Goal: Transaction & Acquisition: Purchase product/service

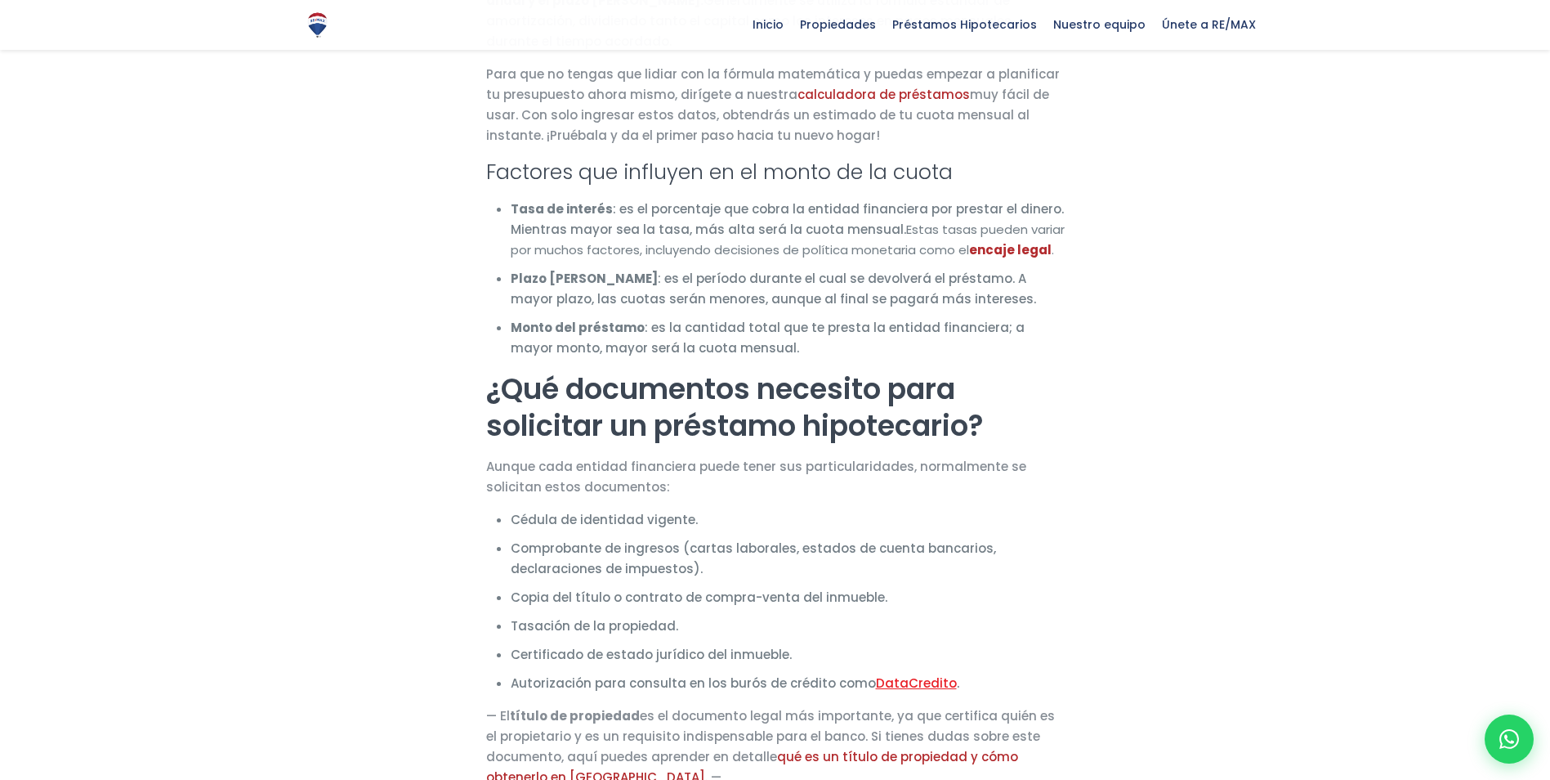
click at [931, 674] on link "DataCredito" at bounding box center [916, 682] width 81 height 17
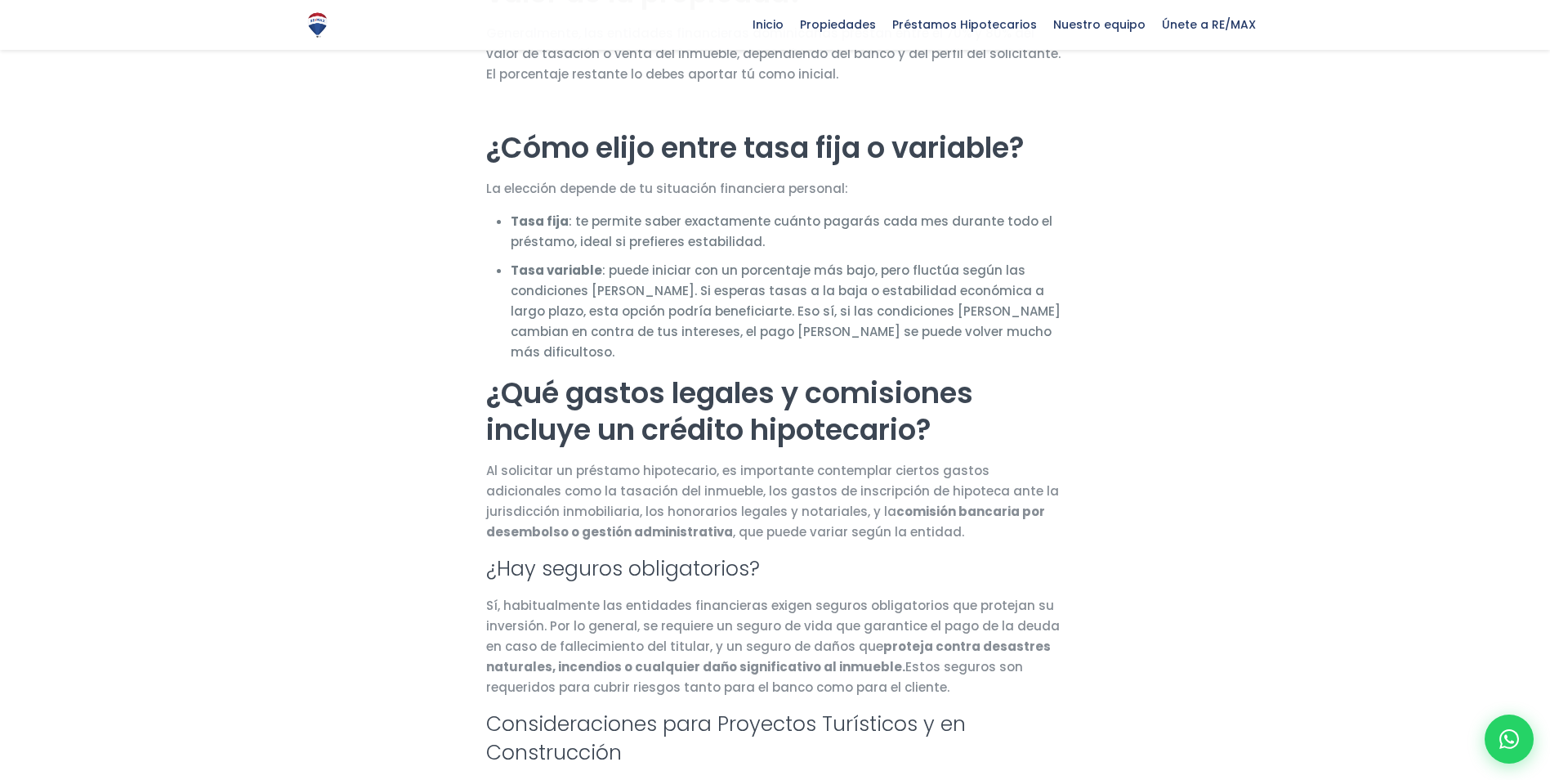
scroll to position [2370, 0]
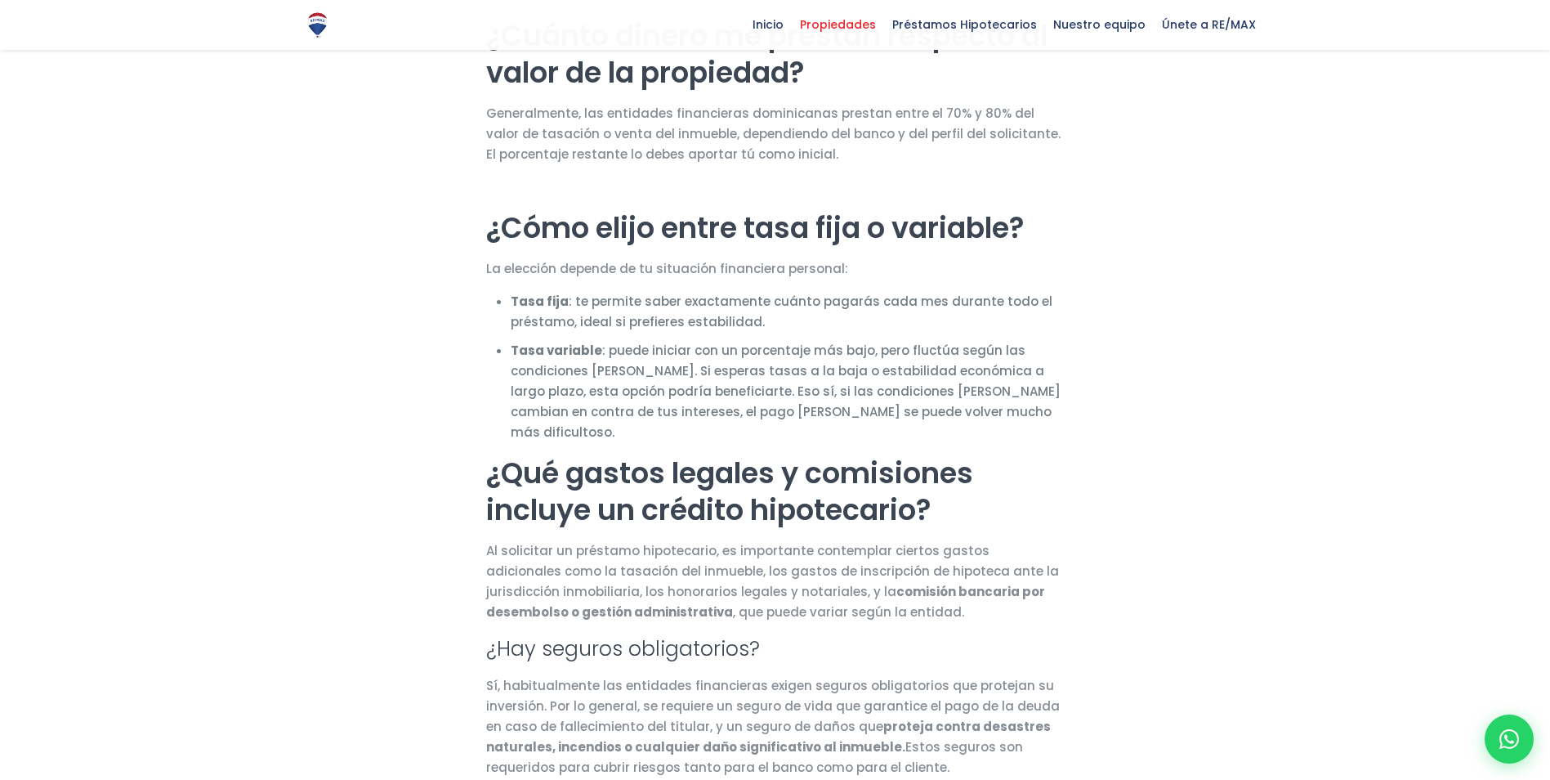
click at [828, 25] on span "Propiedades" at bounding box center [838, 24] width 92 height 25
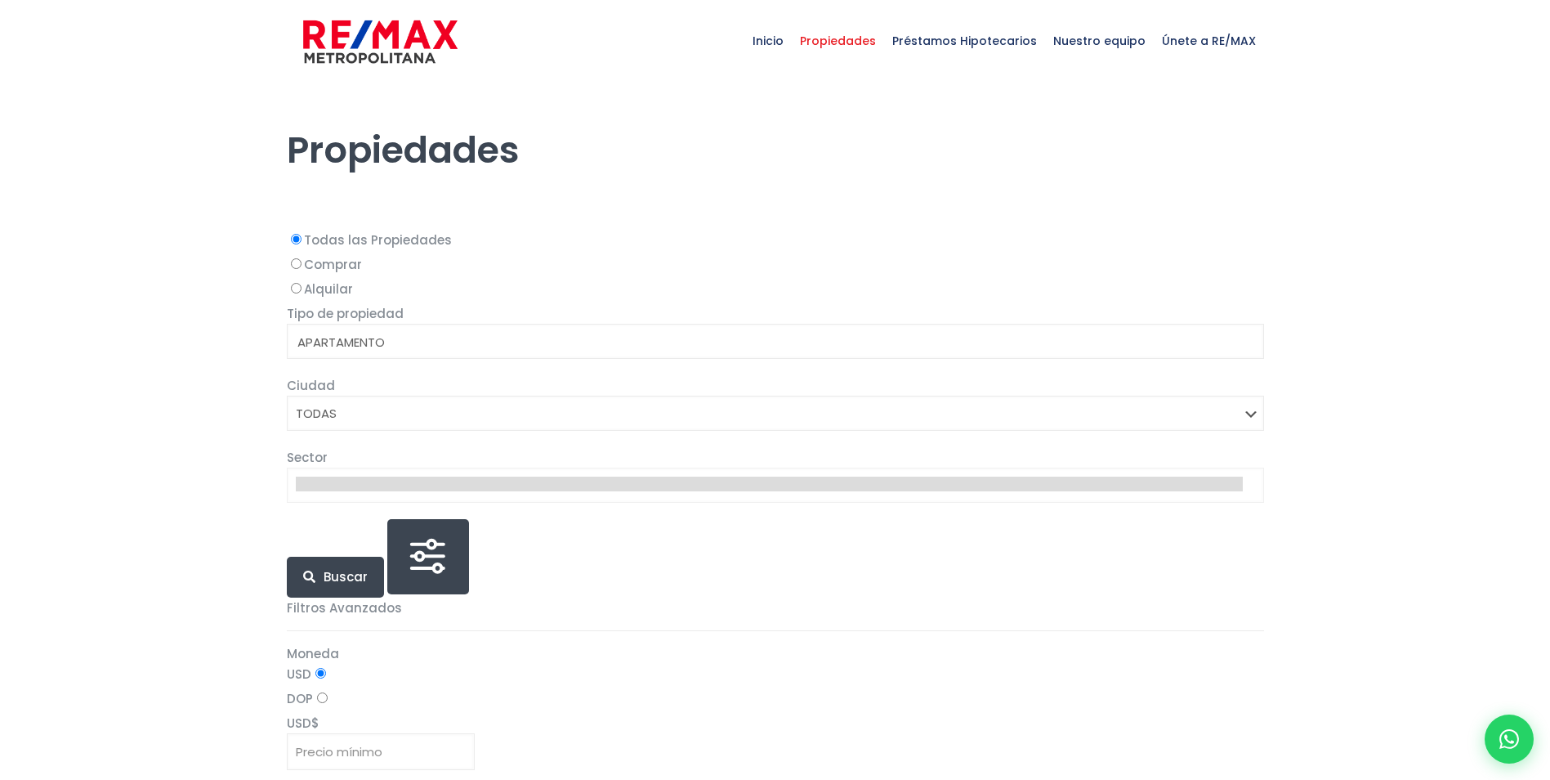
select select
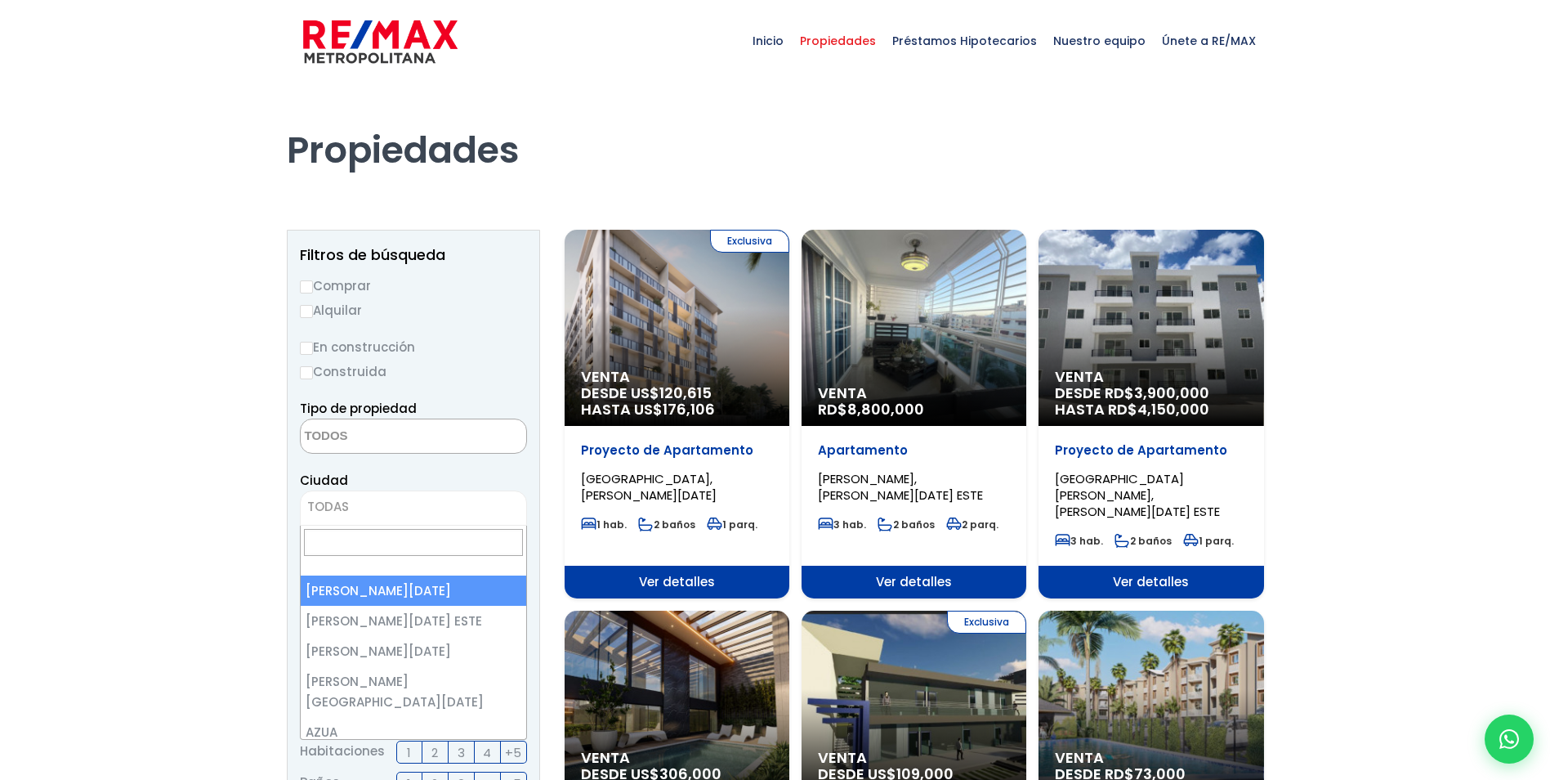
click at [368, 506] on span "TODAS" at bounding box center [414, 506] width 226 height 23
type input "boc"
select select "151"
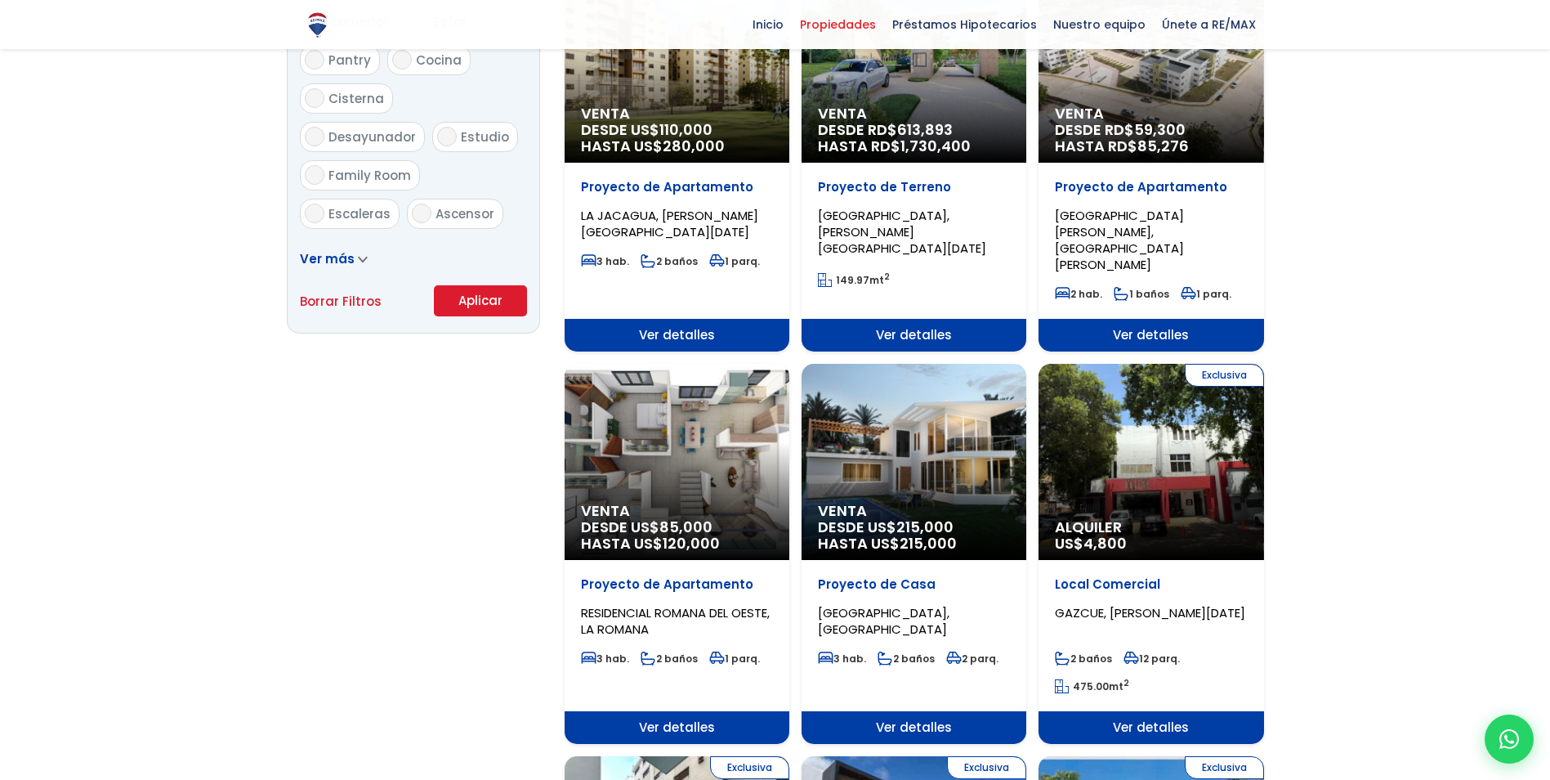
scroll to position [981, 0]
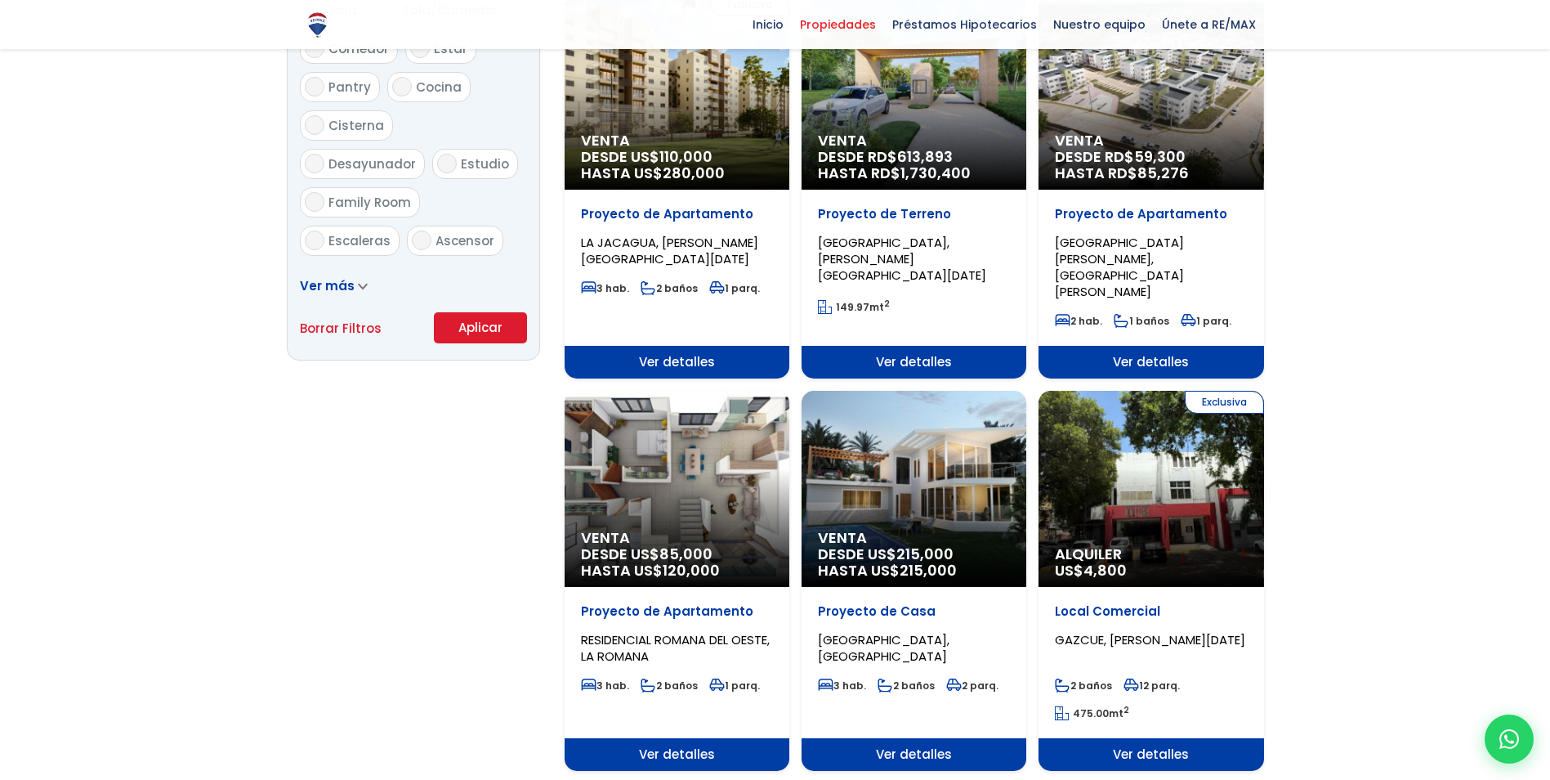
click at [502, 324] on button "Aplicar" at bounding box center [480, 327] width 93 height 31
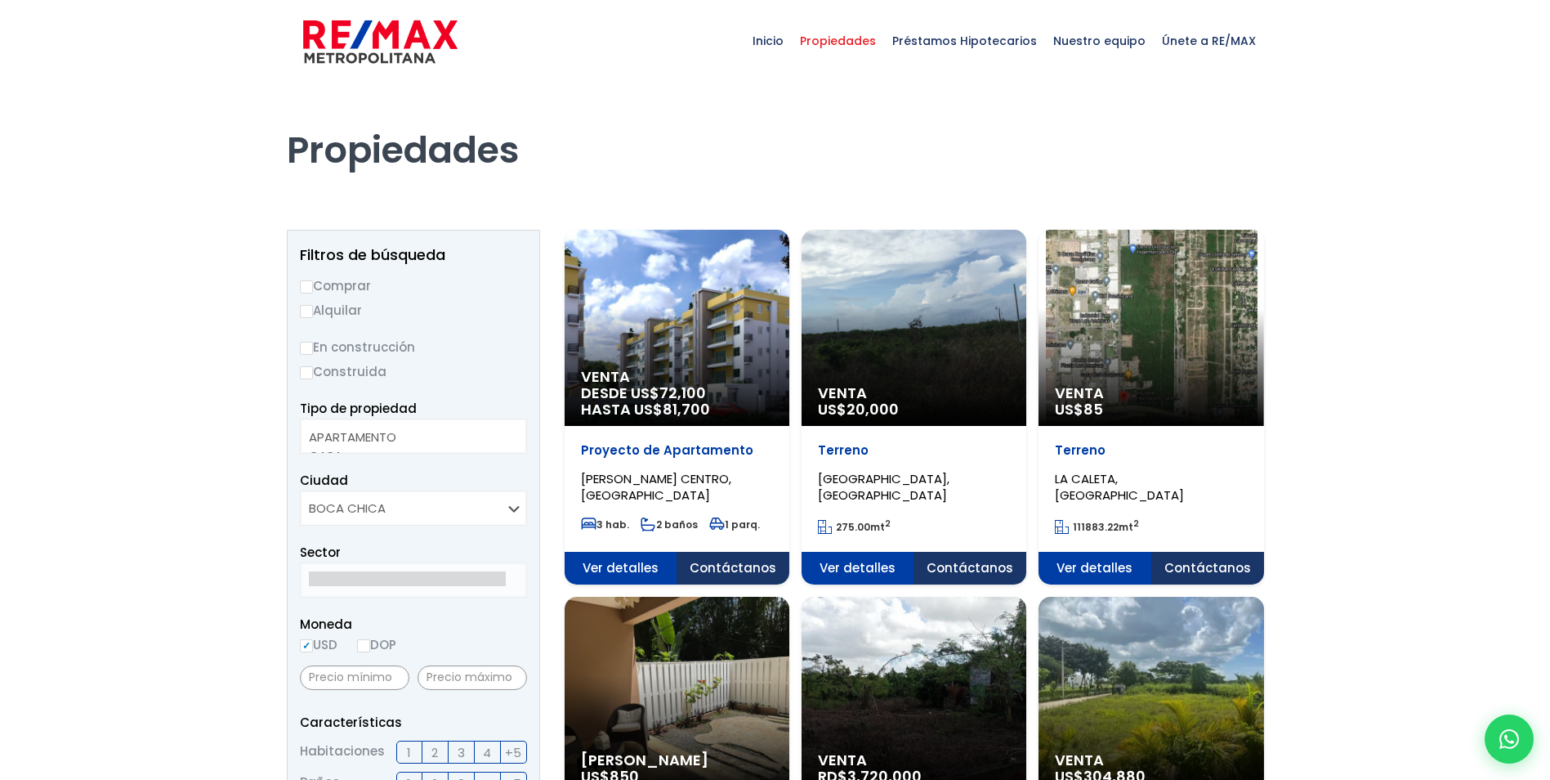
select select
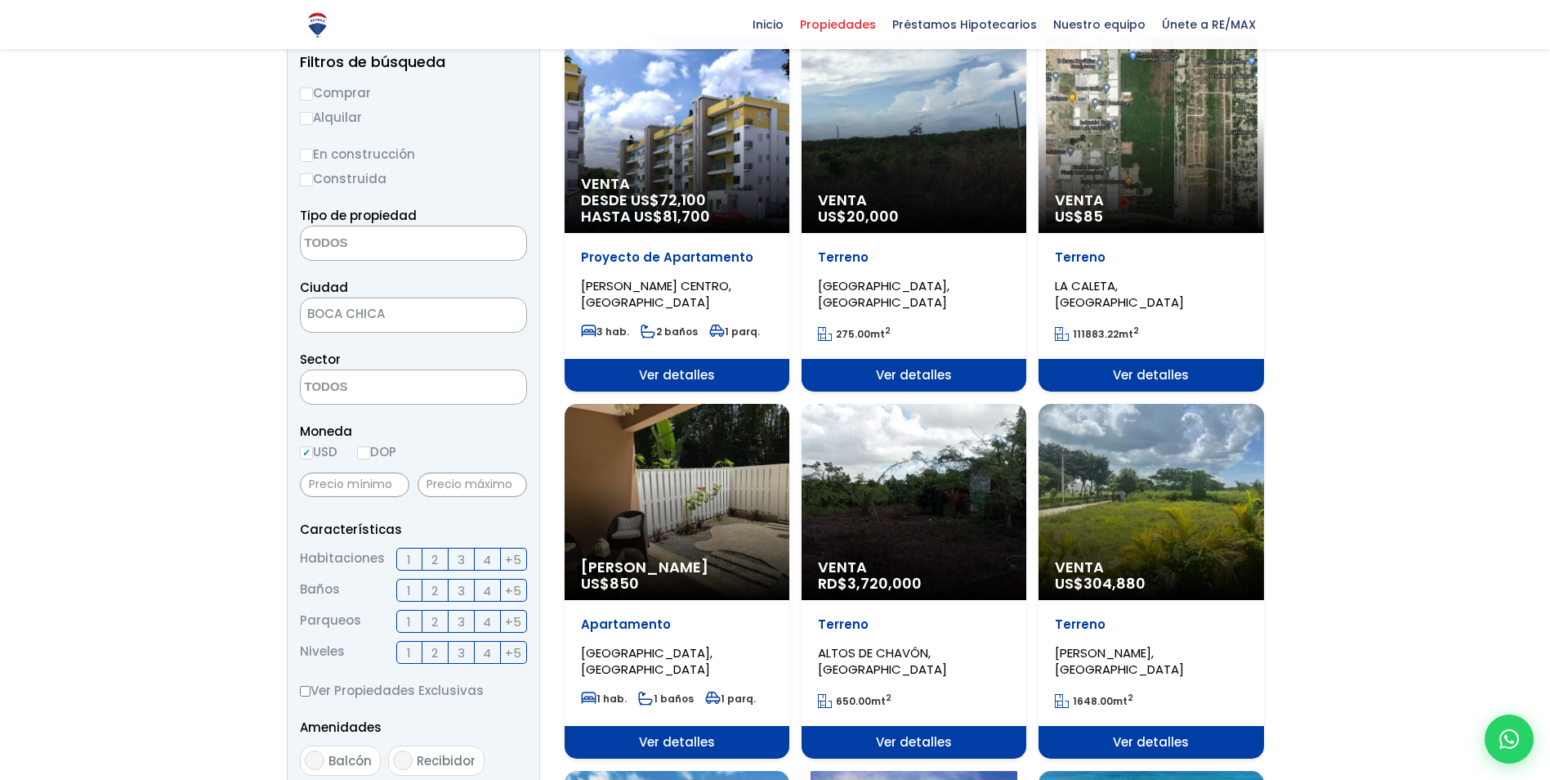
scroll to position [163, 0]
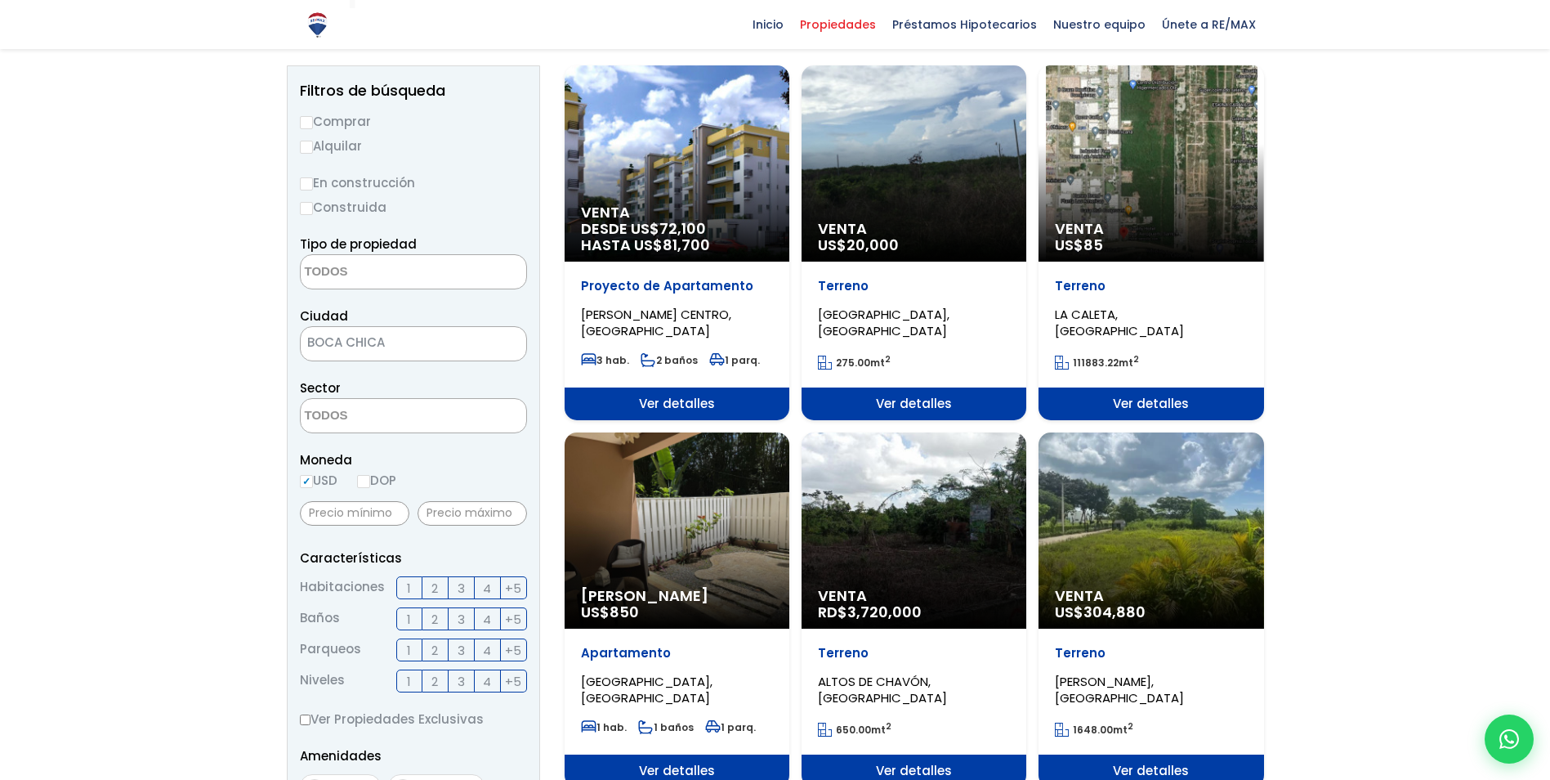
click at [320, 123] on label "Comprar" at bounding box center [413, 121] width 227 height 20
click at [313, 123] on input "Comprar" at bounding box center [306, 122] width 13 height 13
radio input "true"
click at [298, 207] on aside "Filtros de búsqueda Comprar Alquilar En construcción Construida Tipo de propied…" at bounding box center [413, 621] width 253 height 1112
click at [300, 207] on input "Construida" at bounding box center [306, 208] width 13 height 13
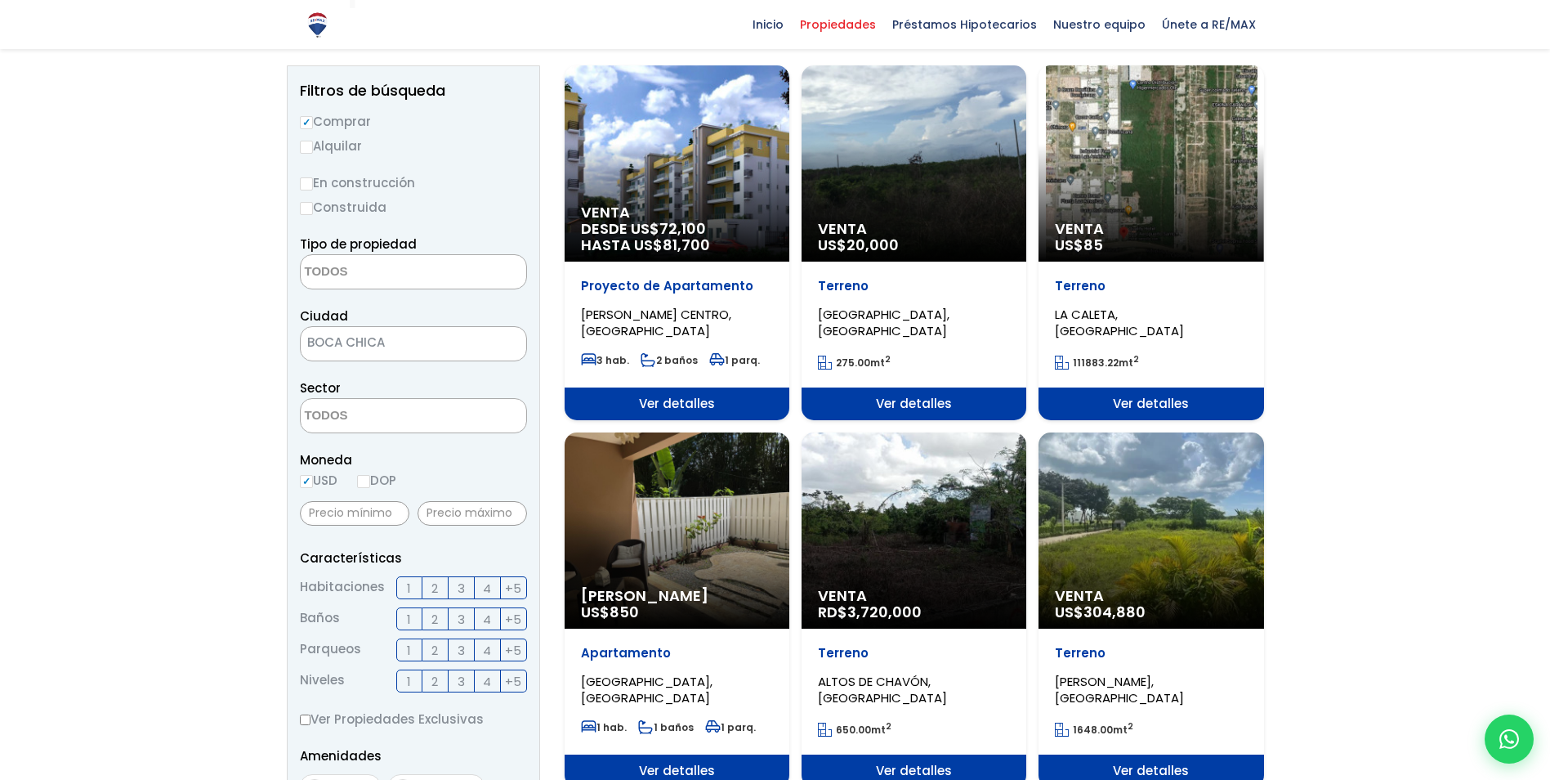
radio input "true"
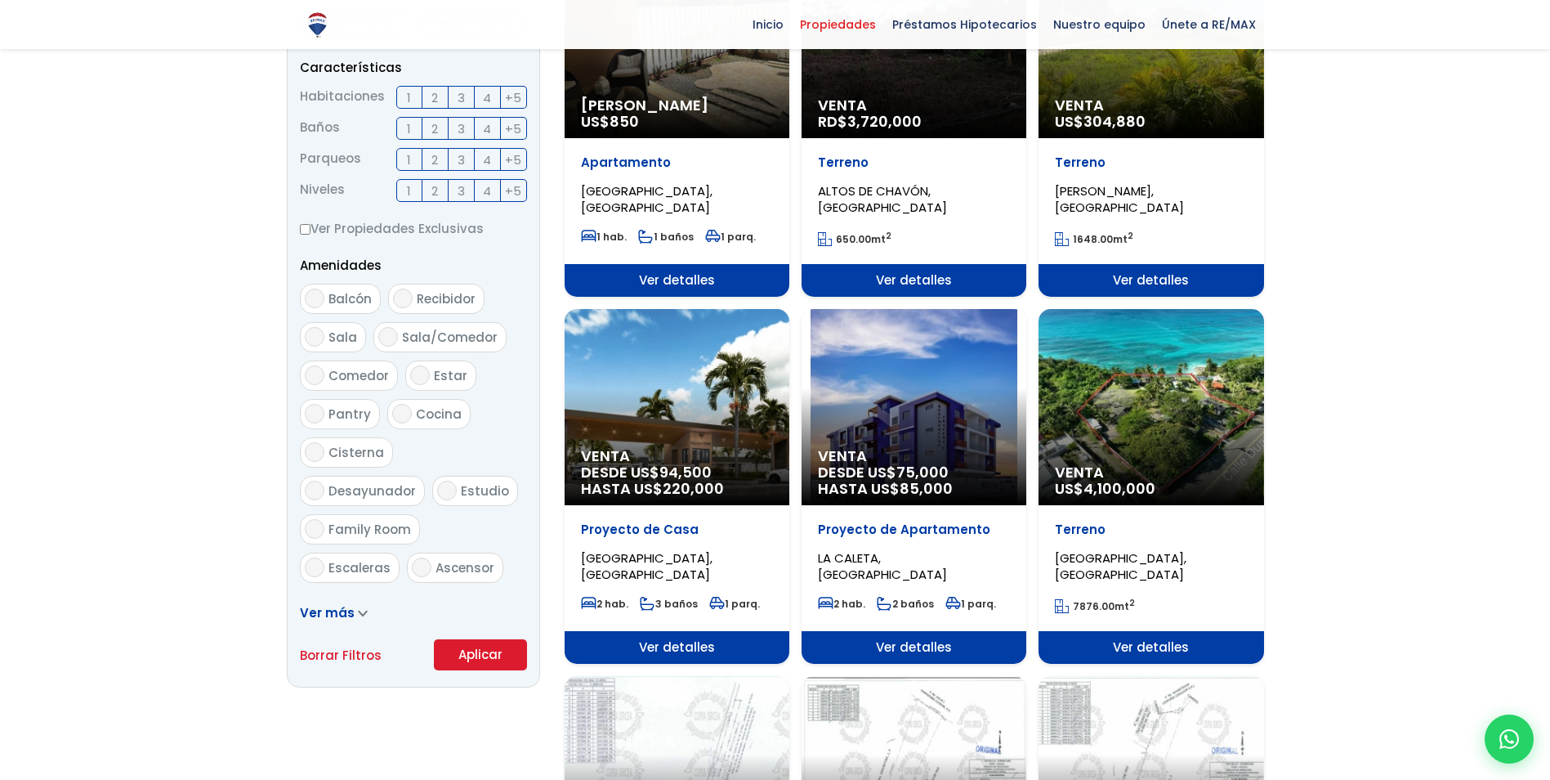
scroll to position [1062, 0]
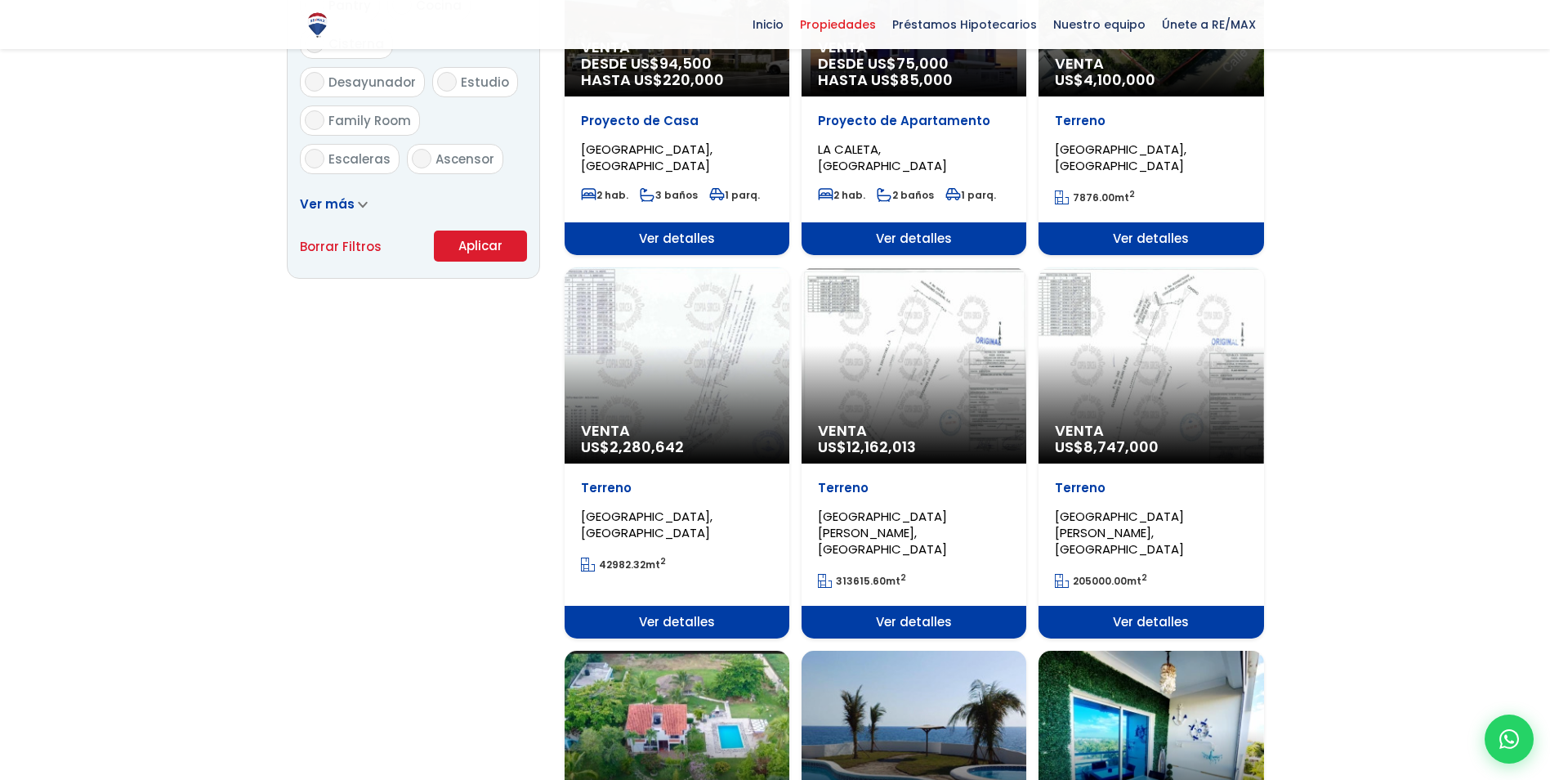
click at [483, 255] on button "Aplicar" at bounding box center [480, 245] width 93 height 31
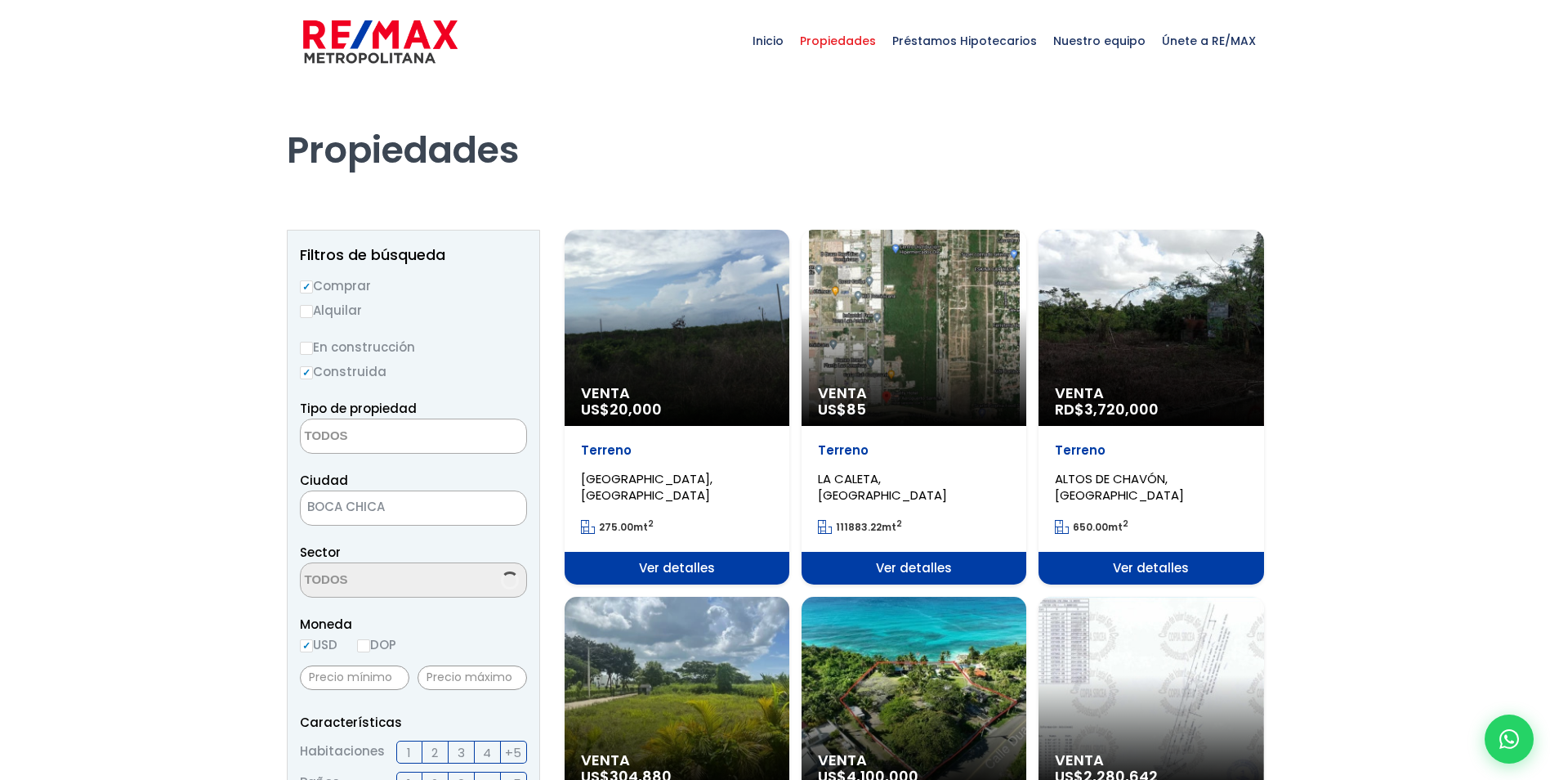
select select
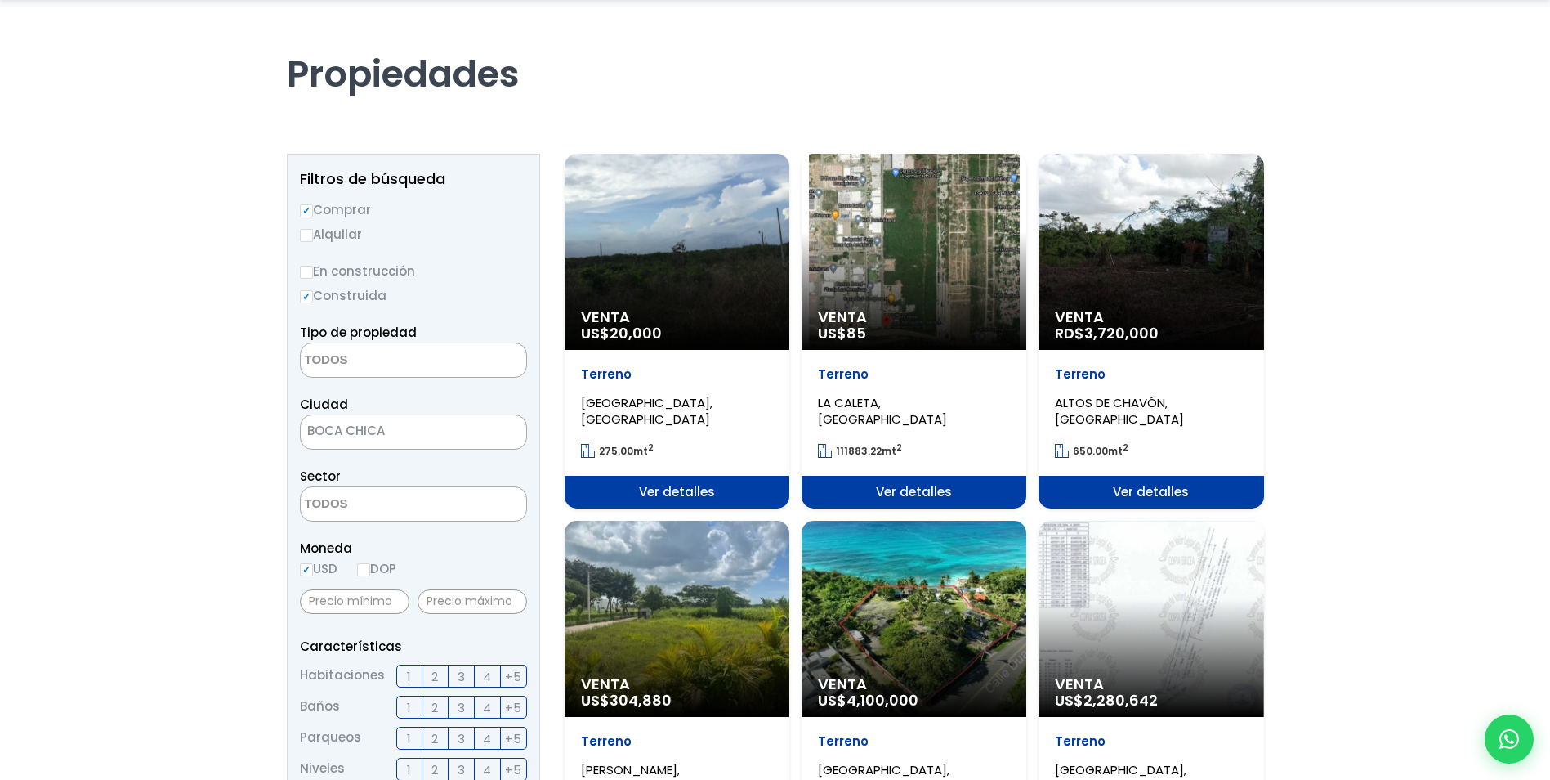
scroll to position [163, 0]
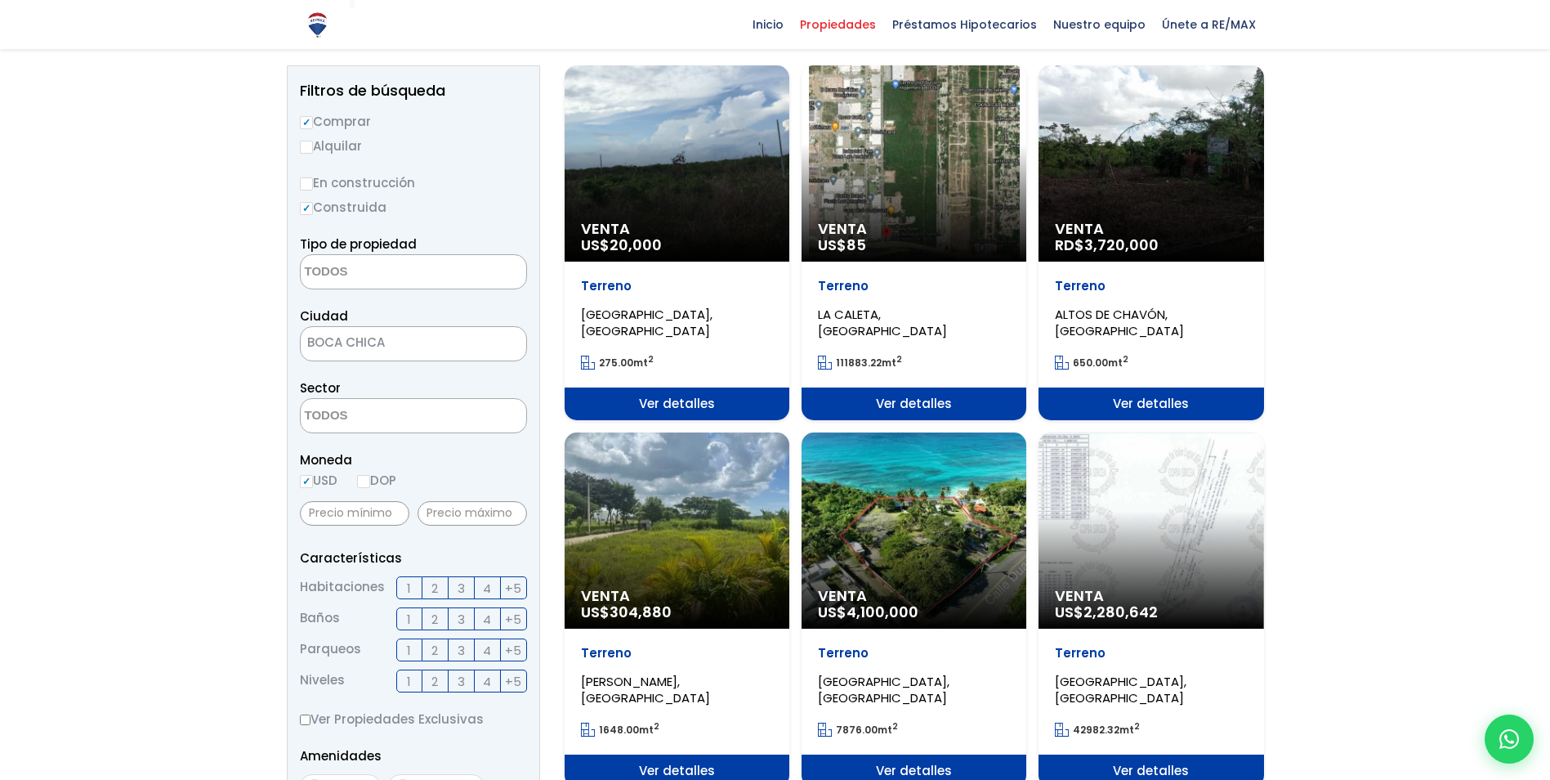
click at [467, 590] on label "3" at bounding box center [462, 587] width 26 height 23
click at [0, 0] on input "3" at bounding box center [0, 0] width 0 height 0
click at [477, 589] on label "4" at bounding box center [488, 587] width 26 height 23
click at [0, 0] on input "4" at bounding box center [0, 0] width 0 height 0
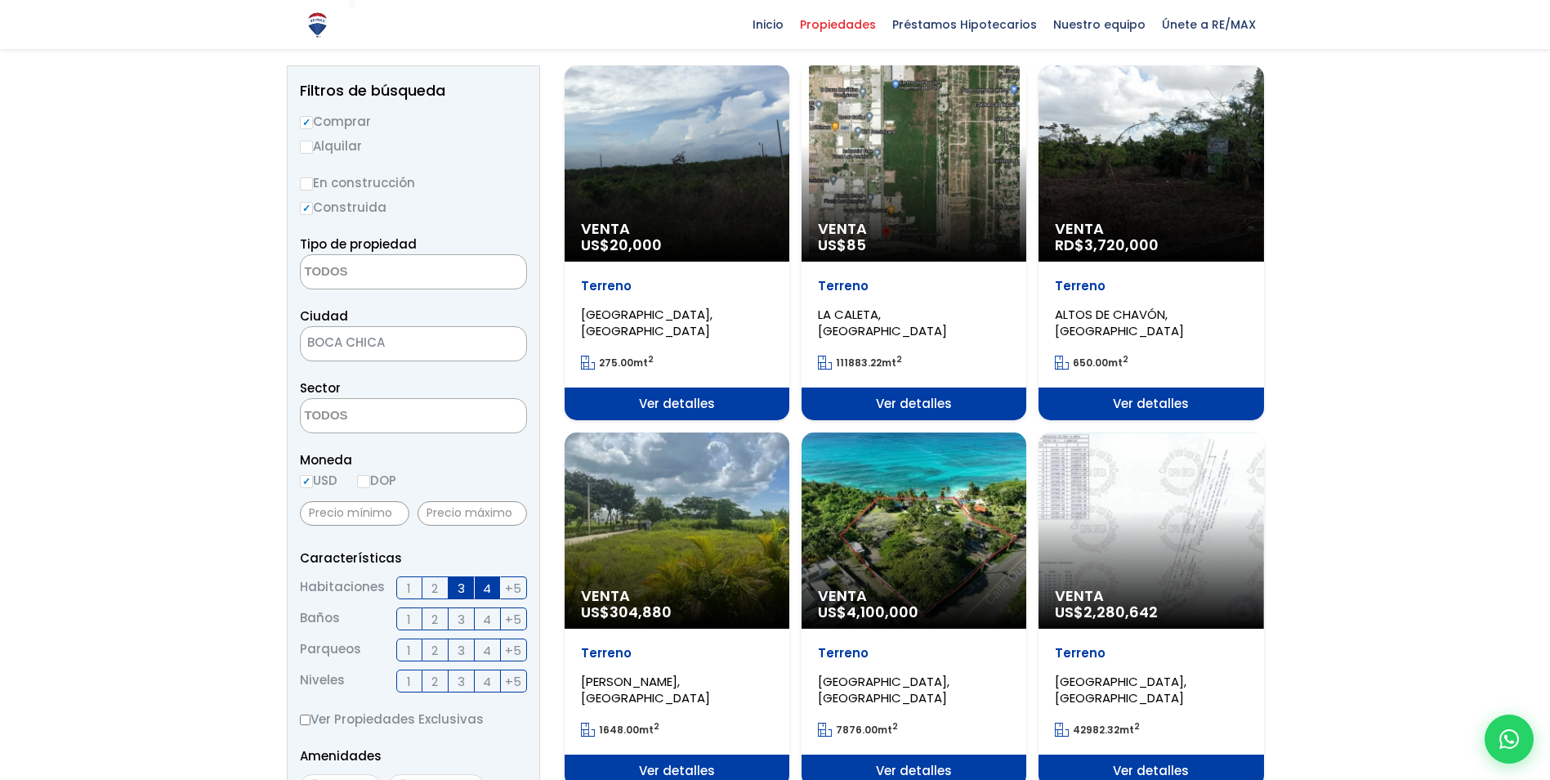
scroll to position [245, 0]
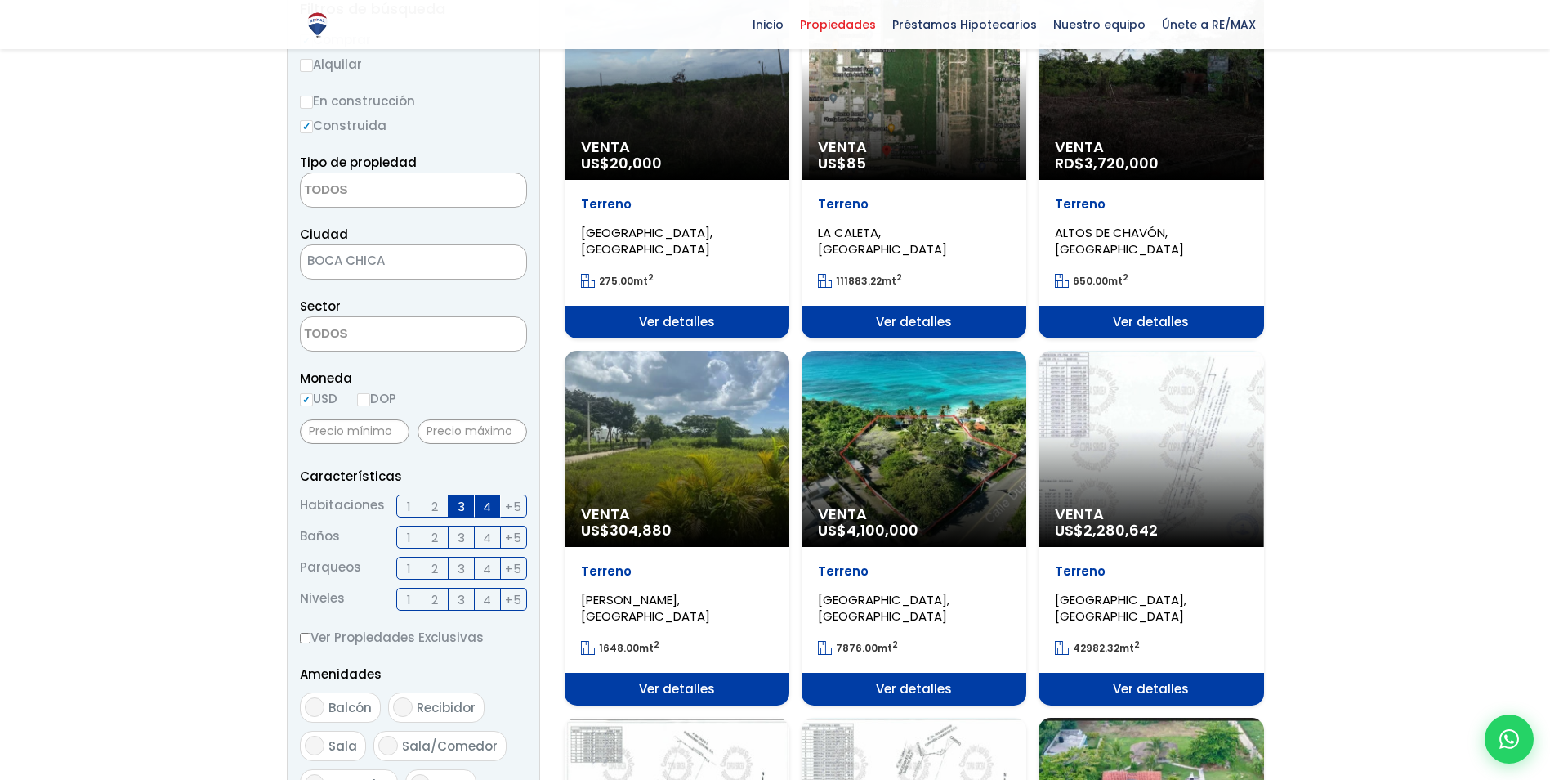
click at [415, 572] on label "1" at bounding box center [409, 567] width 26 height 23
click at [0, 0] on input "1" at bounding box center [0, 0] width 0 height 0
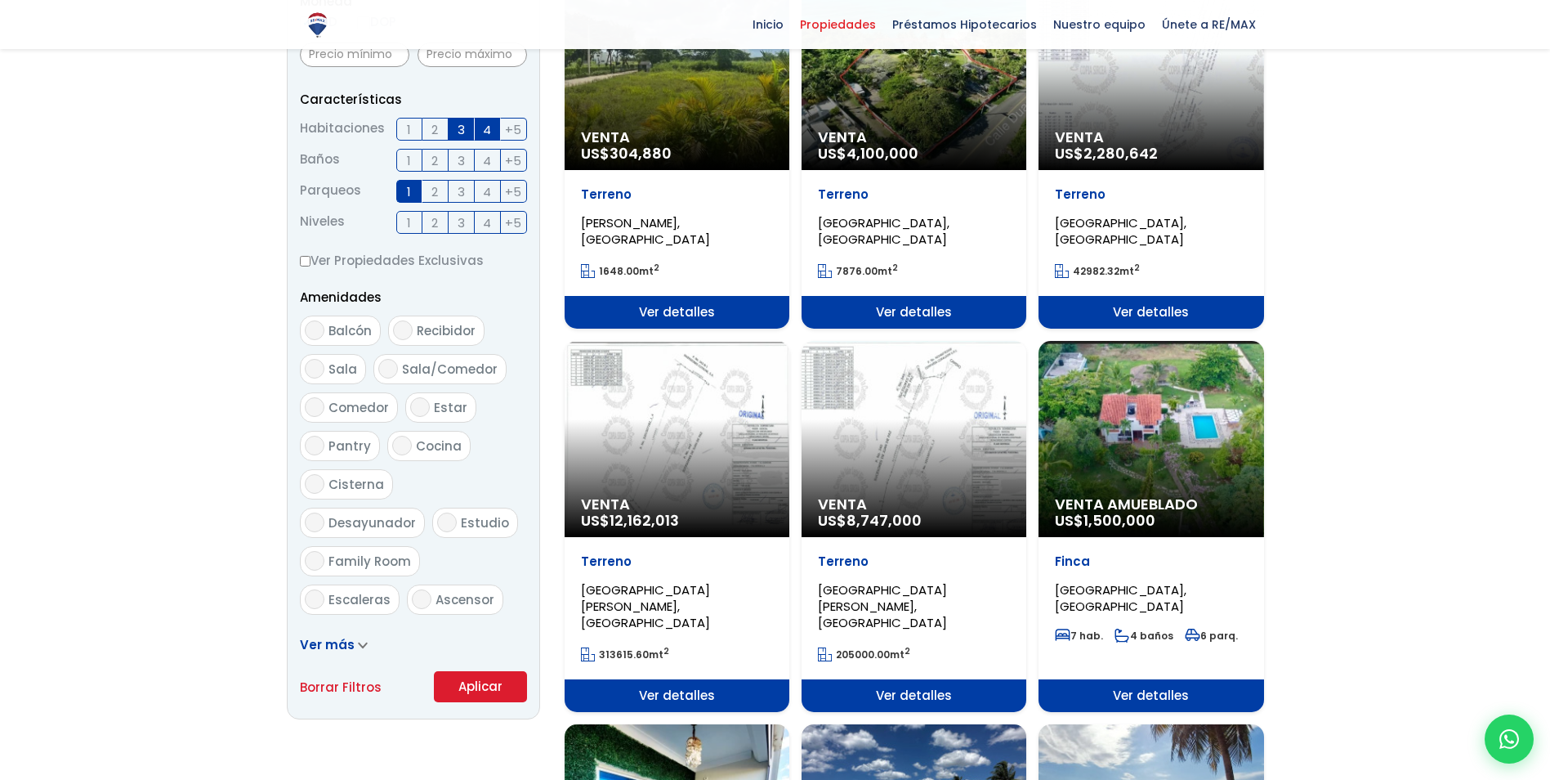
scroll to position [654, 0]
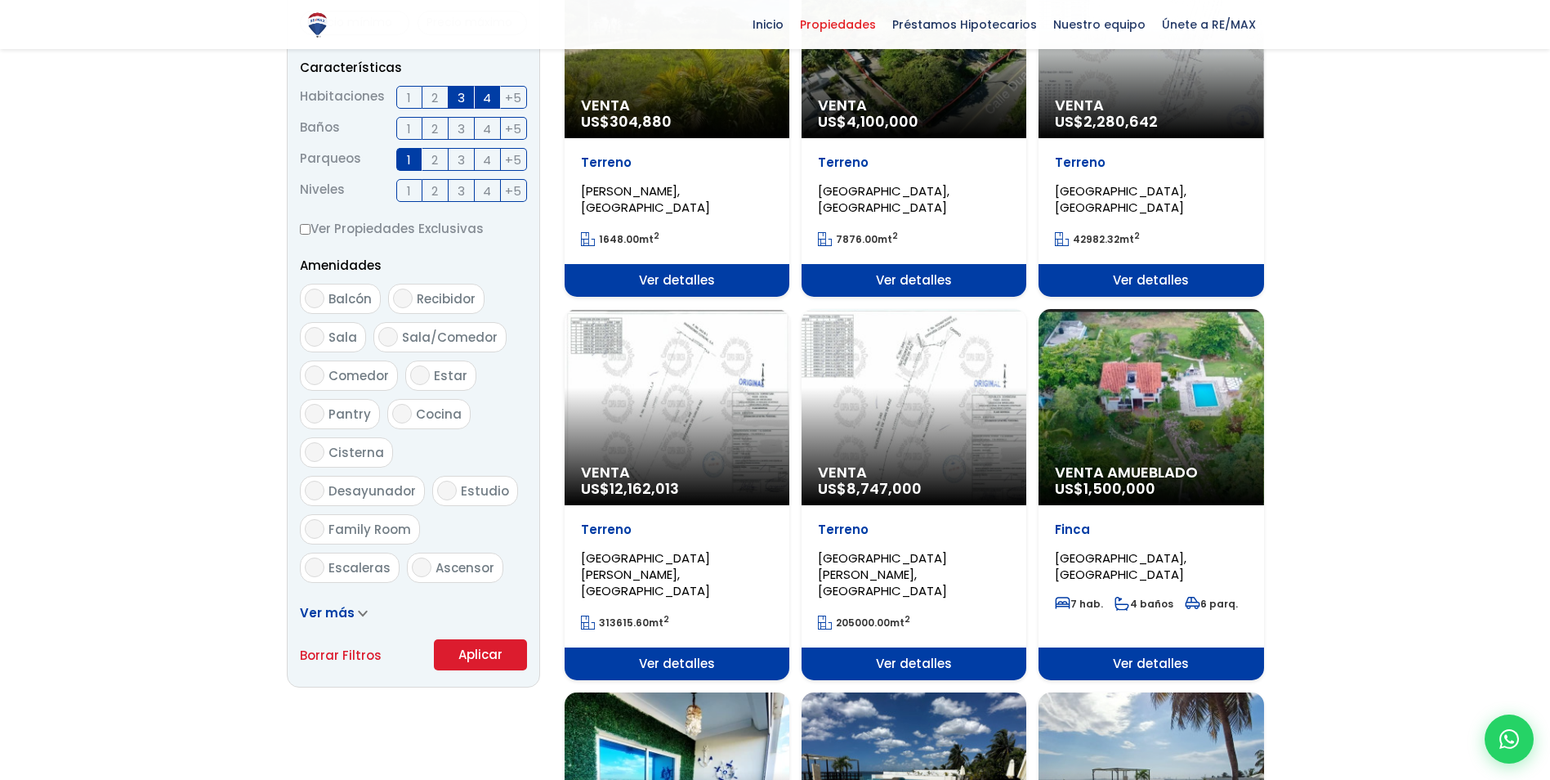
click at [496, 647] on button "Aplicar" at bounding box center [480, 654] width 93 height 31
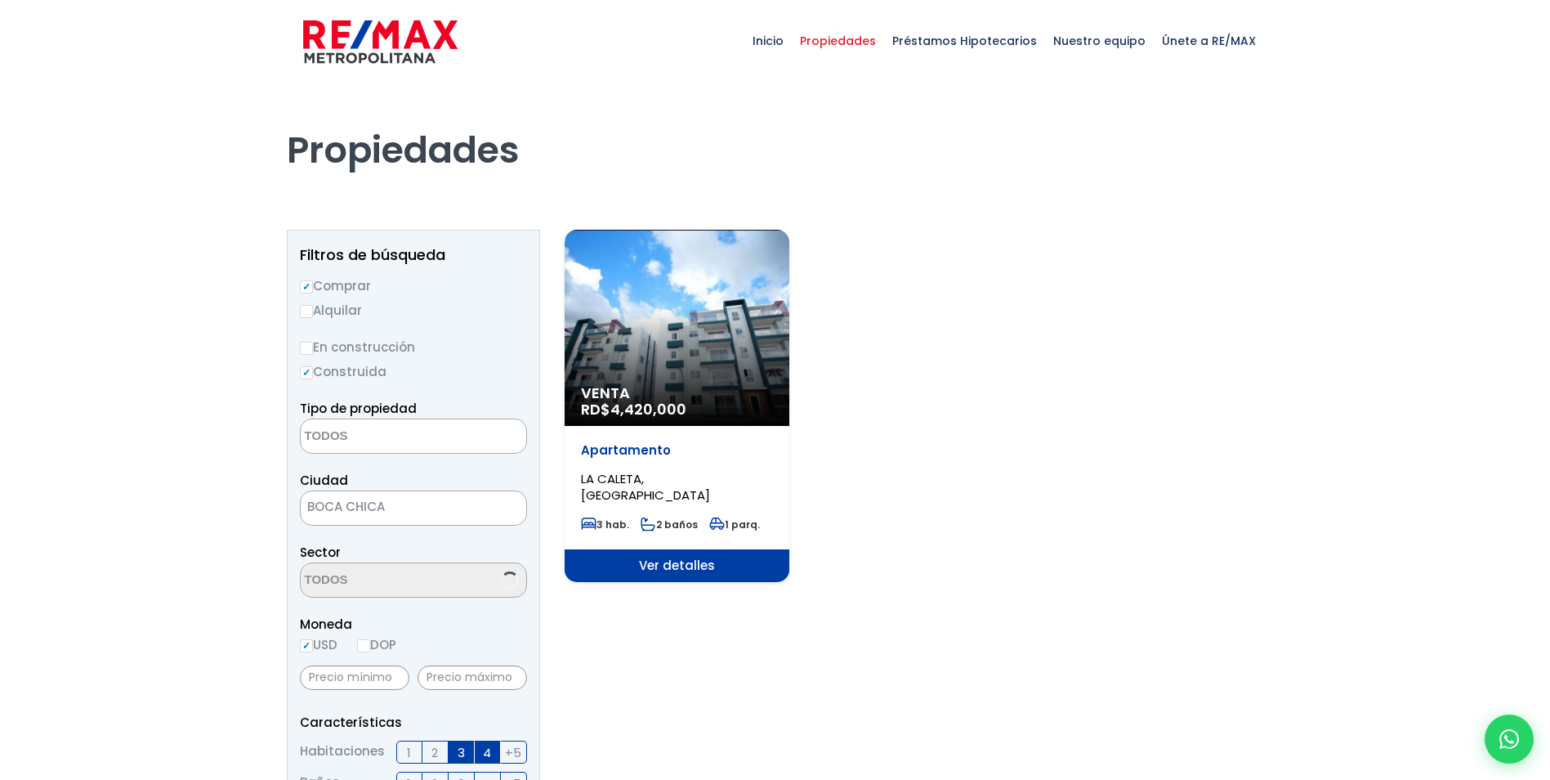
select select
click at [736, 396] on span "Venta" at bounding box center [677, 393] width 192 height 16
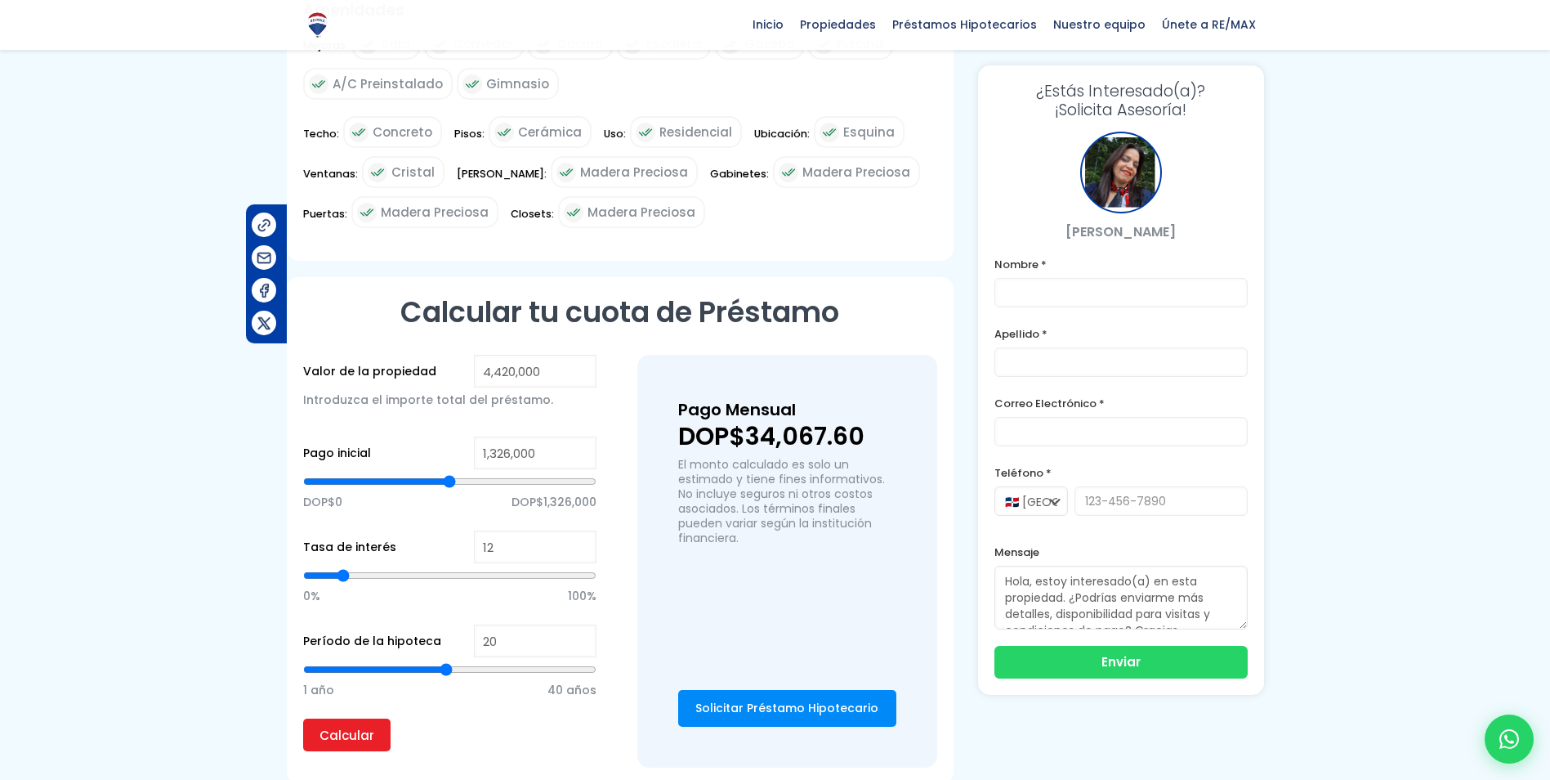
scroll to position [817, 0]
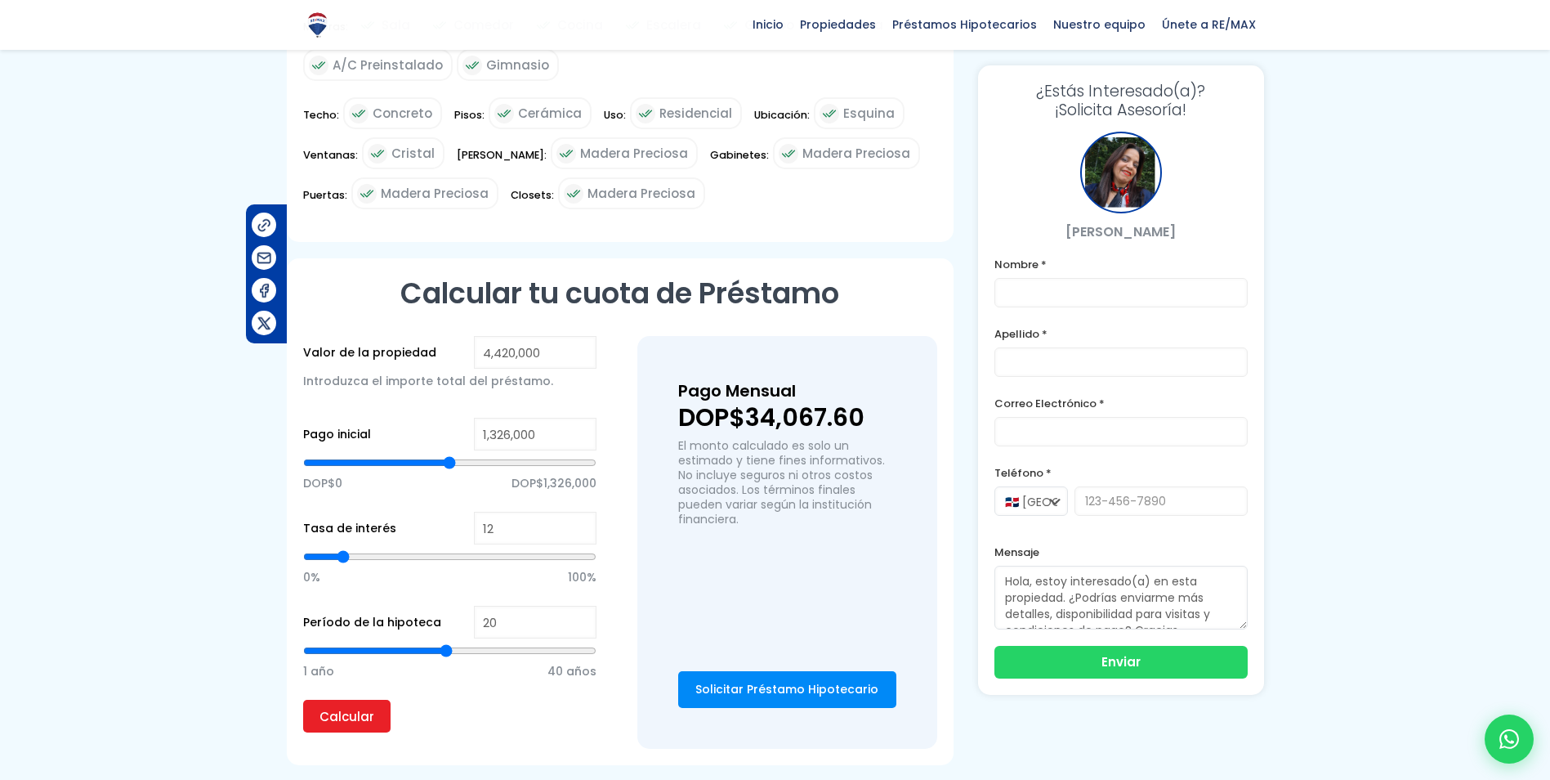
type input "2,233,839"
type input "2233839"
type input "2,259,589"
type input "2259589"
type input "2,272,465"
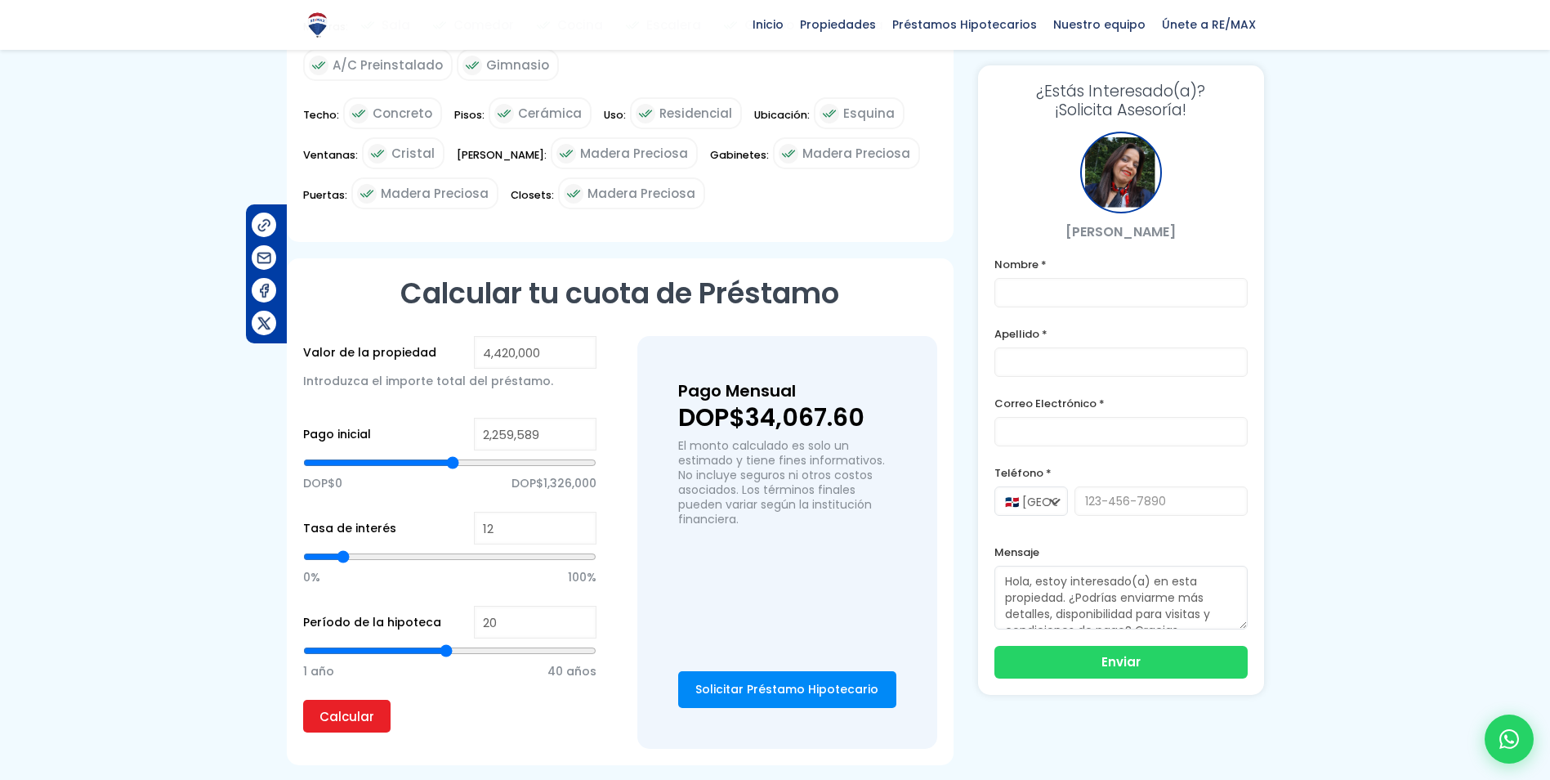
type input "2272465"
type input "2,285,340"
type input "2285340"
type input "2,311,090"
type input "2311090"
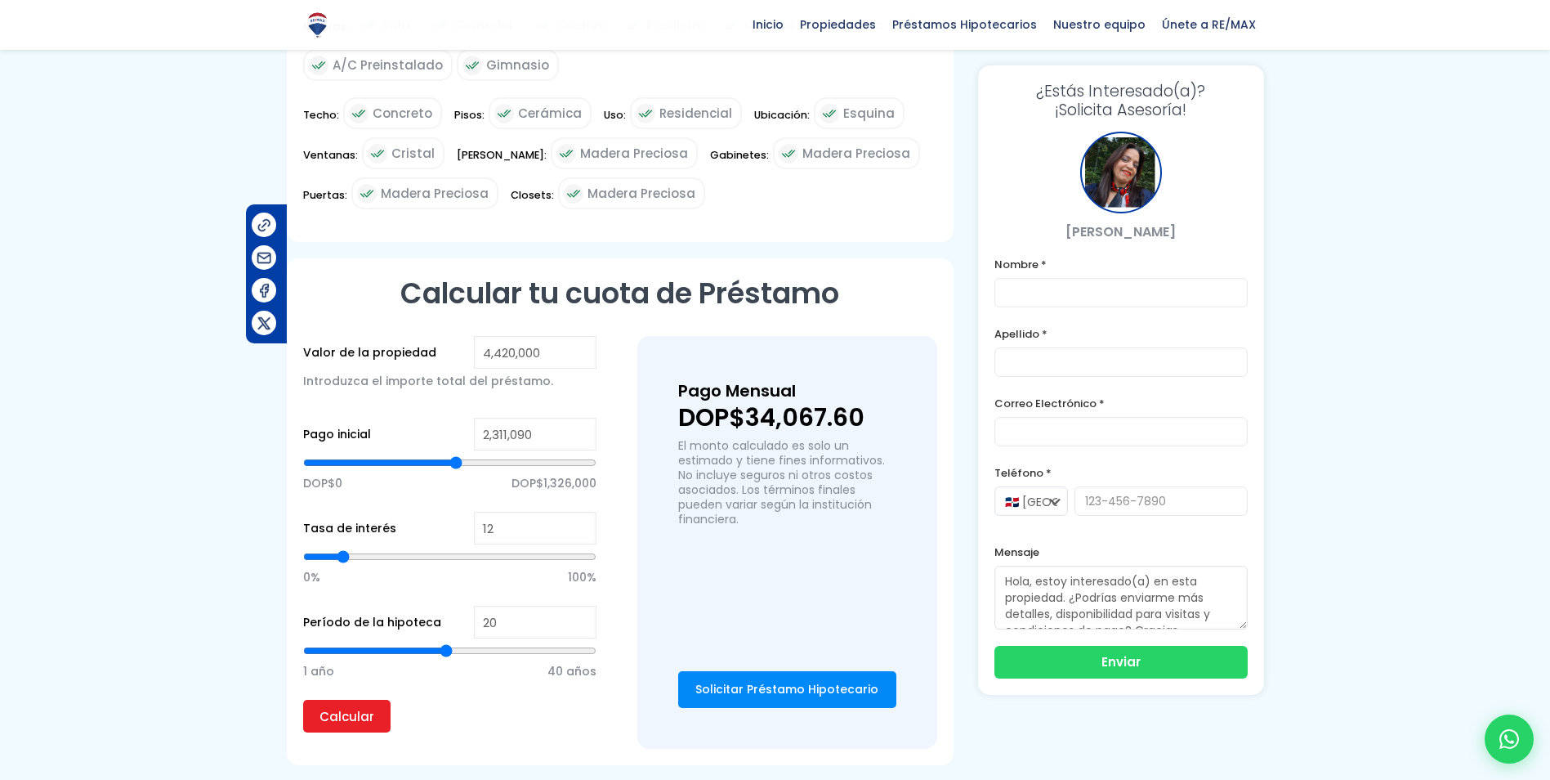
type input "2,349,716"
type input "2349716"
type input "2,362,591"
type input "2362591"
type input "2,375,466"
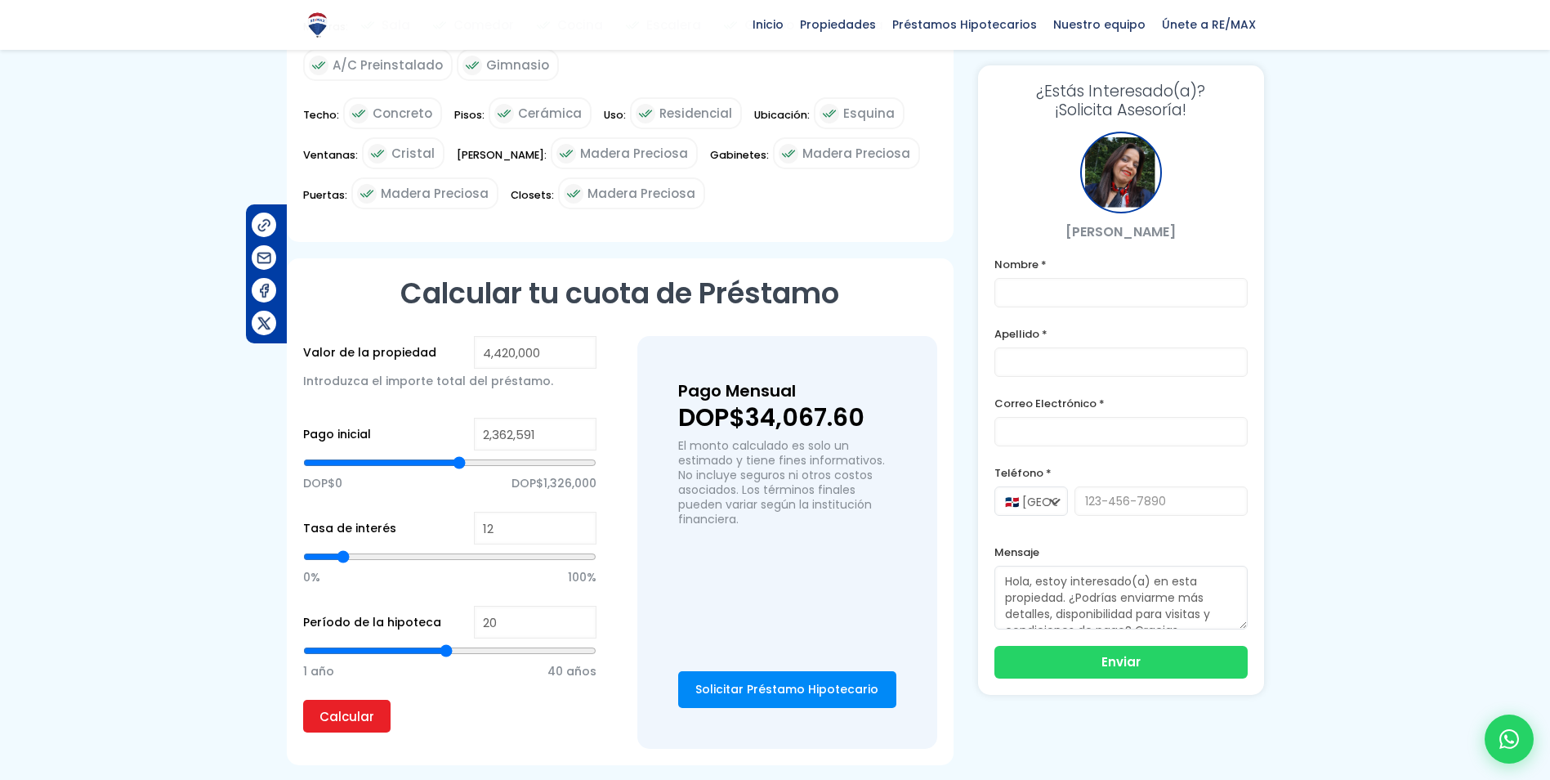
type input "2375466"
type input "2,388,341"
type input "2388341"
type input "2,414,091"
type input "2414091"
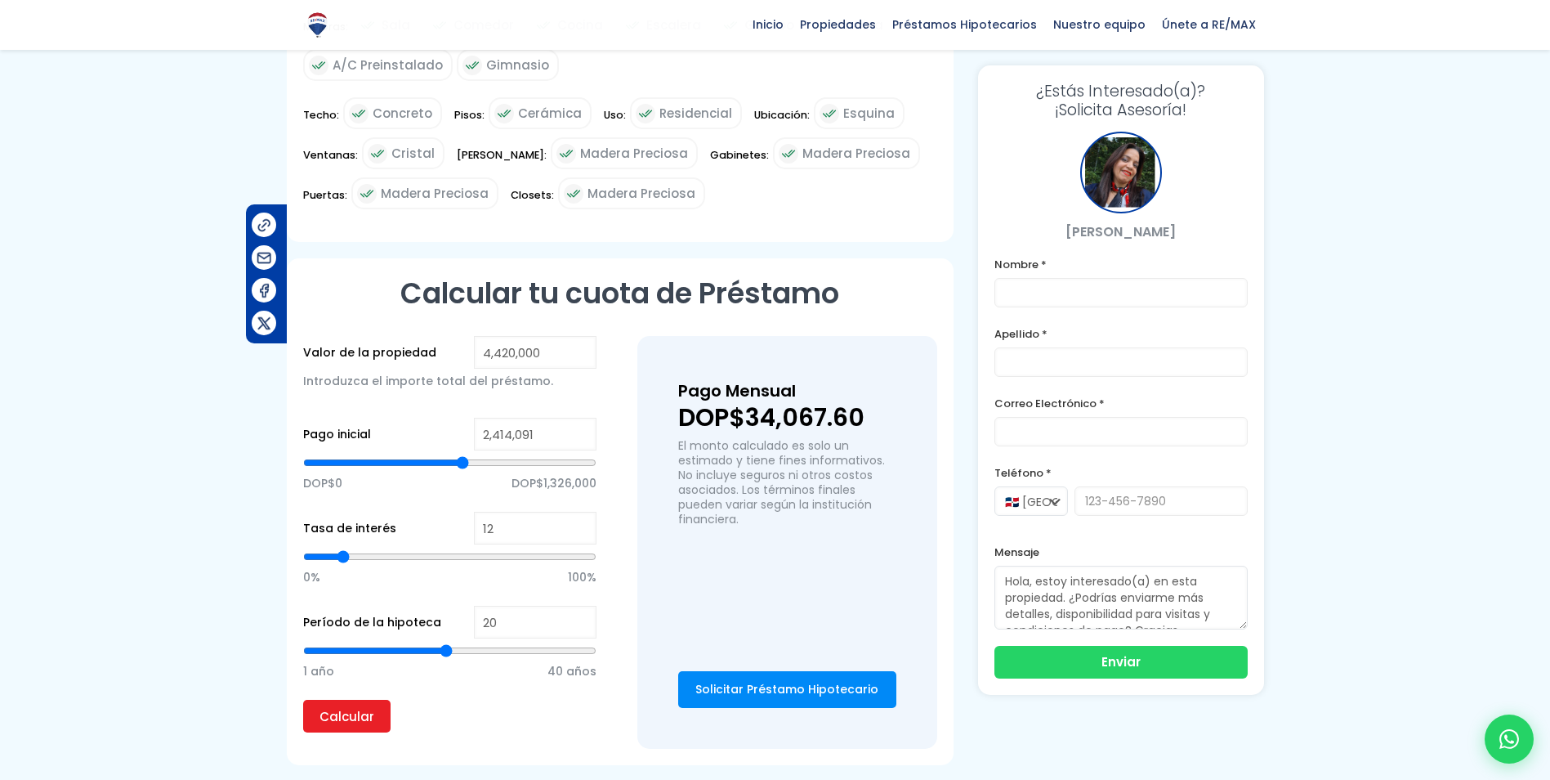
type input "2,426,966"
type input "2426966"
type input "2,465,592"
type input "2465592"
type input "2,504,217"
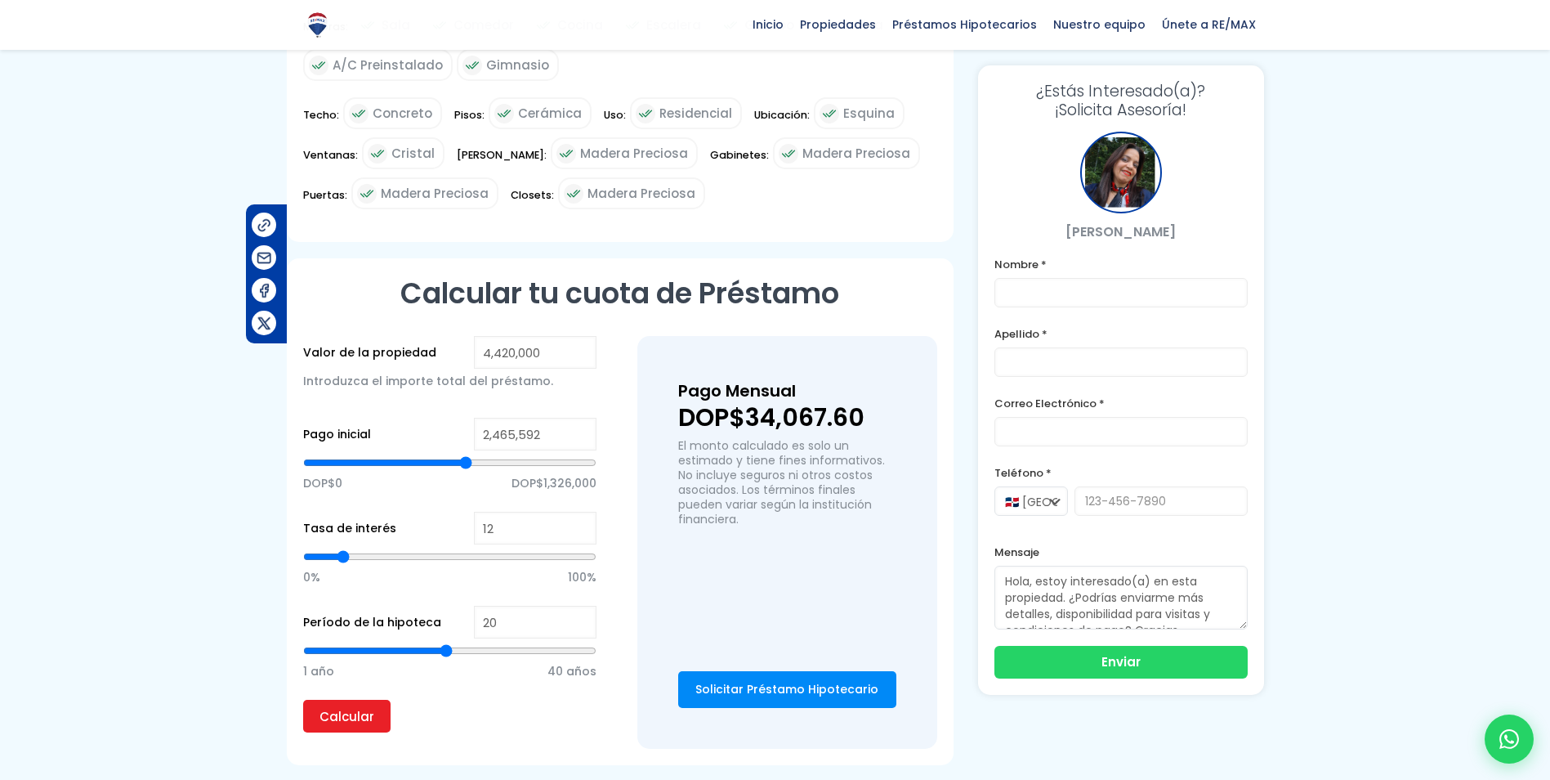
type input "2504217"
type input "2,517,093"
type input "2517093"
type input "2,529,968"
type input "2529968"
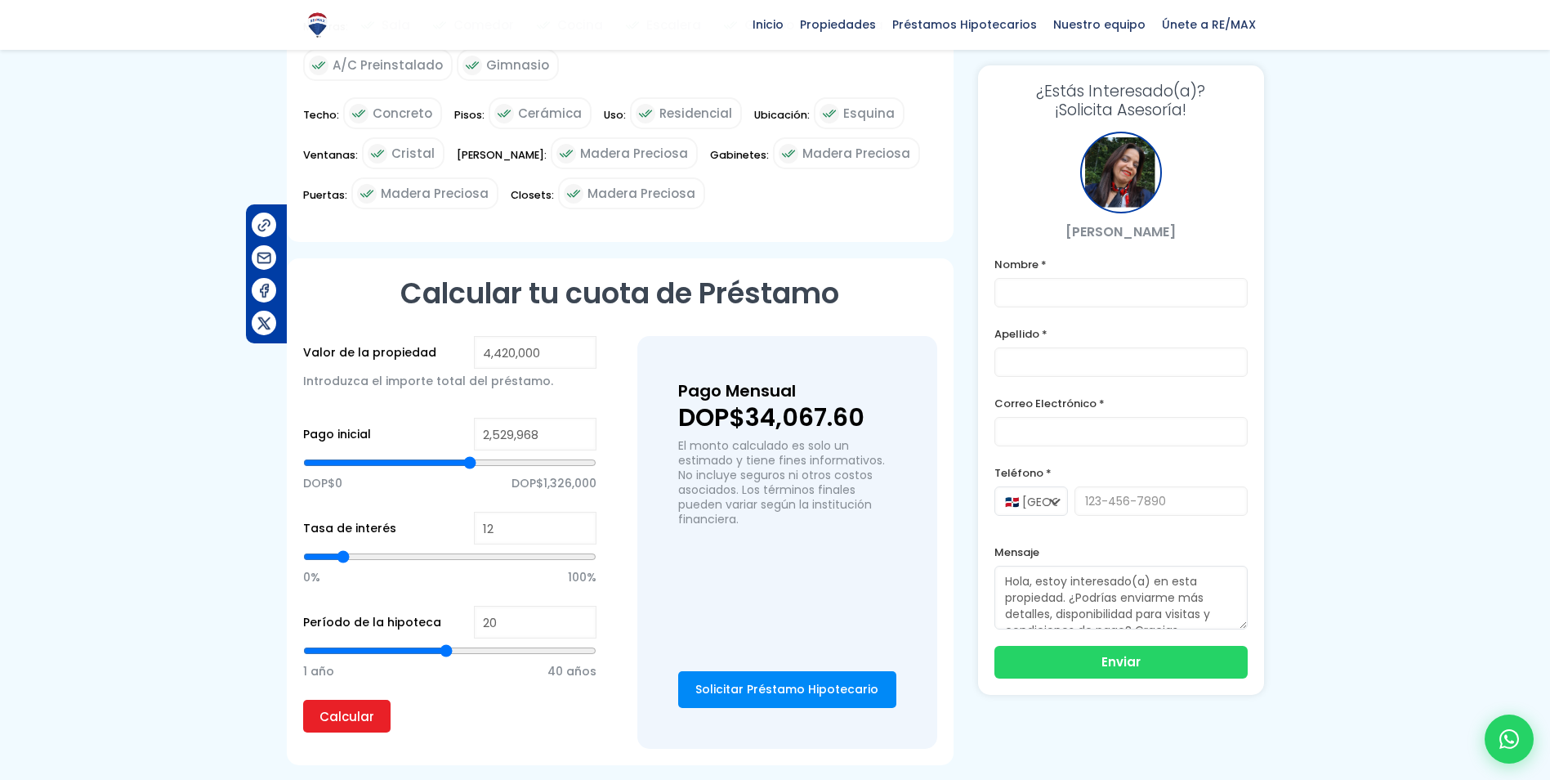
type input "2,555,718"
type input "2555718"
type input "2,568,593"
type input "2568593"
type input "2,607,219"
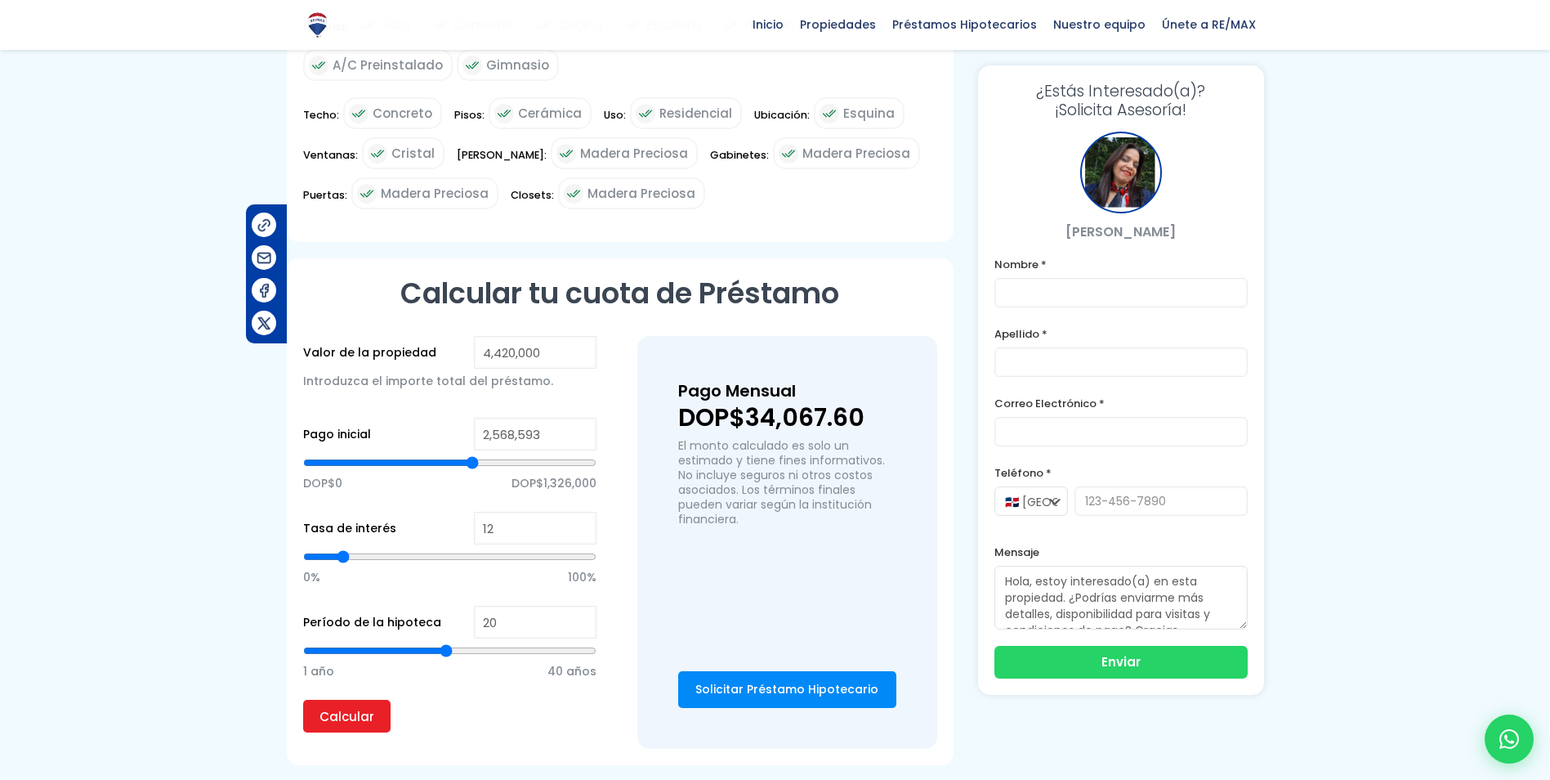
type input "2607219"
type input "2,645,844"
type input "2645844"
type input "2,658,719"
type input "2658719"
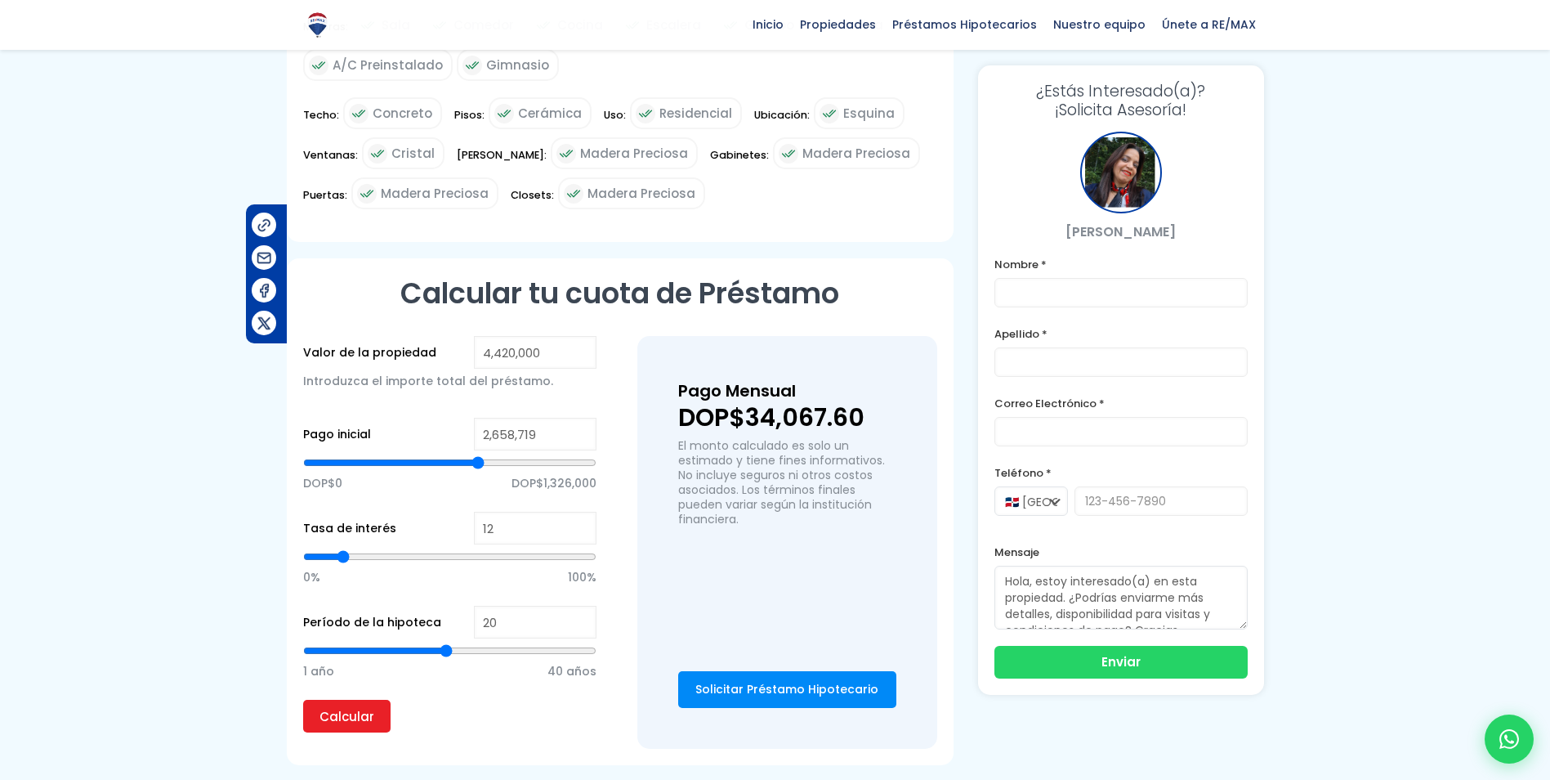
type input "2,671,594"
type input "2671594"
type input "2,542,843"
type input "2542843"
type input "2,517,093"
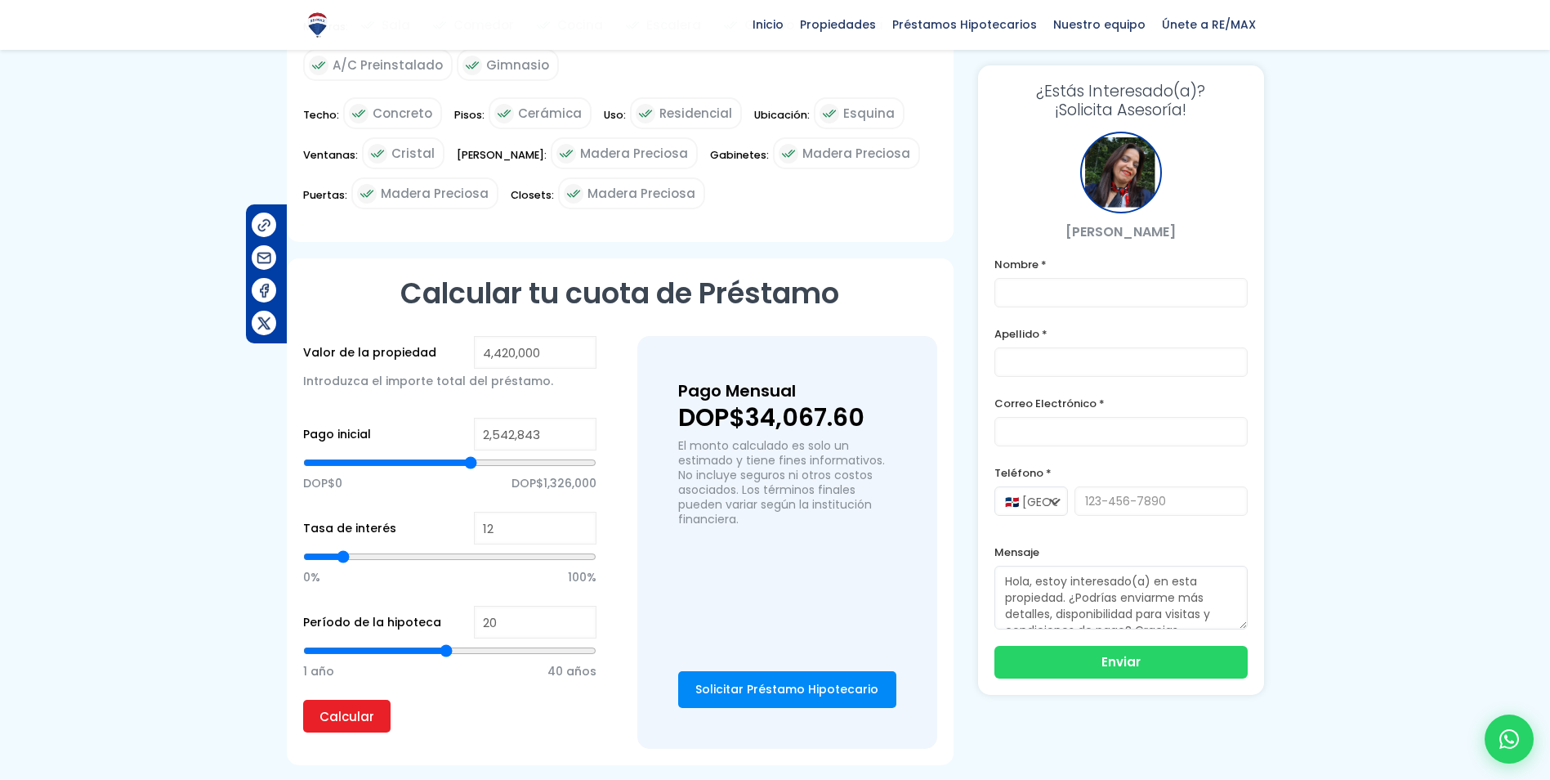
type input "2517093"
type input "2,491,342"
type input "2491342"
type input "2,478,467"
type input "2478467"
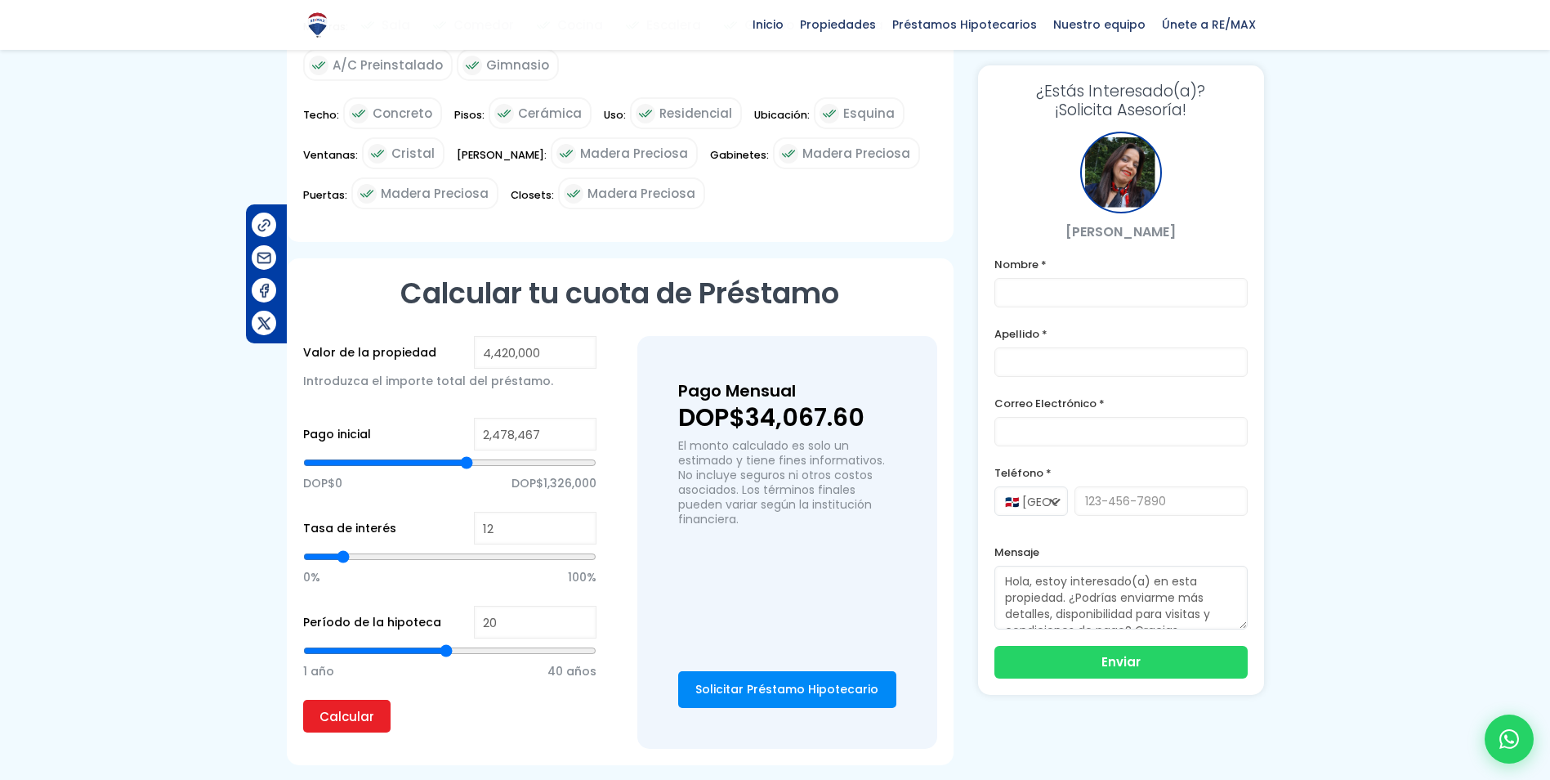
type input "2,465,592"
type input "2465592"
type input "2,439,842"
type input "2439842"
type input "2,426,966"
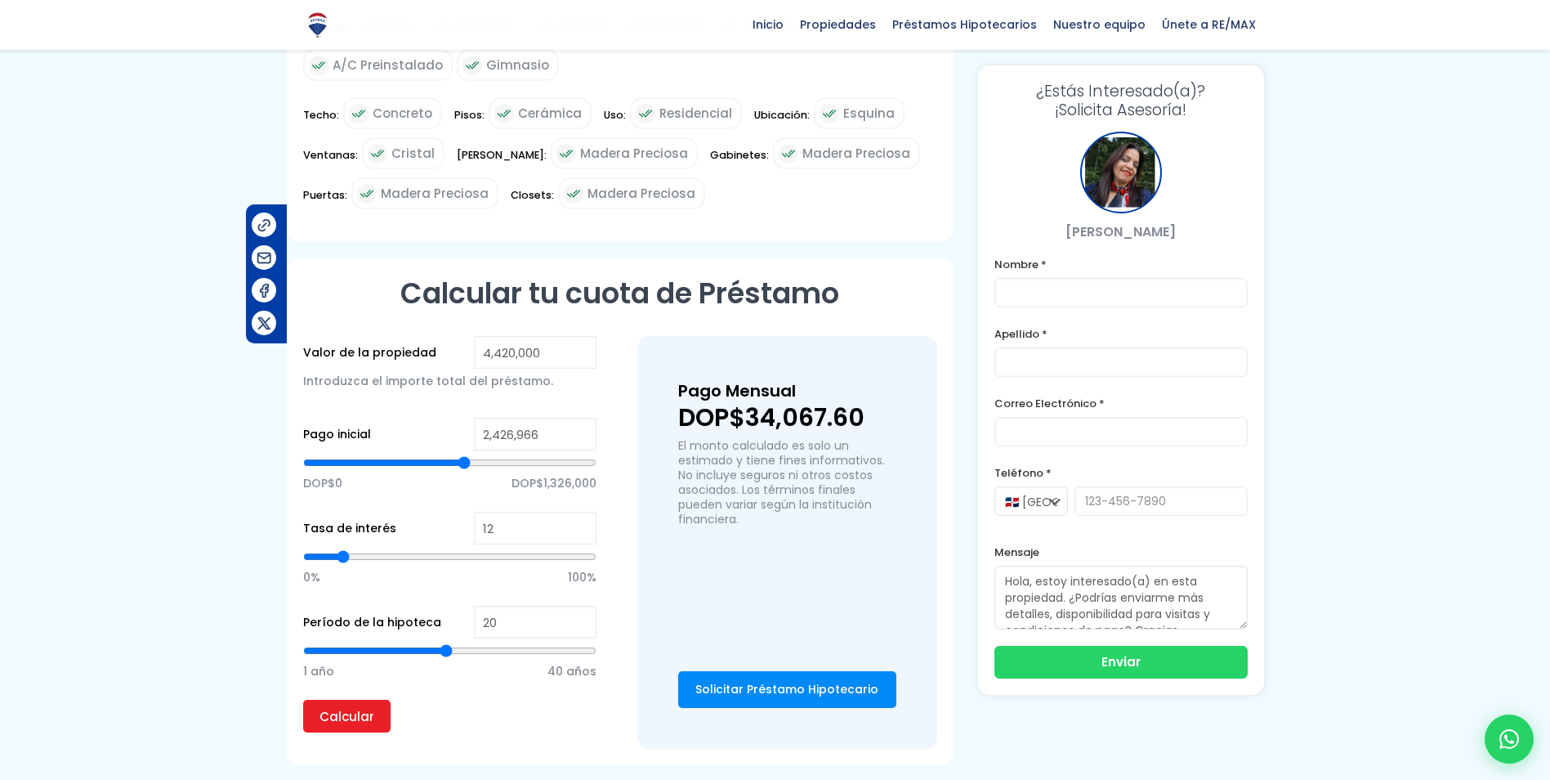
type input "2426966"
type input "2,414,091"
type input "2414091"
type input "2,401,216"
drag, startPoint x: 451, startPoint y: 445, endPoint x: 462, endPoint y: 444, distance: 10.7
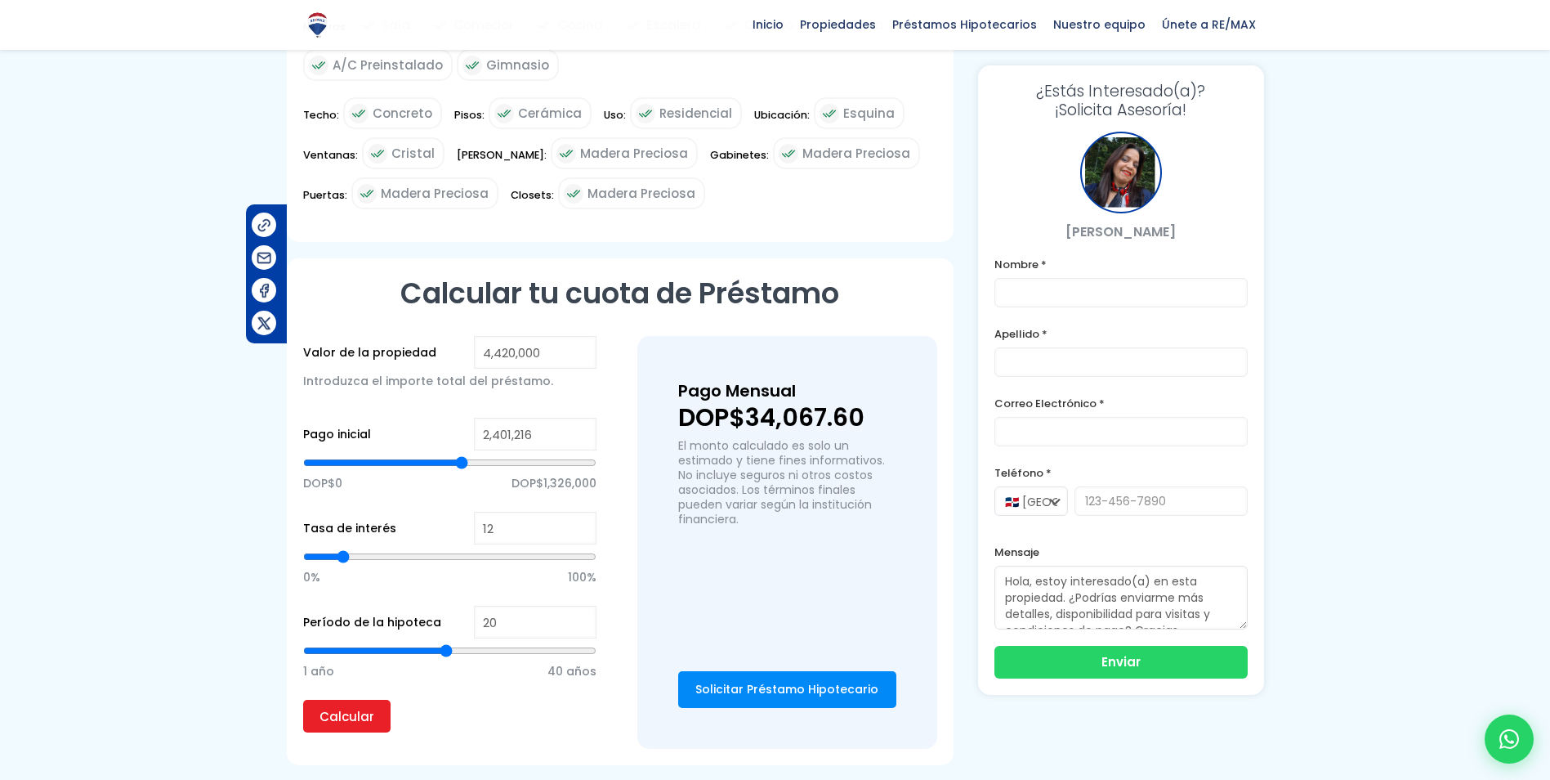
type input "2401216"
click at [462, 454] on input "range" at bounding box center [449, 462] width 293 height 16
drag, startPoint x: 540, startPoint y: 418, endPoint x: 472, endPoint y: 418, distance: 67.8
click at [472, 418] on div "Pago inicial 2,401,216 DOP$0 DOP$1,326,000" at bounding box center [449, 465] width 293 height 94
click at [444, 485] on div "DOP$0 DOP$1,326,000" at bounding box center [449, 480] width 293 height 61
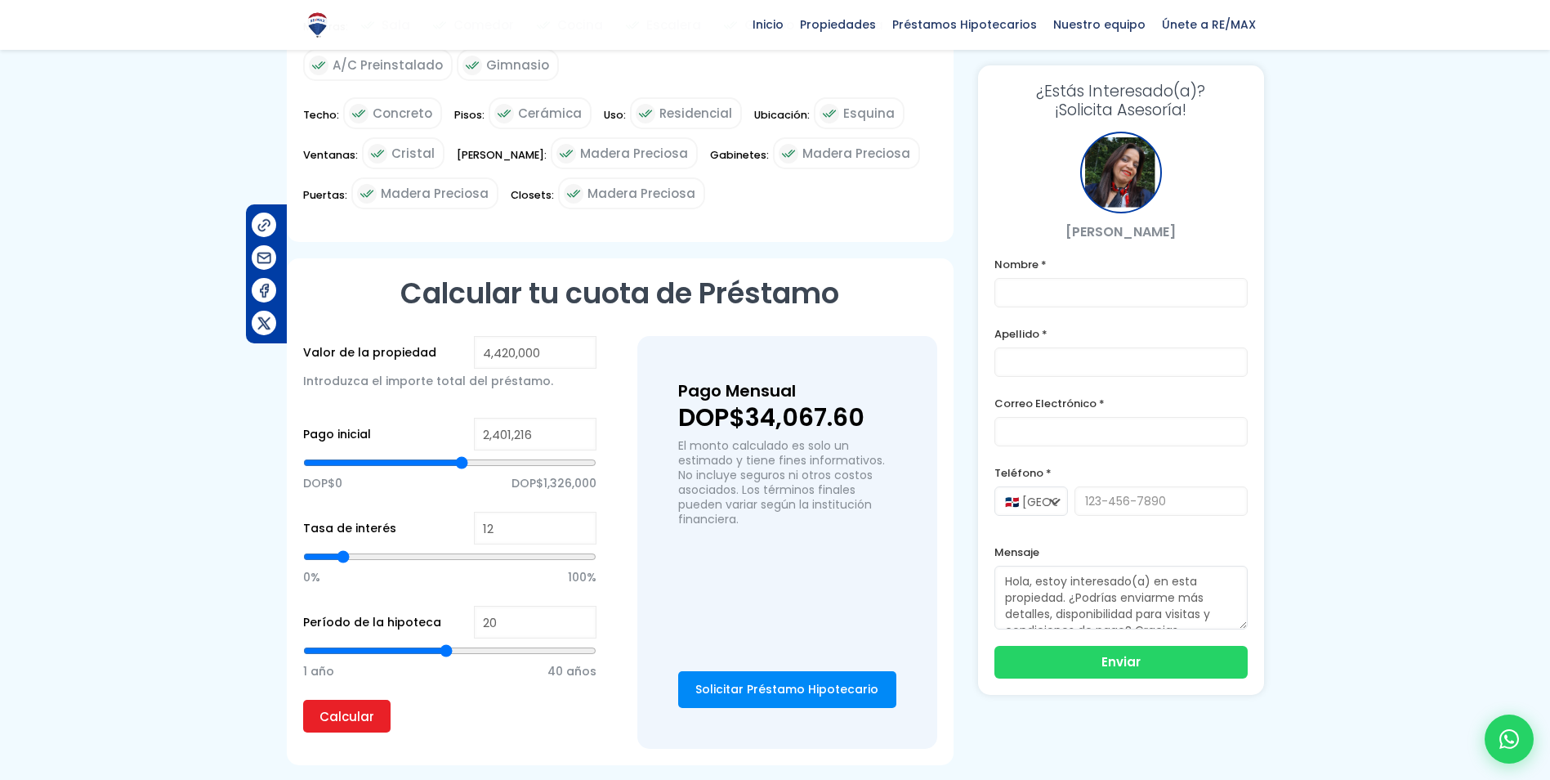
scroll to position [899, 0]
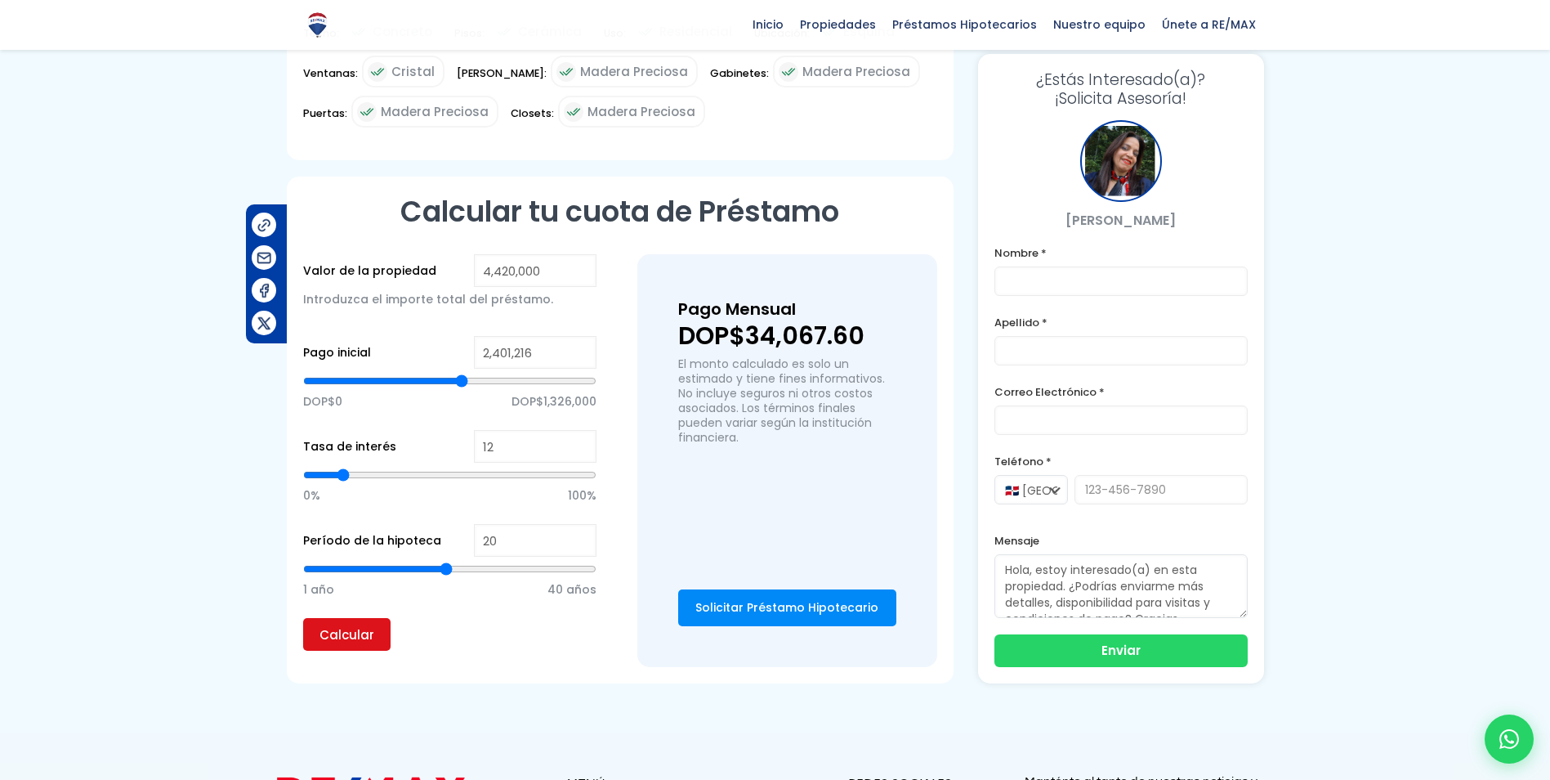
click at [360, 628] on input "Calcular" at bounding box center [346, 634] width 87 height 33
drag, startPoint x: 748, startPoint y: 319, endPoint x: 883, endPoint y: 317, distance: 134.8
click at [883, 324] on p "DOP$22,228.55" at bounding box center [787, 336] width 218 height 25
drag, startPoint x: 883, startPoint y: 317, endPoint x: 845, endPoint y: 310, distance: 38.3
copy p "22,228.55"
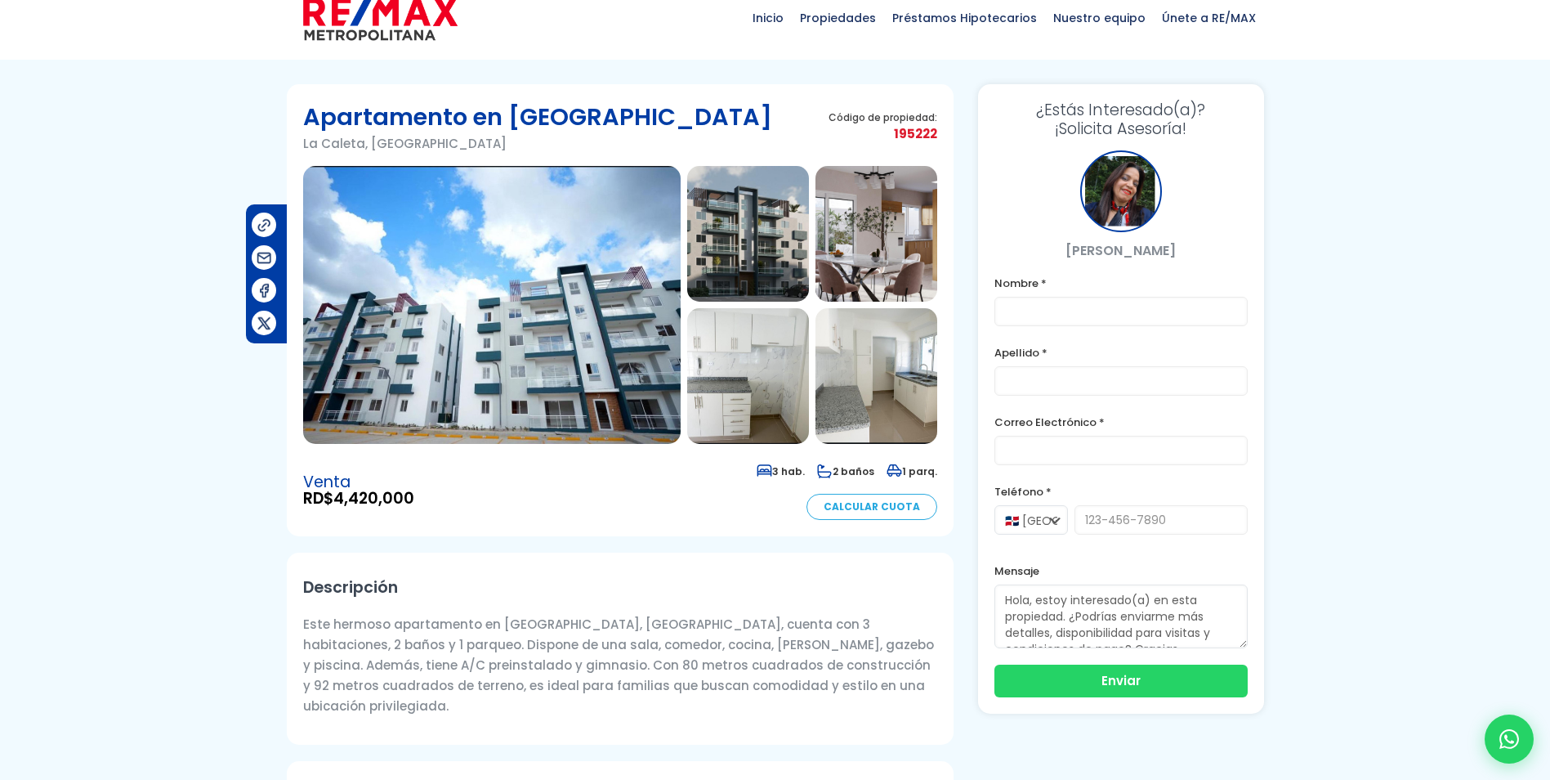
scroll to position [0, 0]
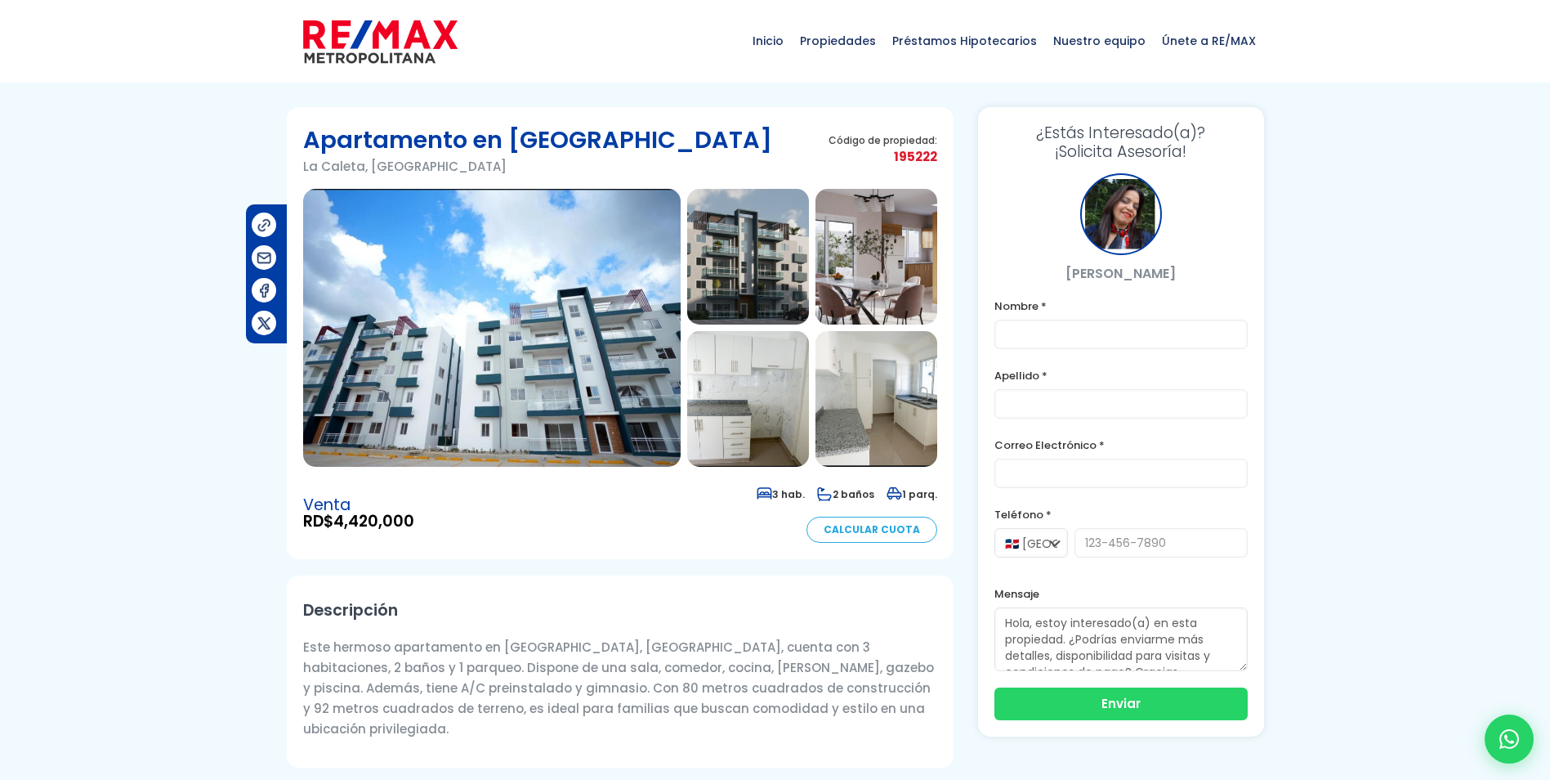
click at [504, 343] on img at bounding box center [492, 328] width 378 height 278
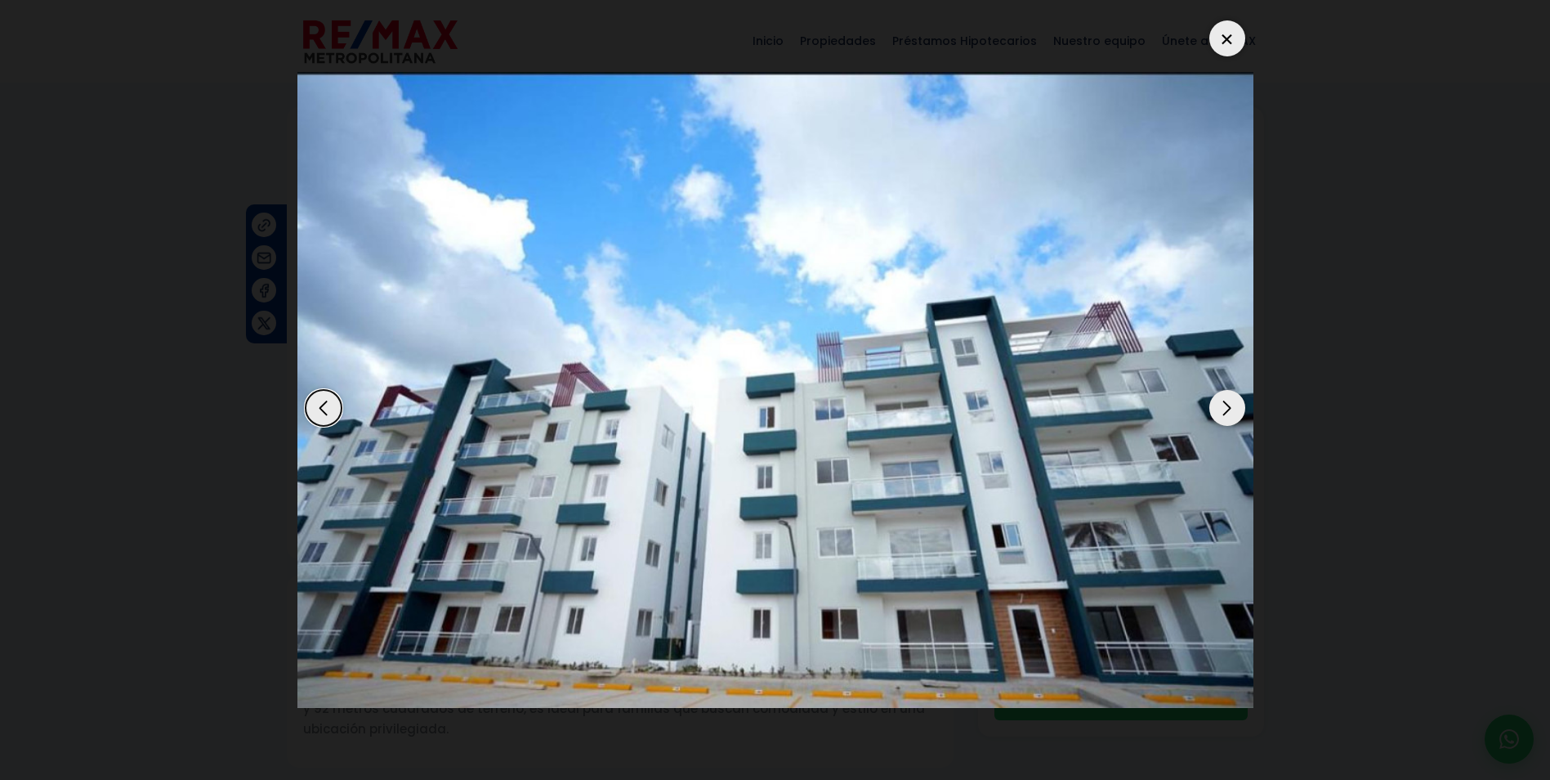
click at [1229, 417] on div "Next slide" at bounding box center [1227, 408] width 36 height 36
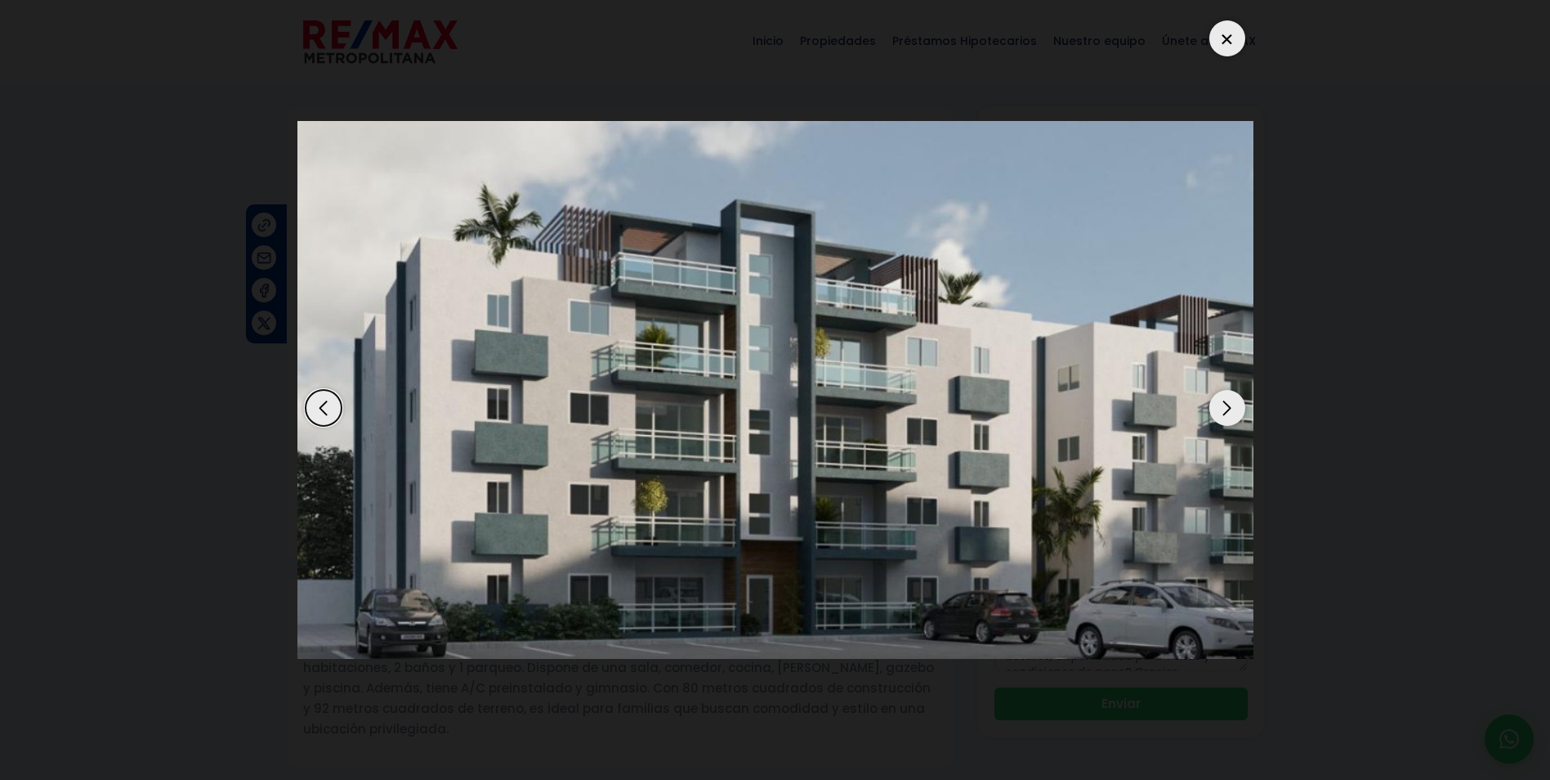
click at [1229, 417] on div "Next slide" at bounding box center [1227, 408] width 36 height 36
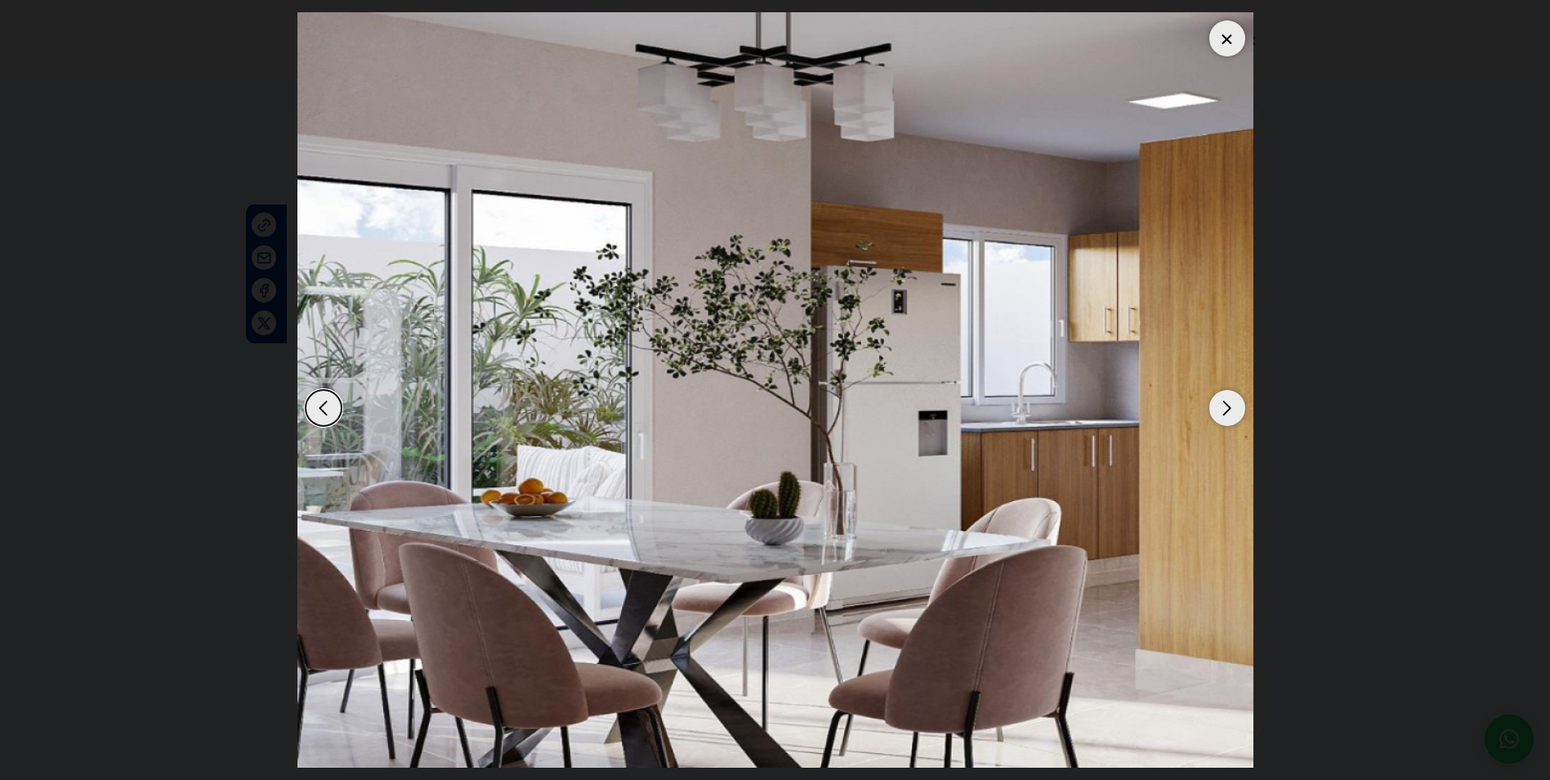
click at [1229, 417] on div "Next slide" at bounding box center [1227, 408] width 36 height 36
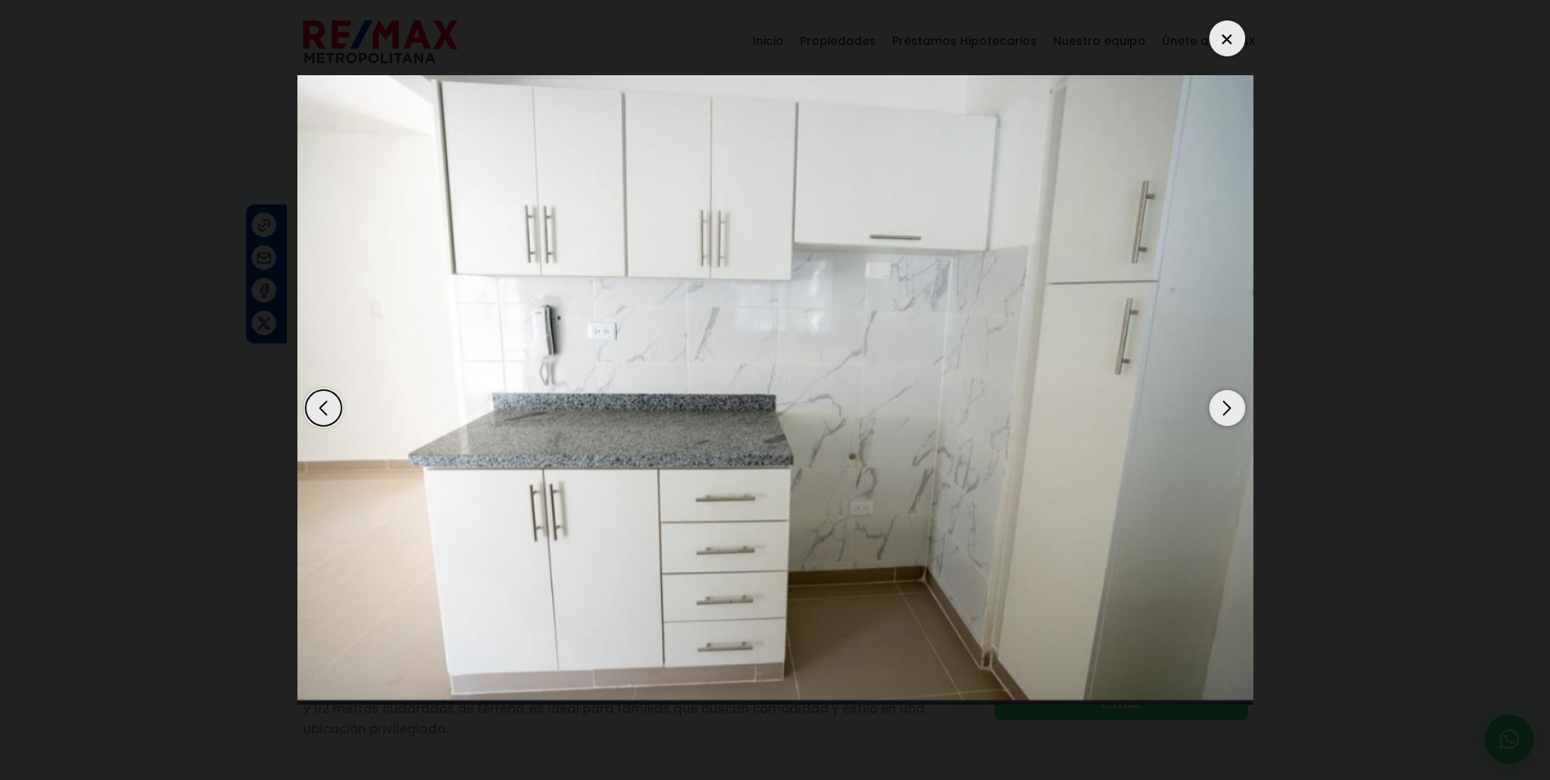
click at [1229, 417] on div "Next slide" at bounding box center [1227, 408] width 36 height 36
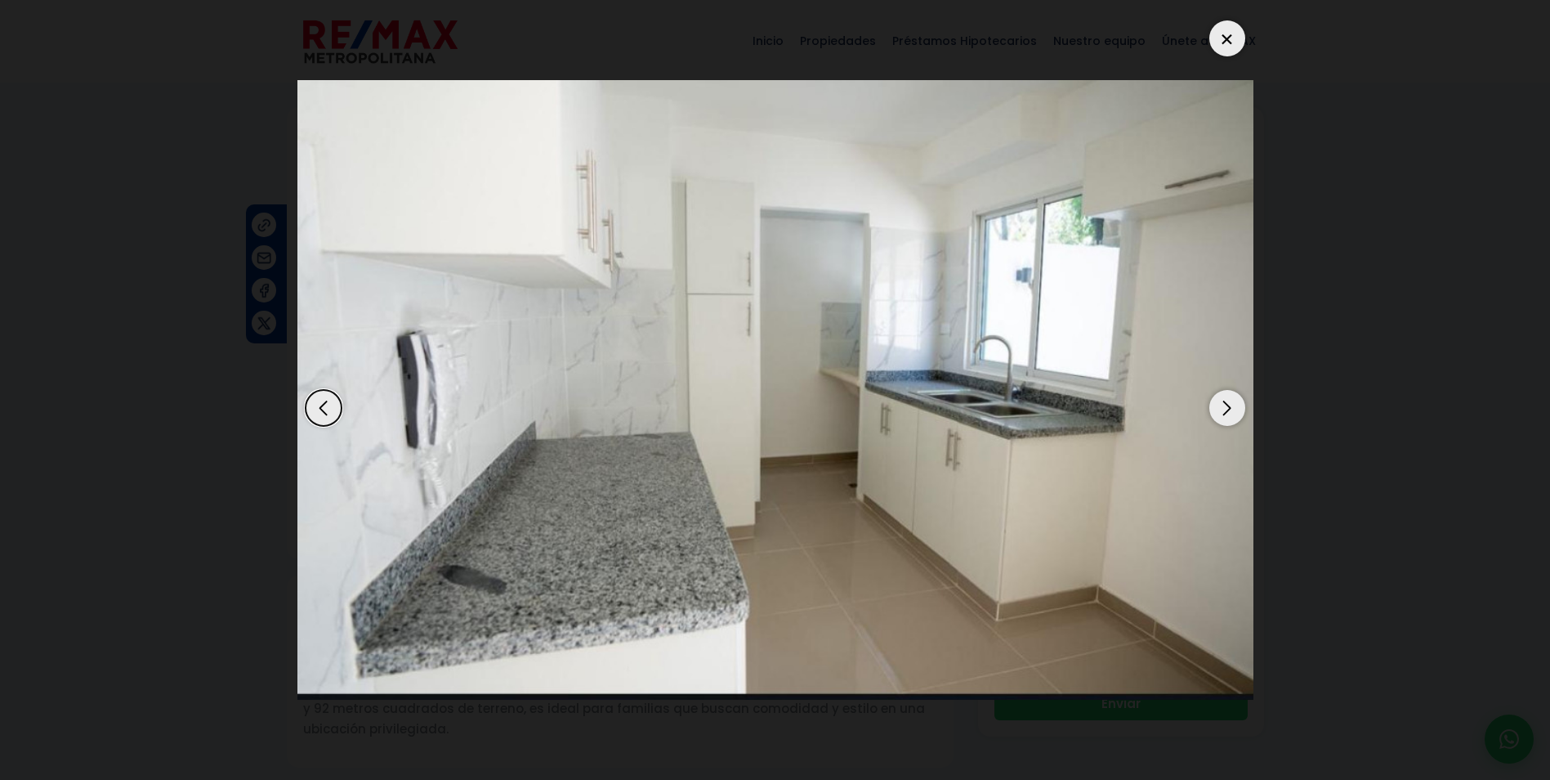
click at [1229, 417] on div "Next slide" at bounding box center [1227, 408] width 36 height 36
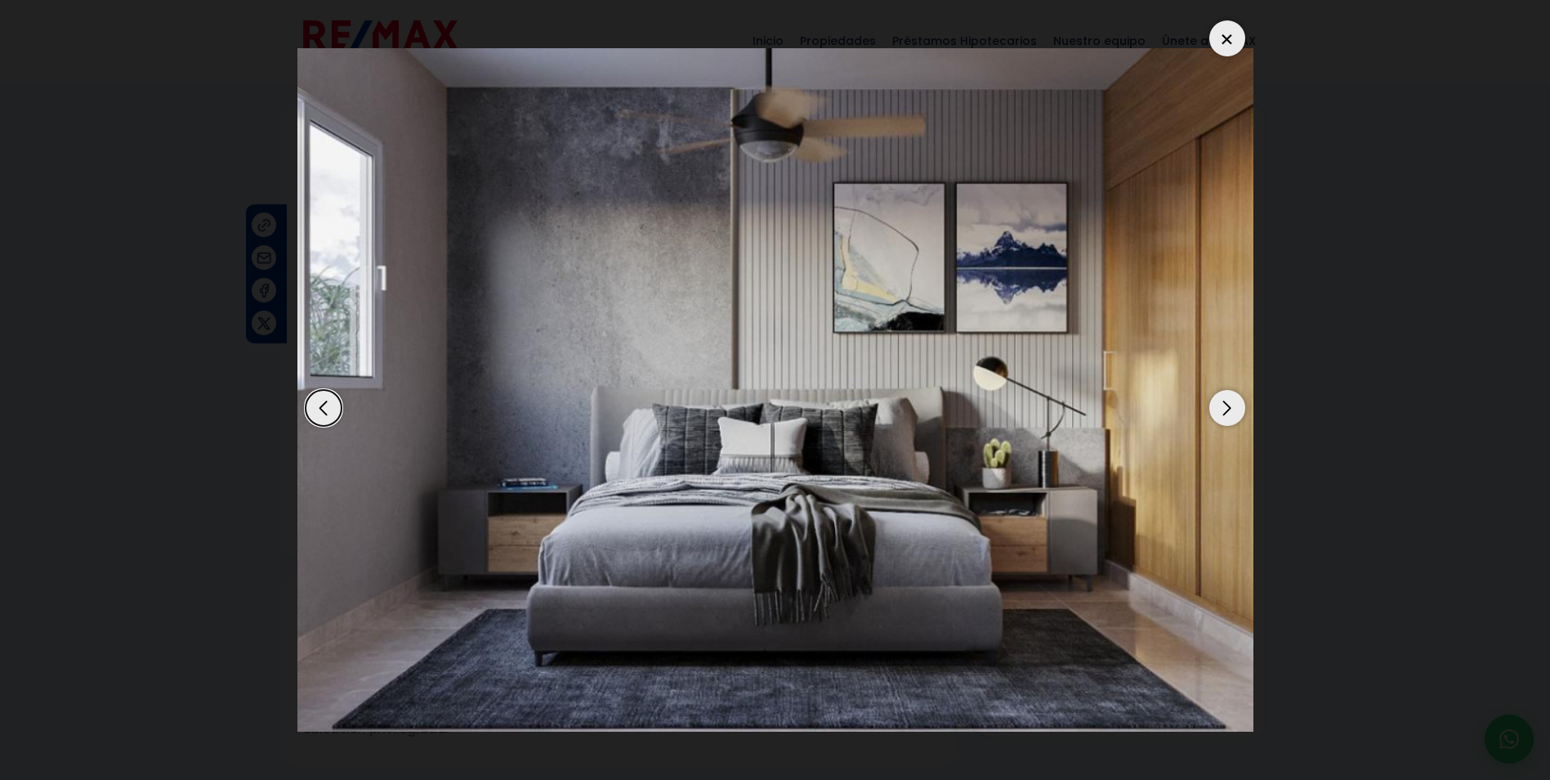
click at [1229, 417] on div "Next slide" at bounding box center [1227, 408] width 36 height 36
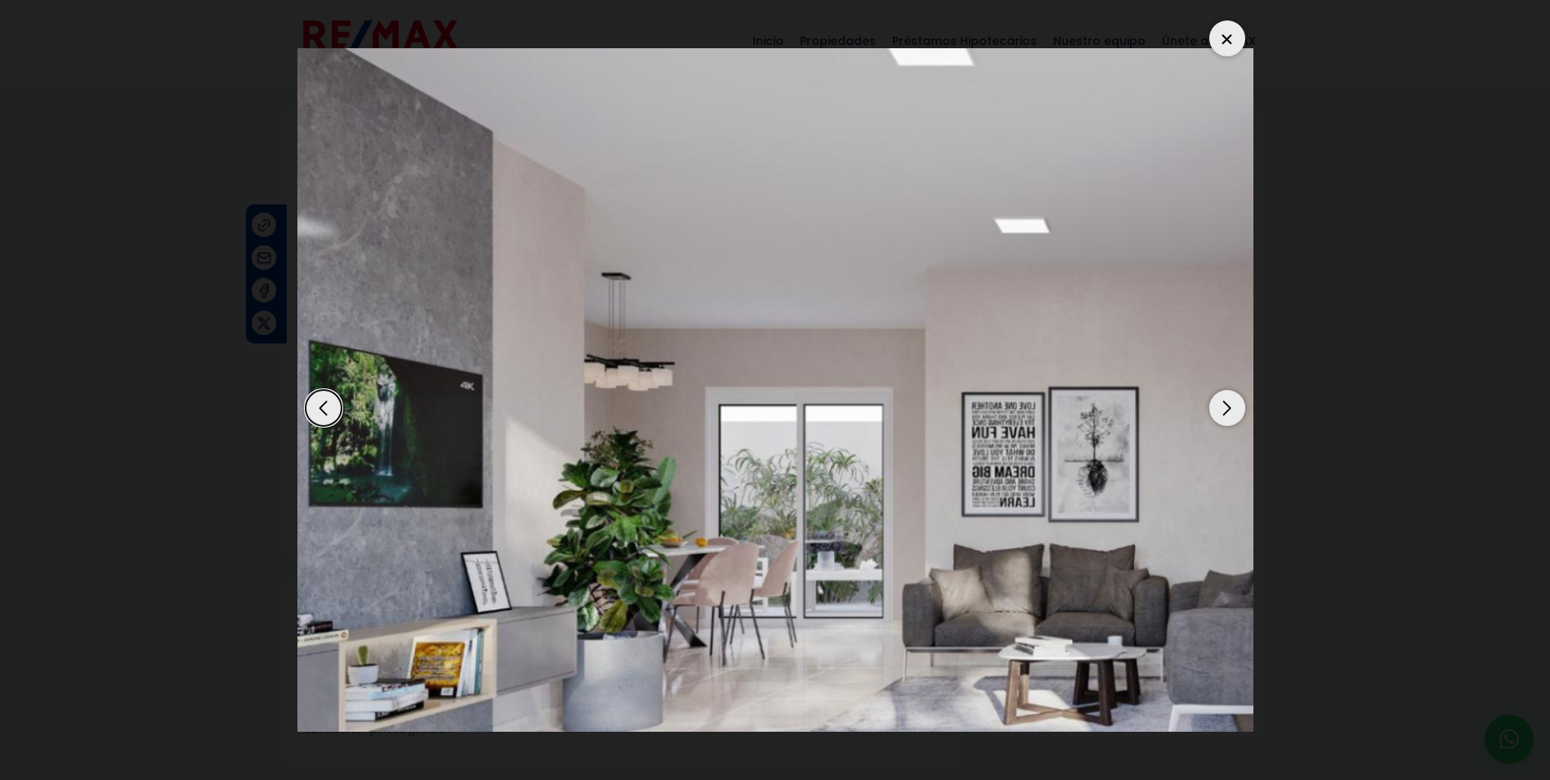
click at [1229, 417] on div "Next slide" at bounding box center [1227, 408] width 36 height 36
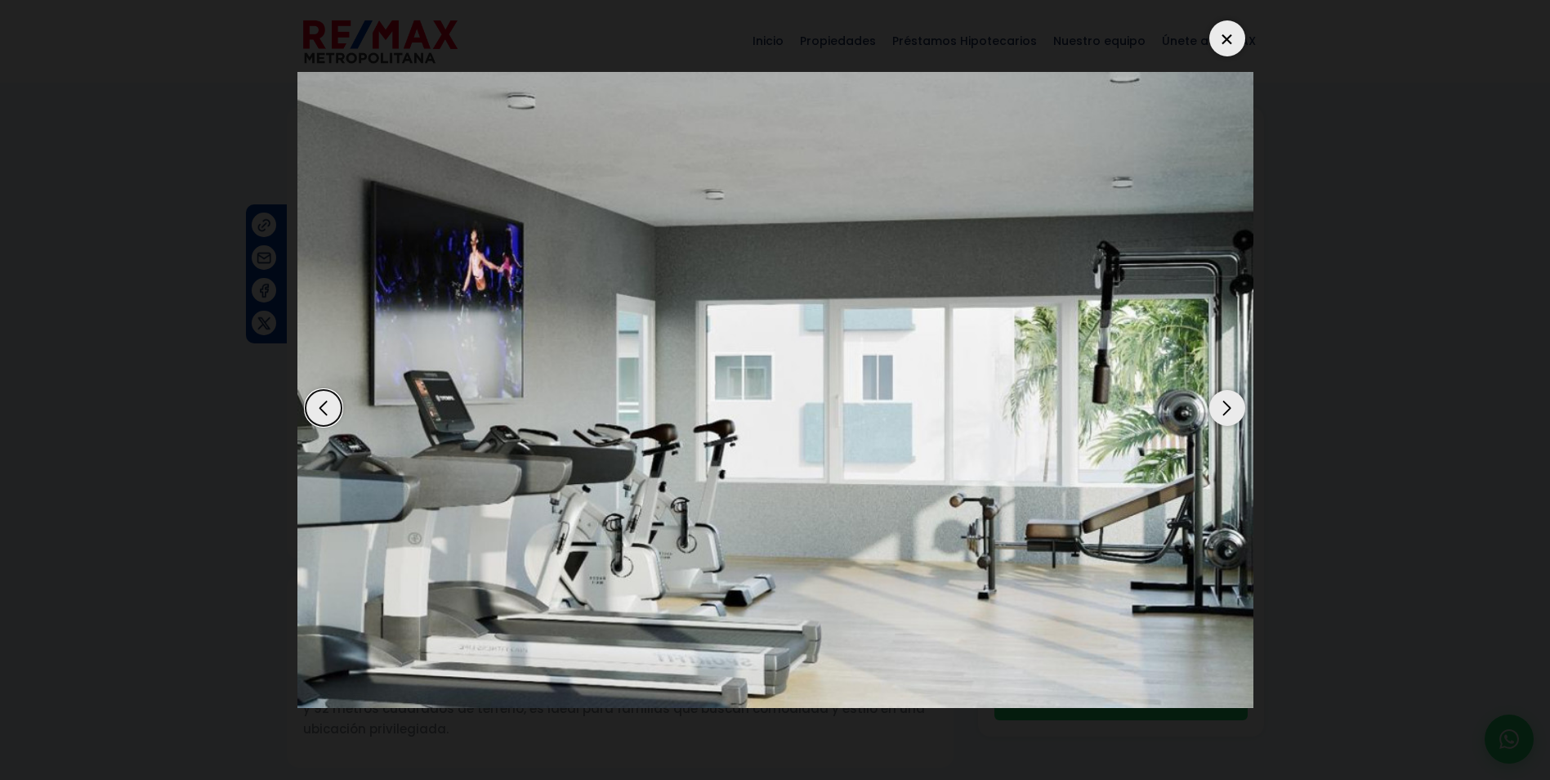
click at [1229, 417] on div "Next slide" at bounding box center [1227, 408] width 36 height 36
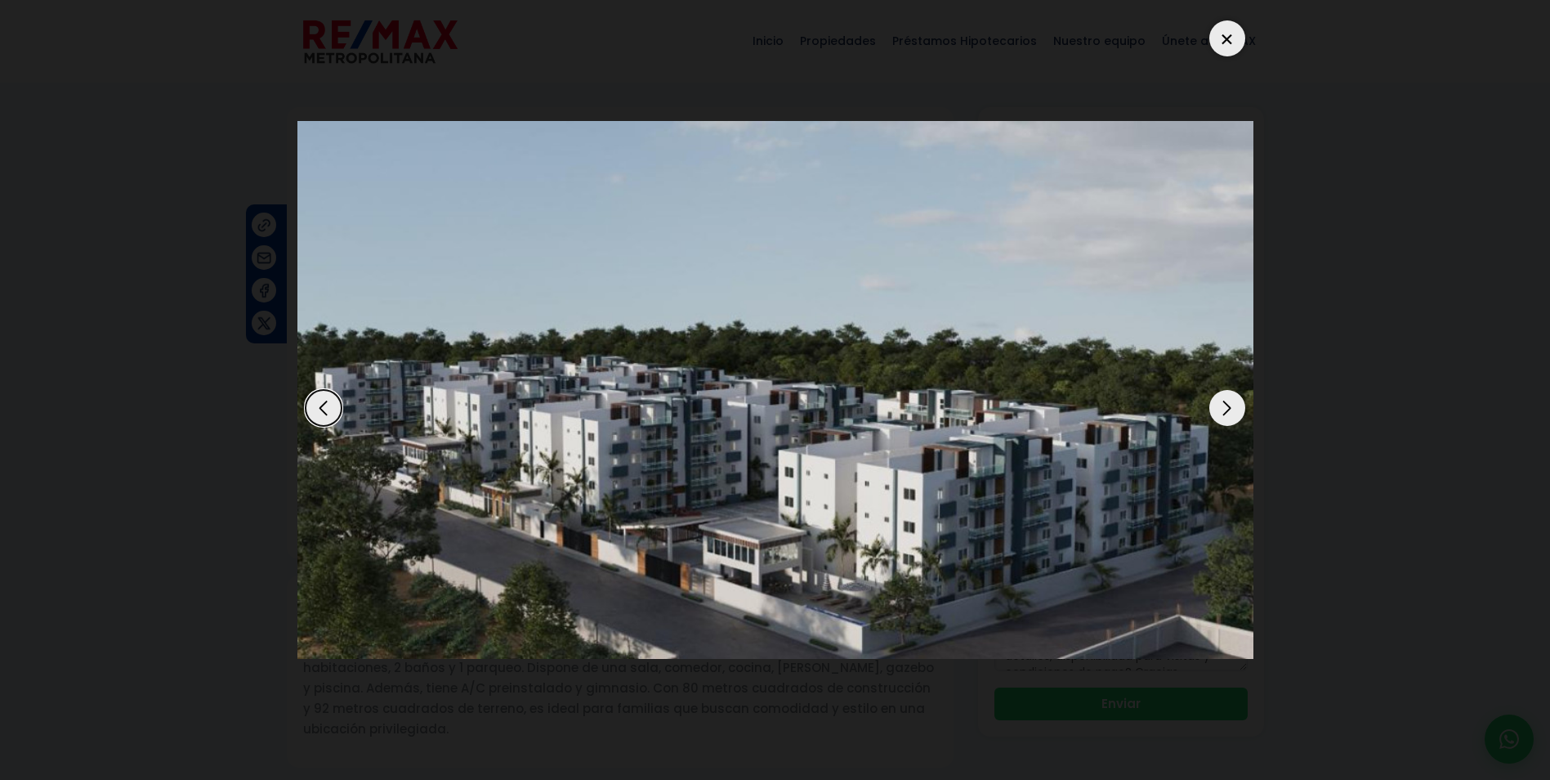
click at [1229, 417] on div "Next slide" at bounding box center [1227, 408] width 36 height 36
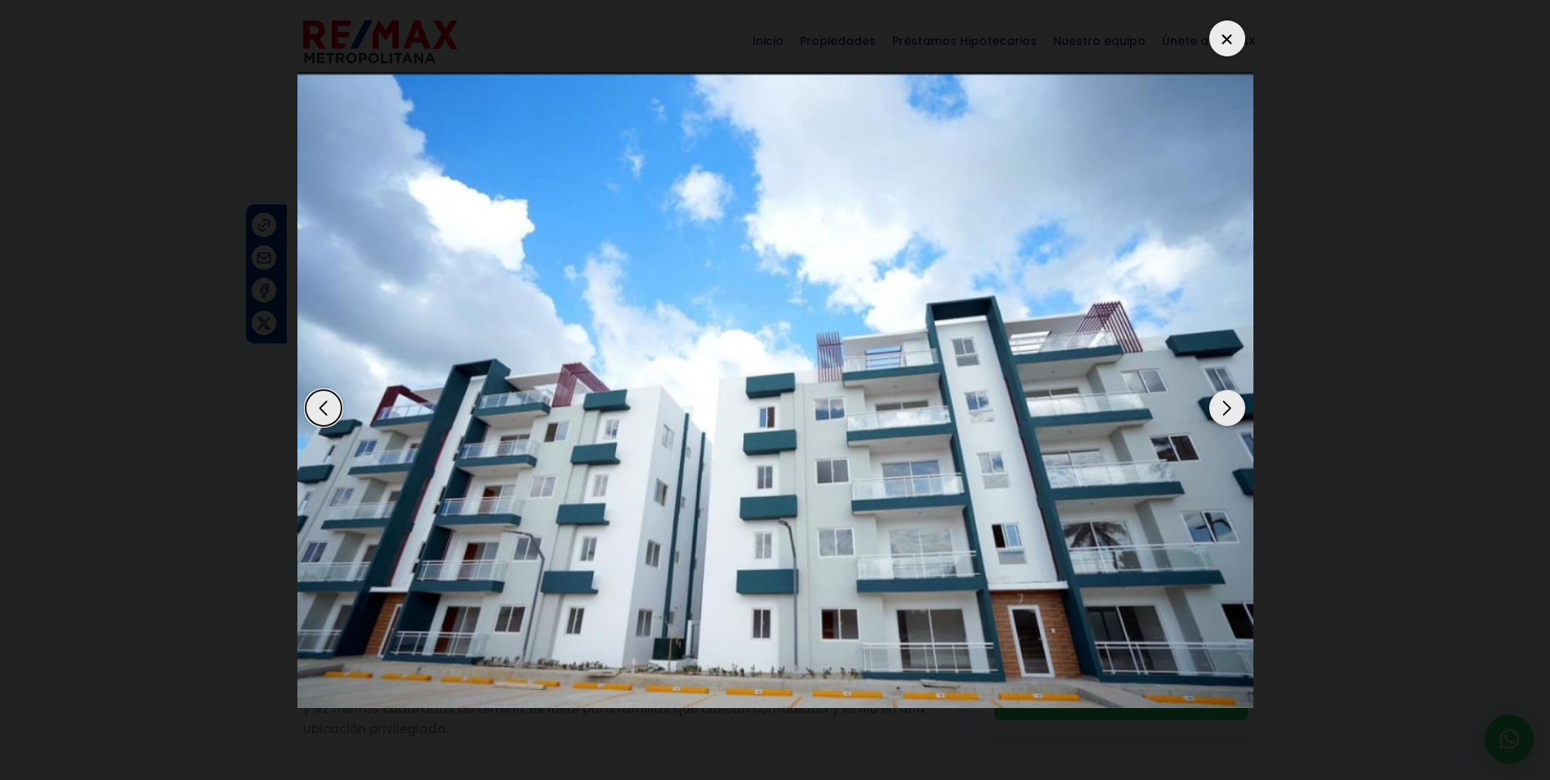
click at [1229, 417] on div "Next slide" at bounding box center [1227, 408] width 36 height 36
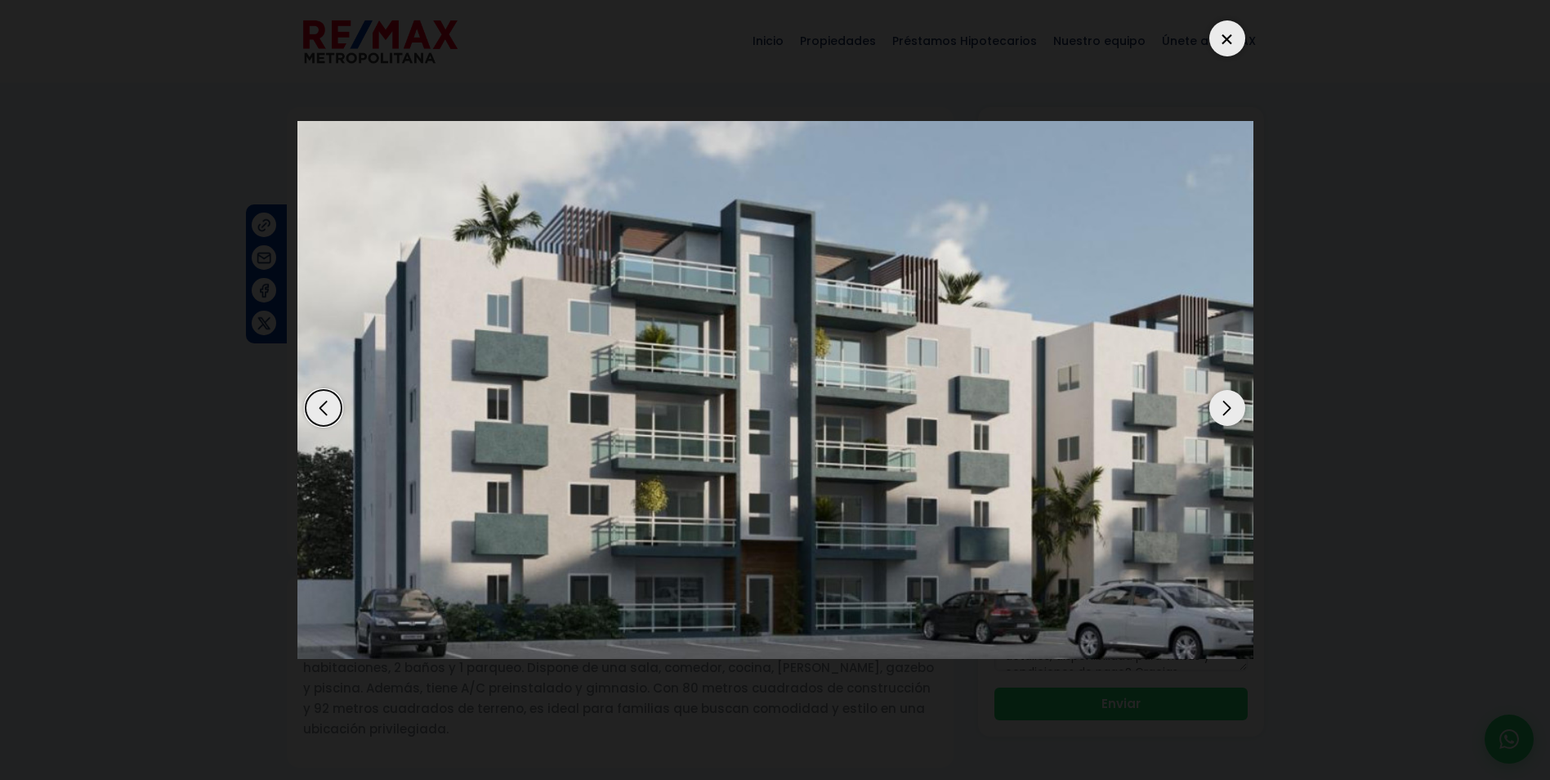
click at [1229, 417] on div "Next slide" at bounding box center [1227, 408] width 36 height 36
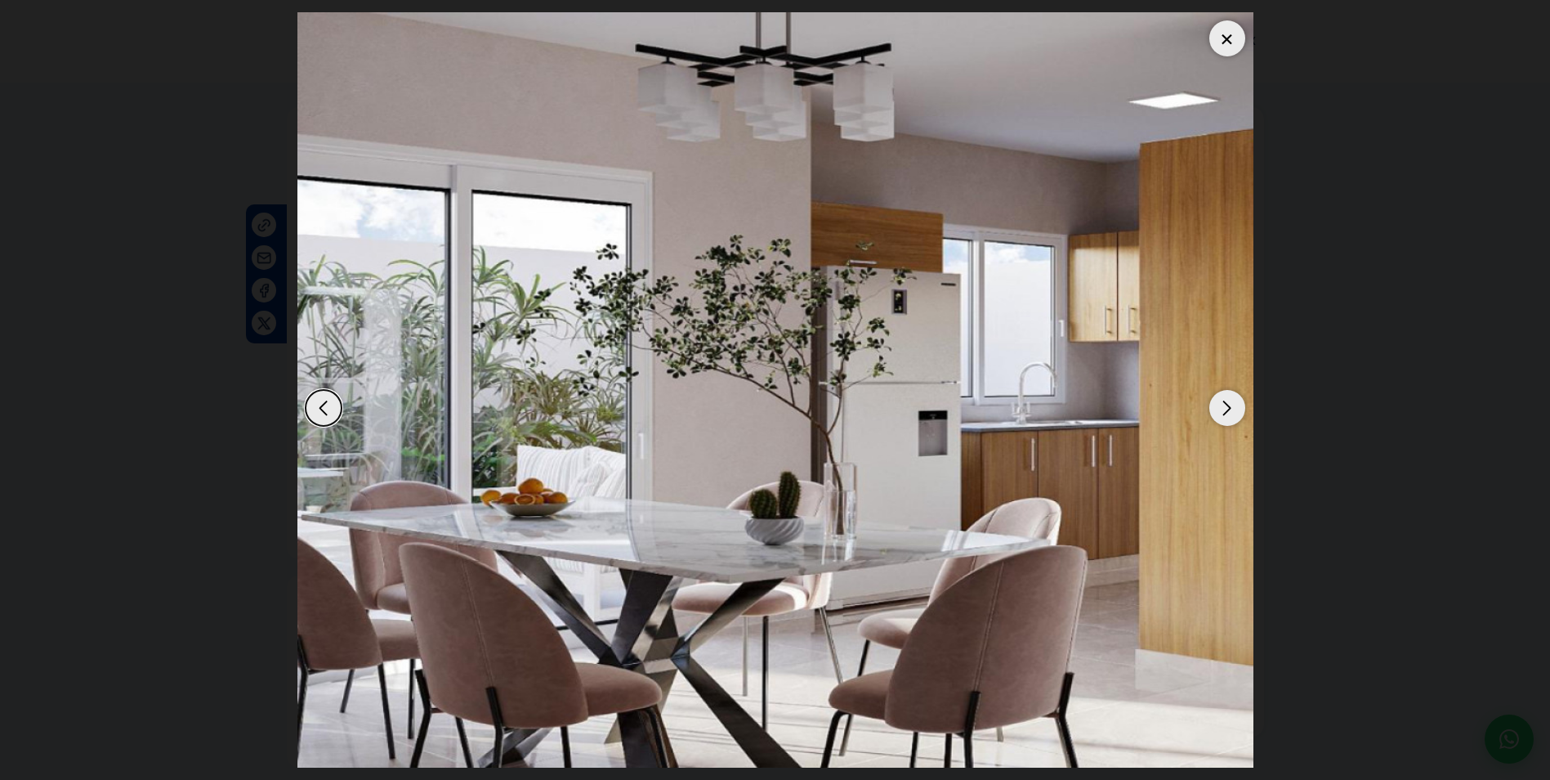
click at [1229, 417] on div "Next slide" at bounding box center [1227, 408] width 36 height 36
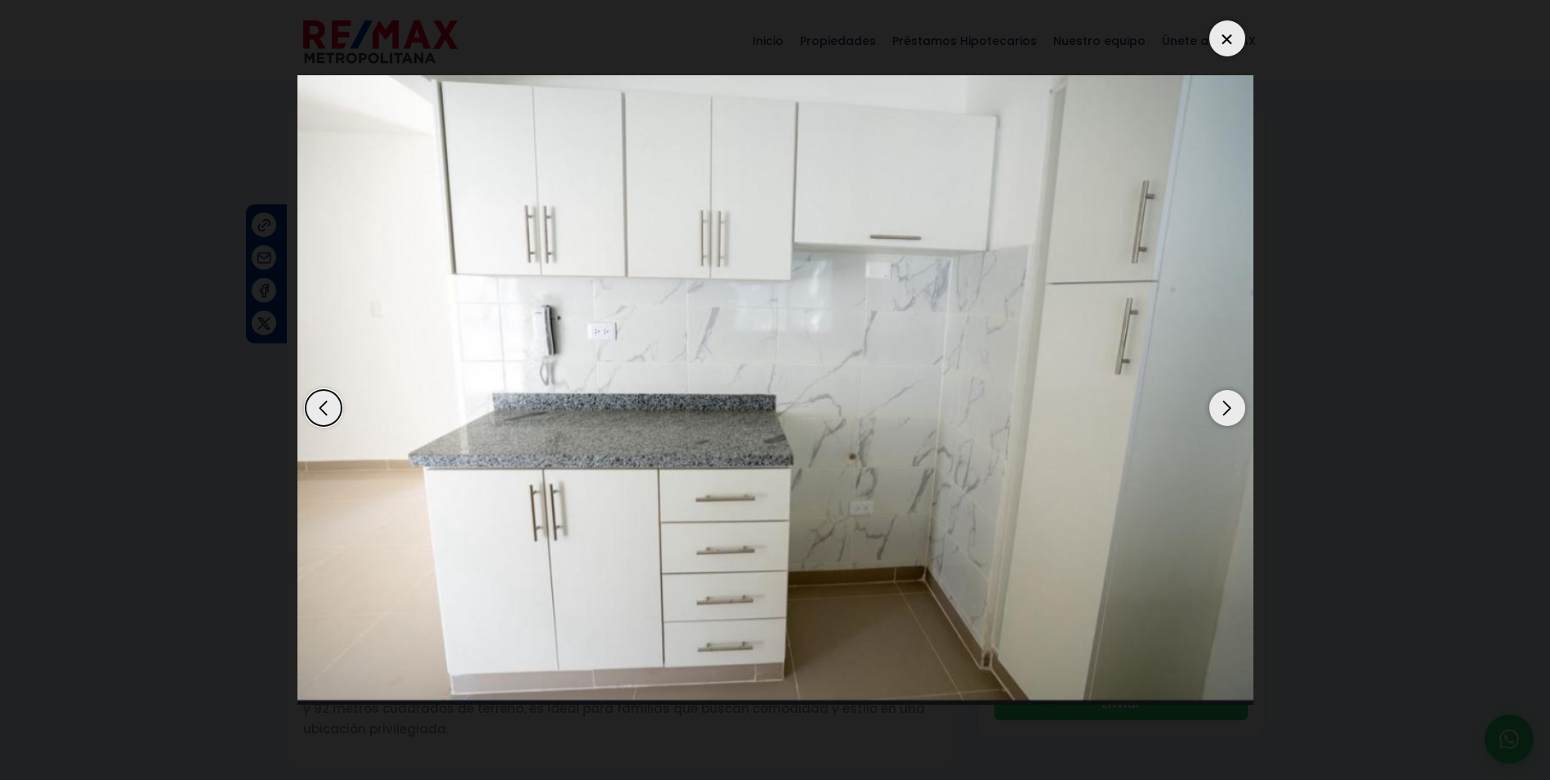
click at [1229, 417] on div "Next slide" at bounding box center [1227, 408] width 36 height 36
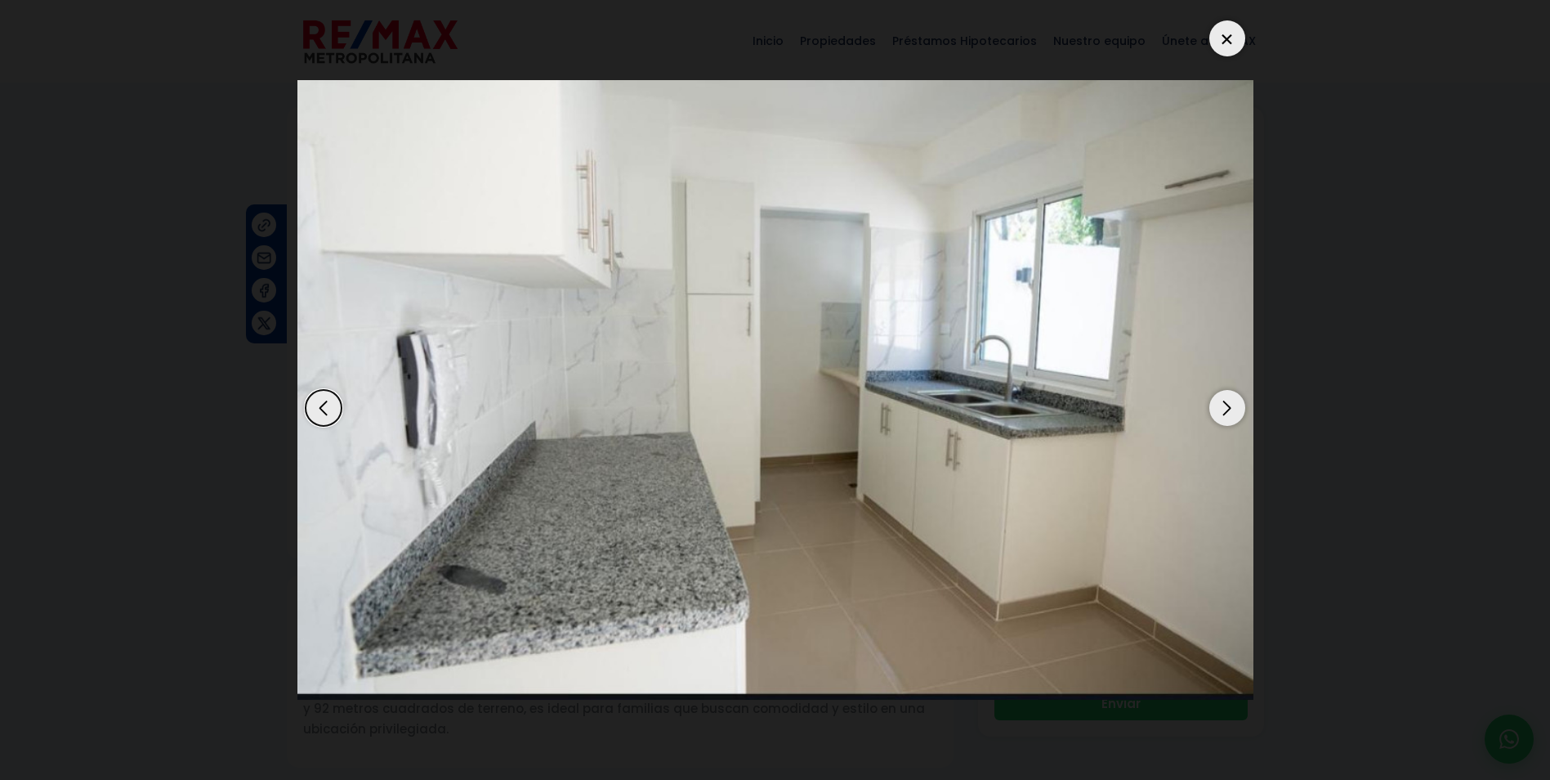
click at [1229, 417] on div "Next slide" at bounding box center [1227, 408] width 36 height 36
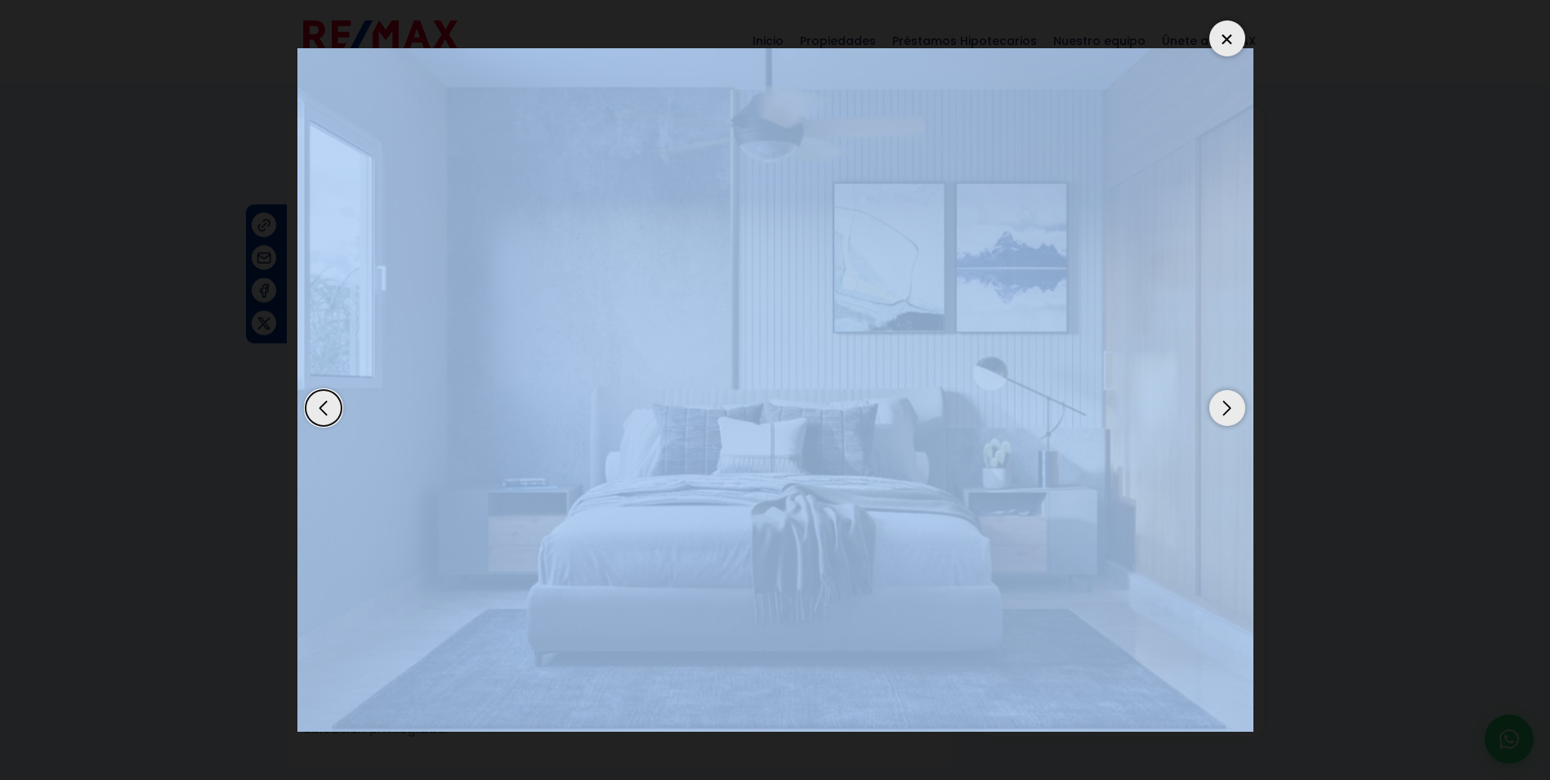
click at [1229, 417] on div "Next slide" at bounding box center [1227, 408] width 36 height 36
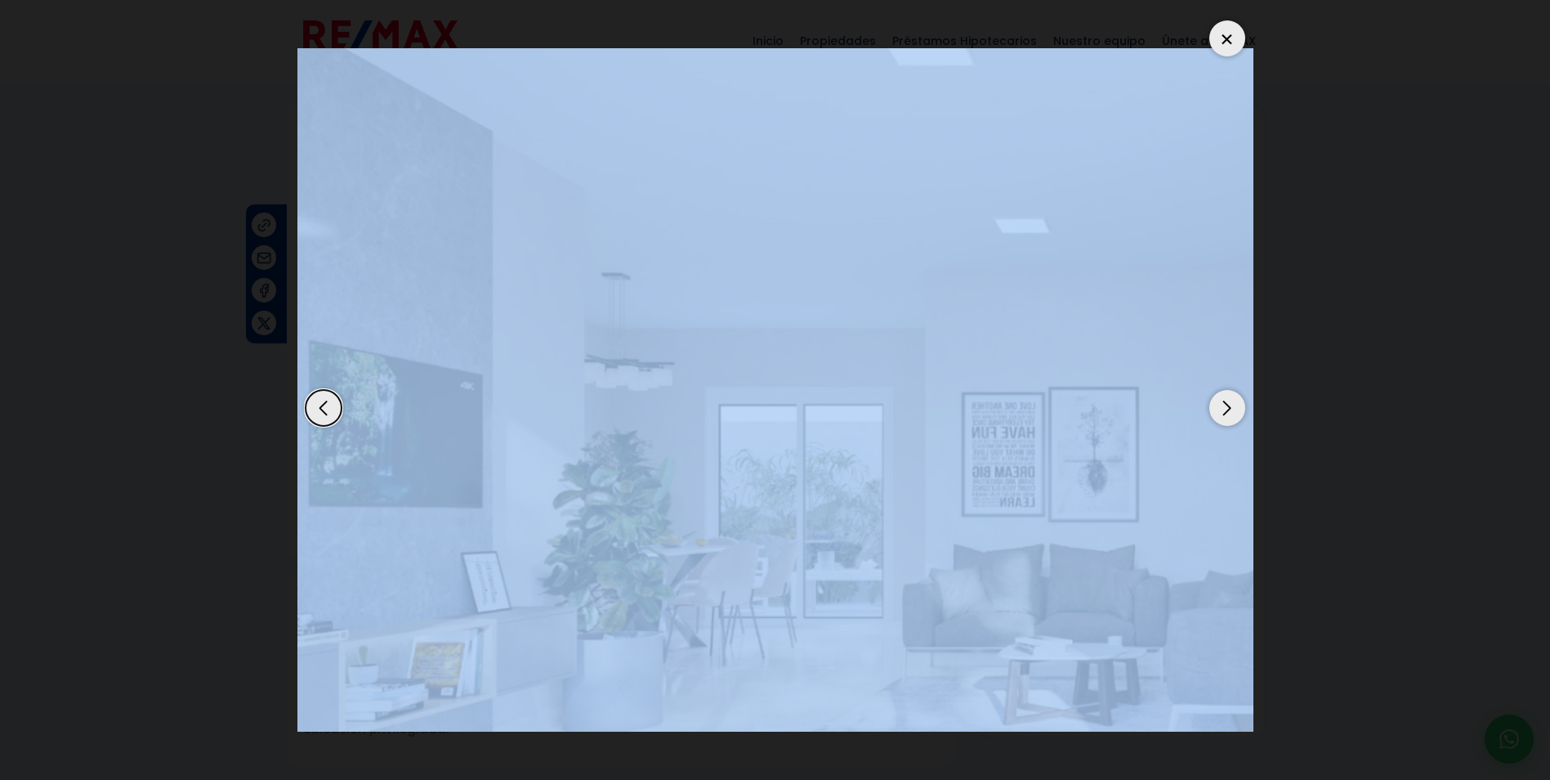
click at [1227, 47] on div at bounding box center [1227, 38] width 36 height 36
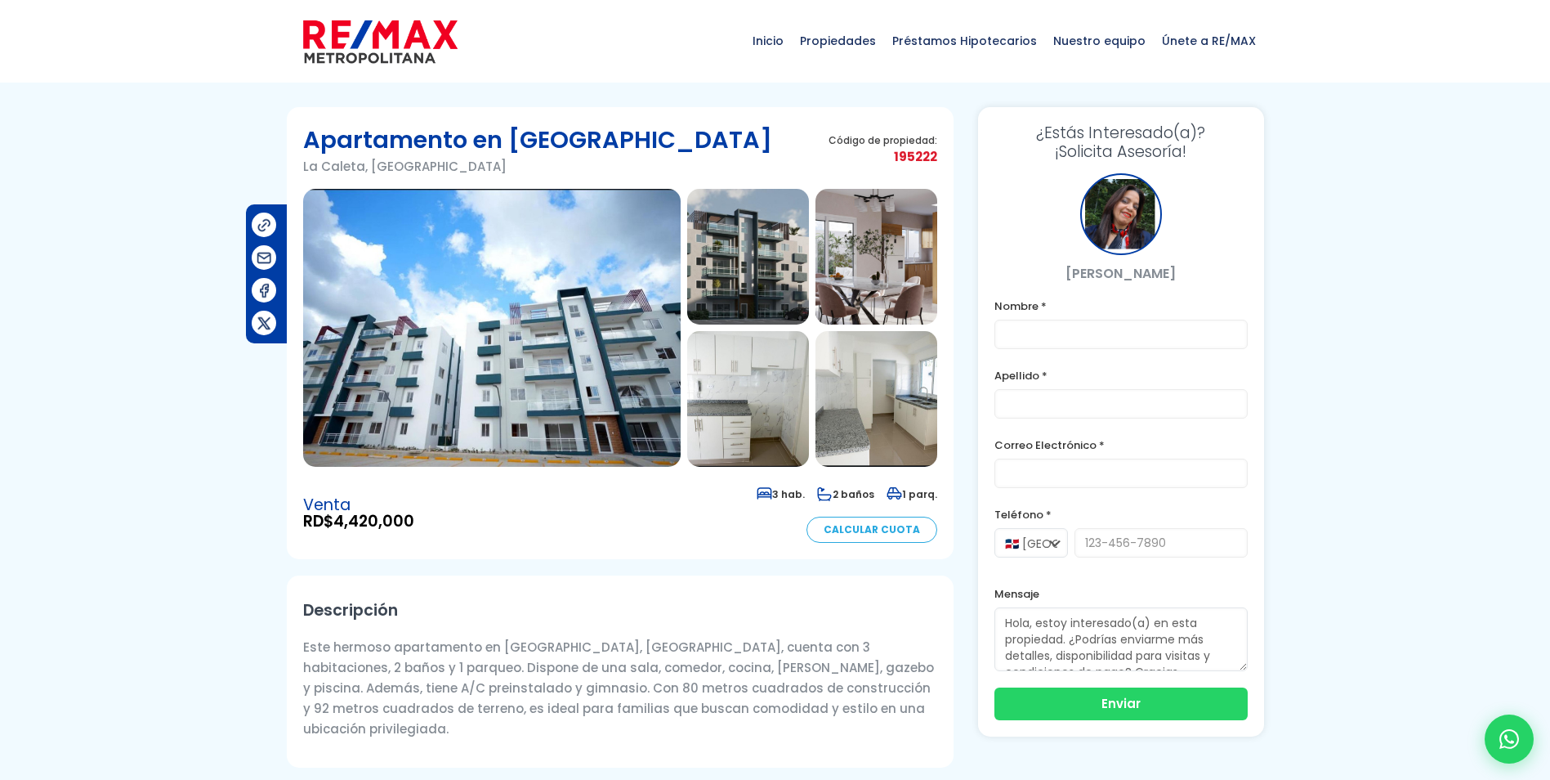
drag, startPoint x: 456, startPoint y: 172, endPoint x: 307, endPoint y: 172, distance: 148.7
click at [307, 172] on p "La Caleta, Boca Chica" at bounding box center [537, 166] width 469 height 20
drag, startPoint x: 307, startPoint y: 172, endPoint x: 371, endPoint y: 166, distance: 64.0
drag, startPoint x: 371, startPoint y: 166, endPoint x: 308, endPoint y: 172, distance: 63.2
click at [308, 172] on p "La Caleta, Boca Chica" at bounding box center [537, 166] width 469 height 20
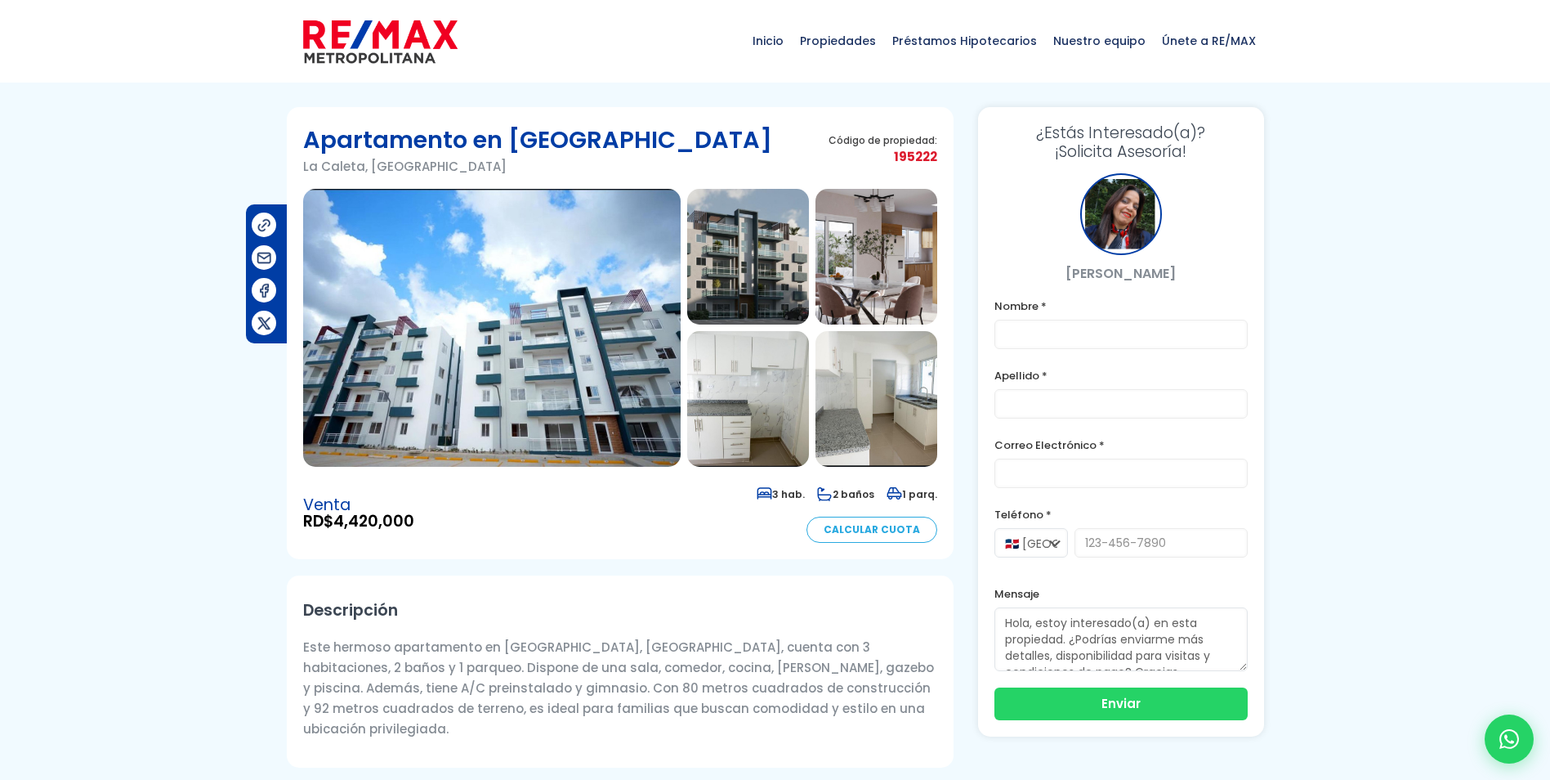
drag, startPoint x: 305, startPoint y: 171, endPoint x: 445, endPoint y: 169, distance: 139.7
click at [445, 169] on p "La Caleta, Boca Chica" at bounding box center [537, 166] width 469 height 20
drag, startPoint x: 445, startPoint y: 169, endPoint x: 405, endPoint y: 167, distance: 39.3
copy p "La Caleta, Boca Chica"
click at [854, 45] on span "Propiedades" at bounding box center [838, 40] width 92 height 49
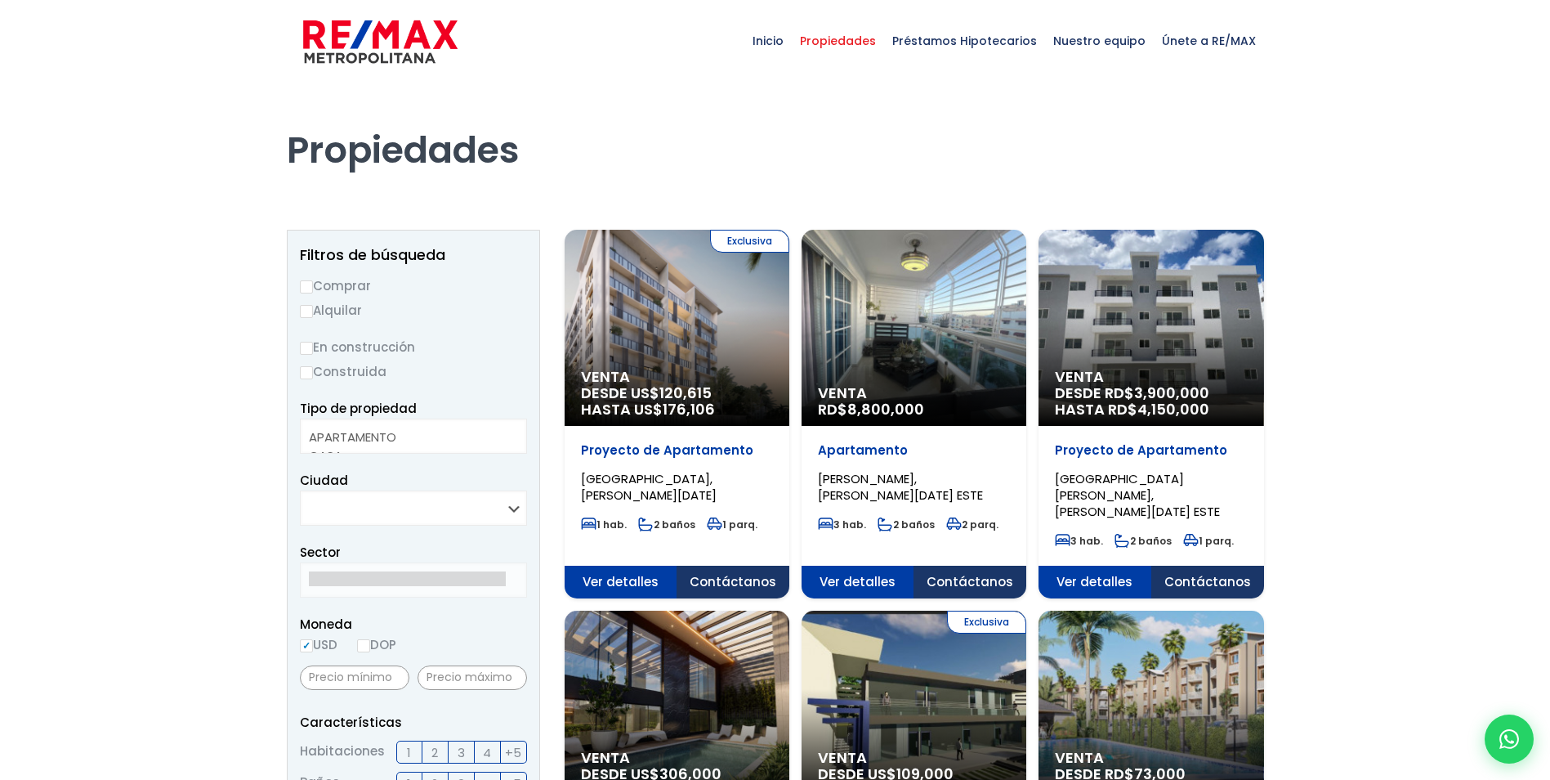
select select
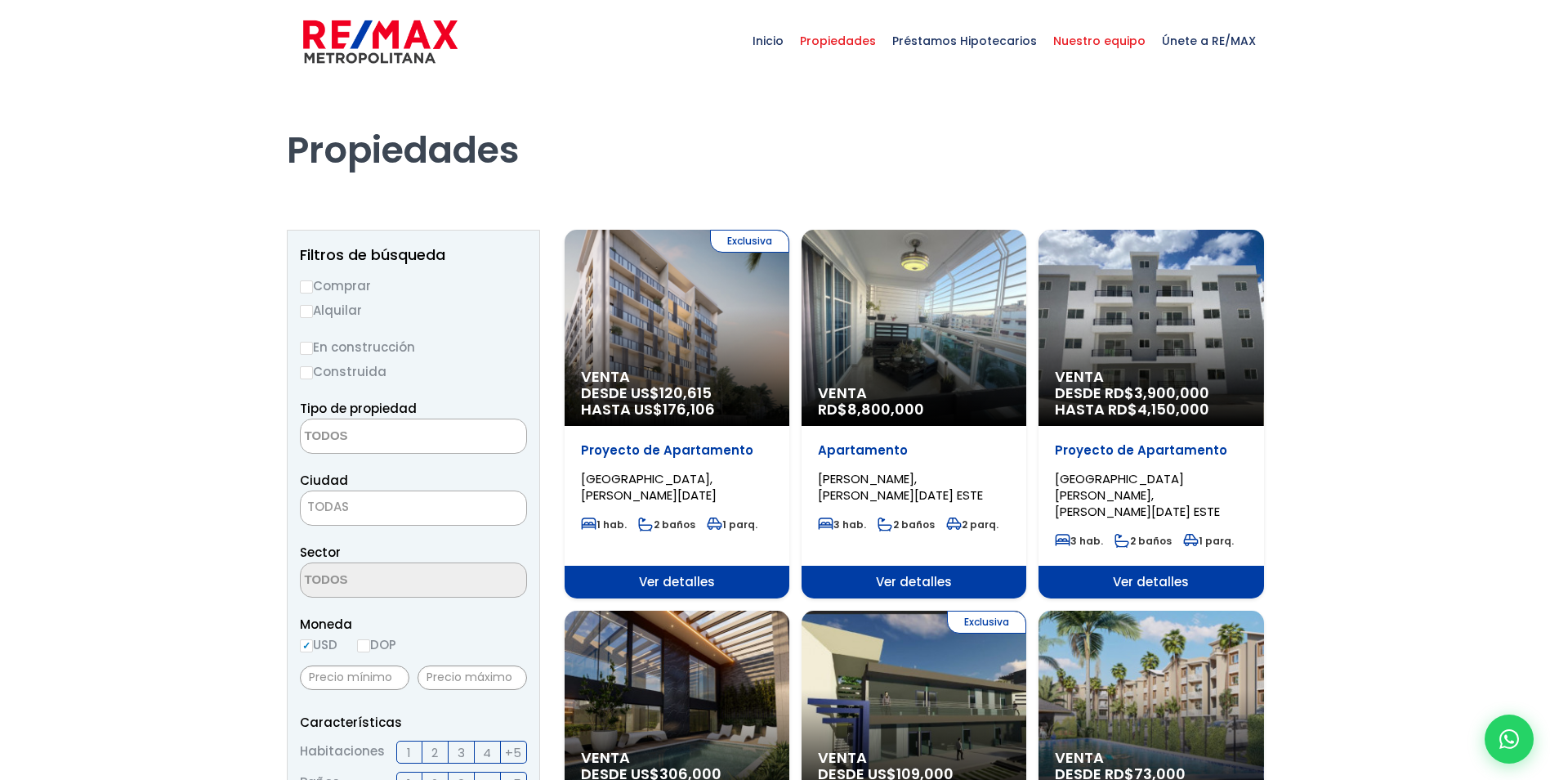
click at [1104, 42] on span "Nuestro equipo" at bounding box center [1099, 40] width 109 height 49
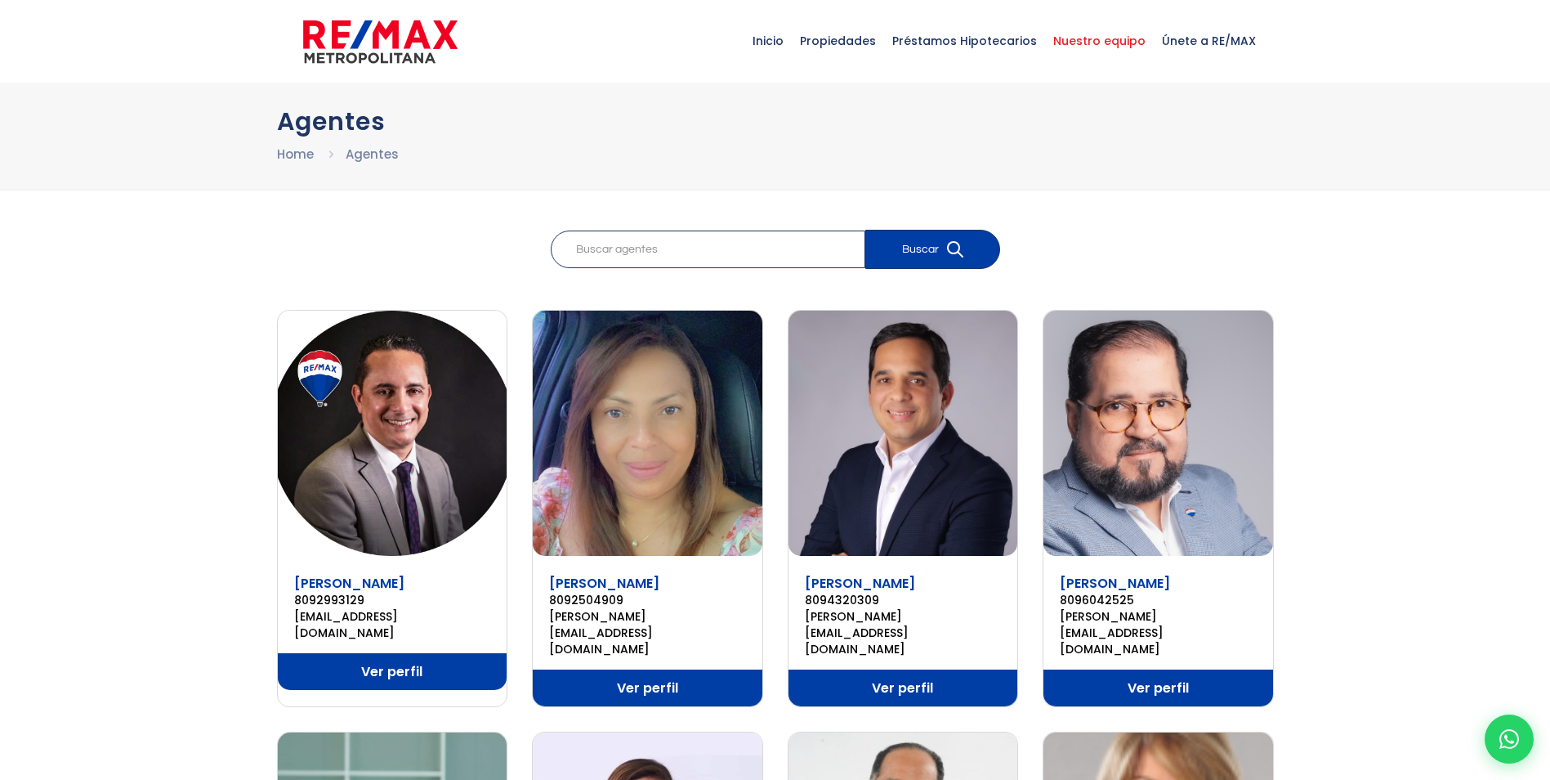
click at [1096, 51] on span "Nuestro equipo" at bounding box center [1099, 40] width 109 height 49
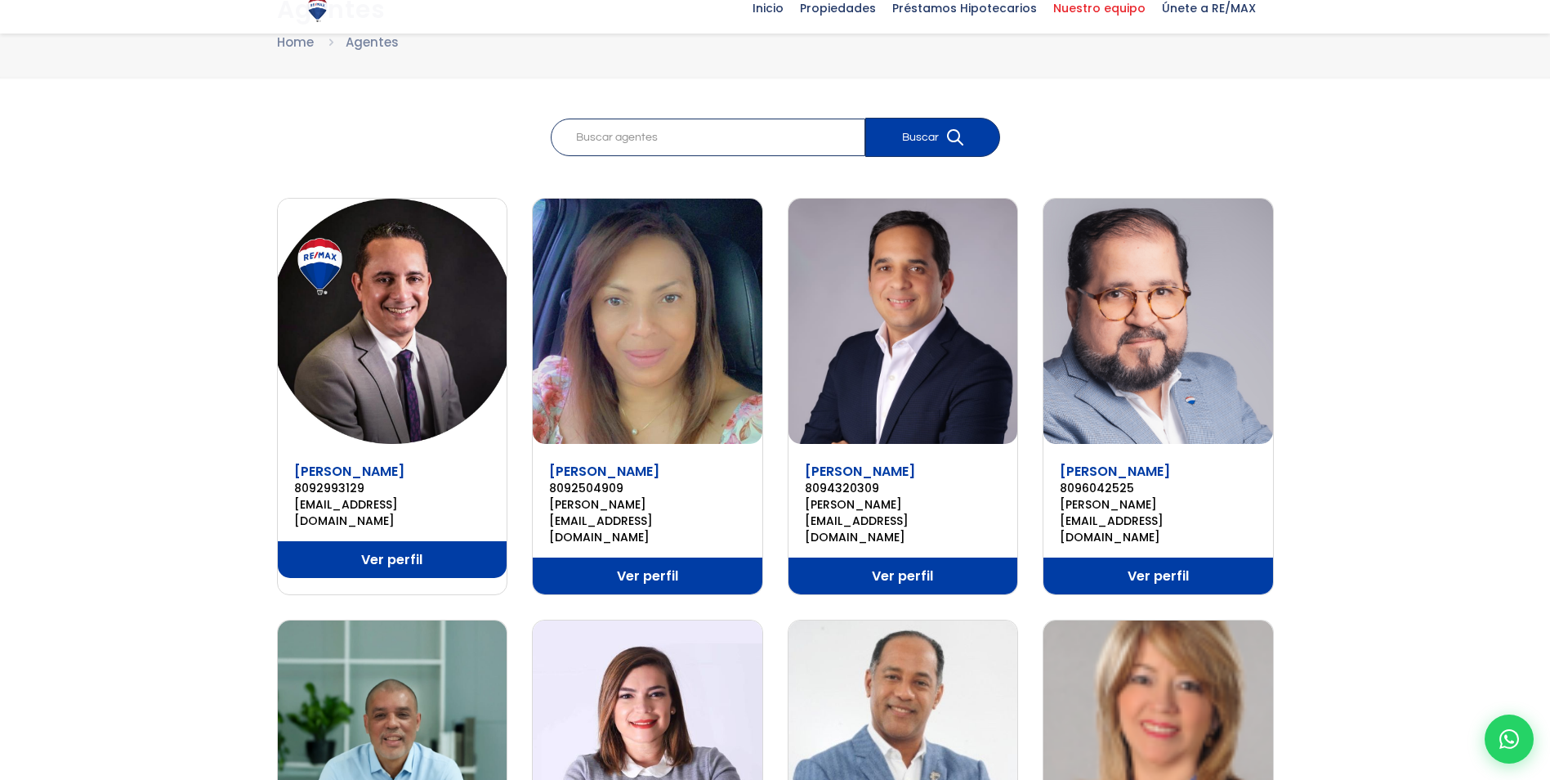
scroll to position [327, 0]
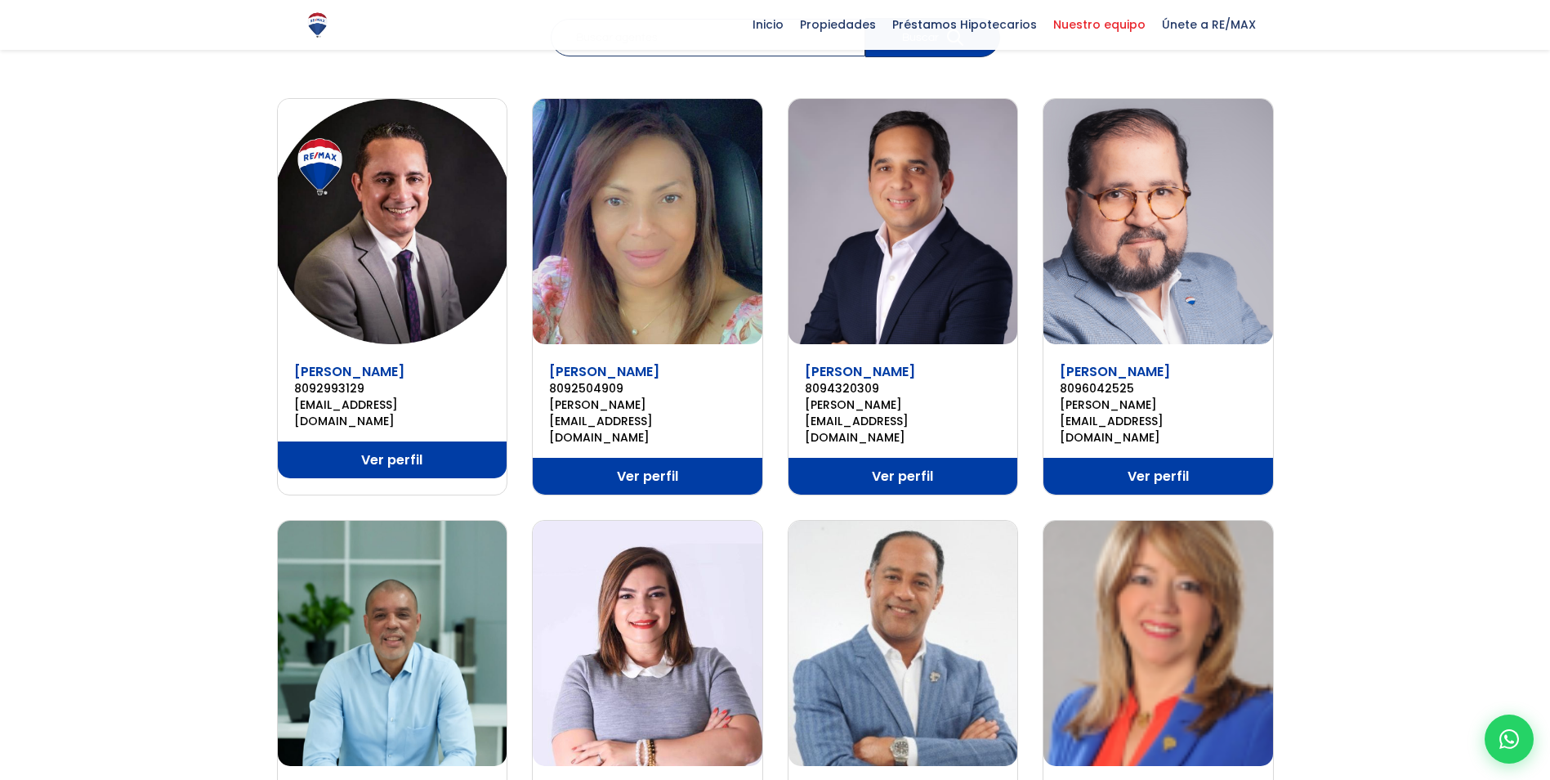
scroll to position [163, 0]
